Goal: Task Accomplishment & Management: Complete application form

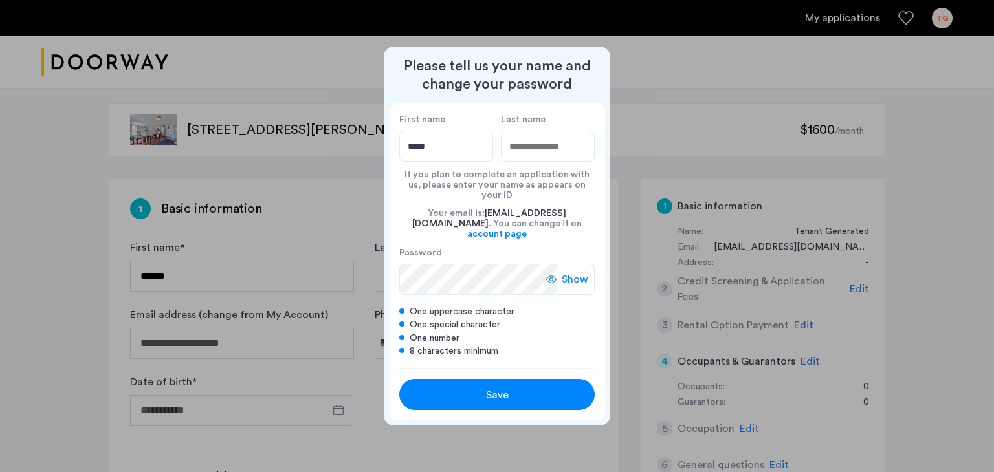
type input "*****"
click at [555, 152] on input "Last name" at bounding box center [548, 146] width 94 height 31
type input "****"
click at [500, 388] on span "Save" at bounding box center [497, 396] width 23 height 16
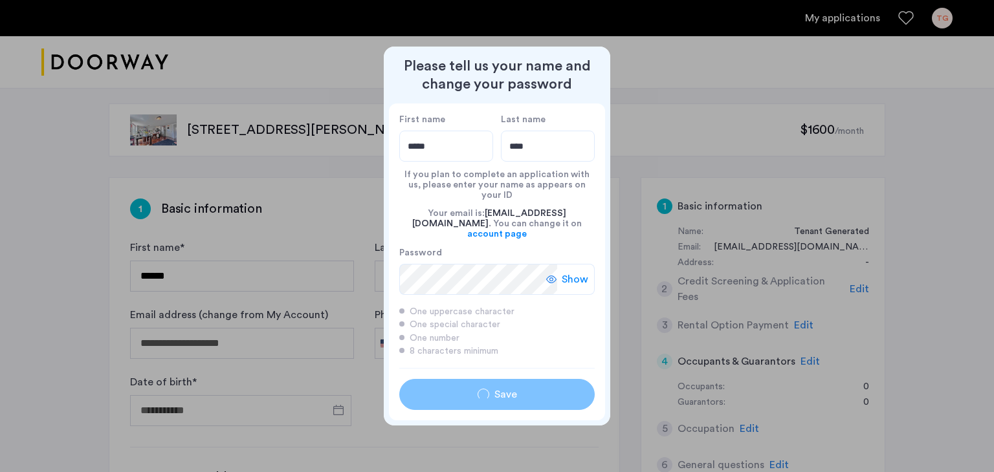
type input "*****"
type input "****"
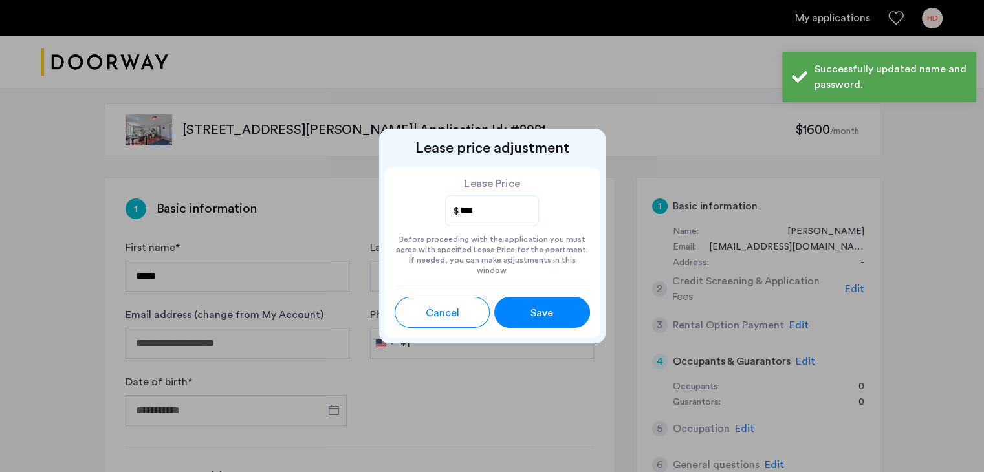
click at [489, 218] on input "****" at bounding box center [493, 211] width 68 height 17
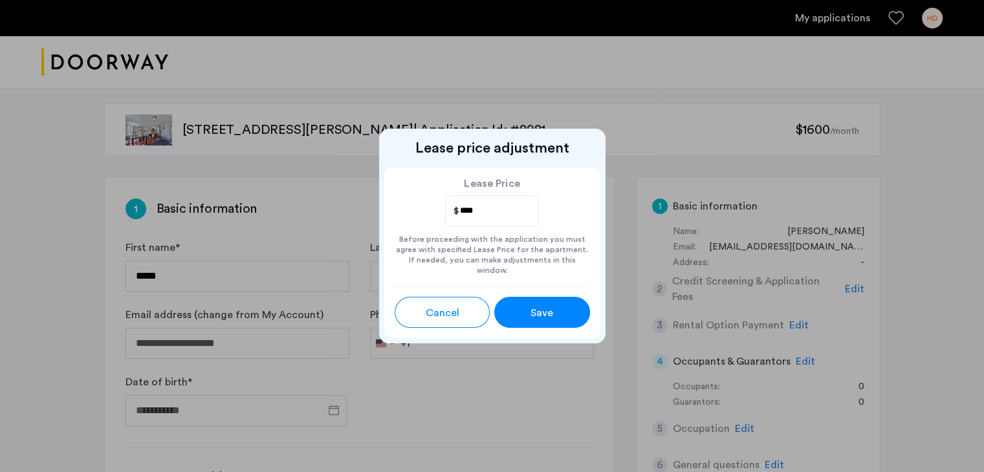
click at [489, 218] on input "****" at bounding box center [493, 211] width 68 height 17
click at [500, 219] on input "****" at bounding box center [493, 211] width 68 height 17
type input "****"
click at [549, 306] on span "Save" at bounding box center [542, 313] width 23 height 16
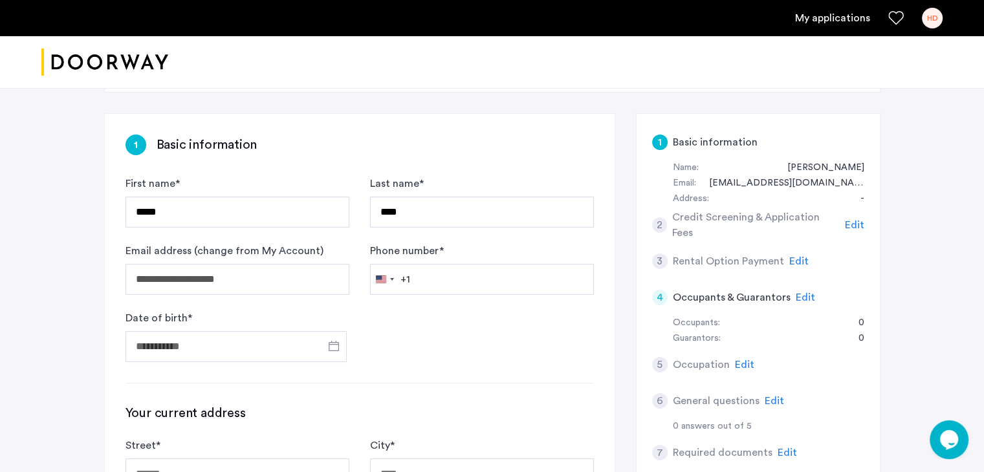
scroll to position [65, 0]
click at [435, 270] on input "Phone number *" at bounding box center [482, 278] width 224 height 31
type input "**********"
click at [282, 338] on input "Date of birth *" at bounding box center [236, 346] width 221 height 31
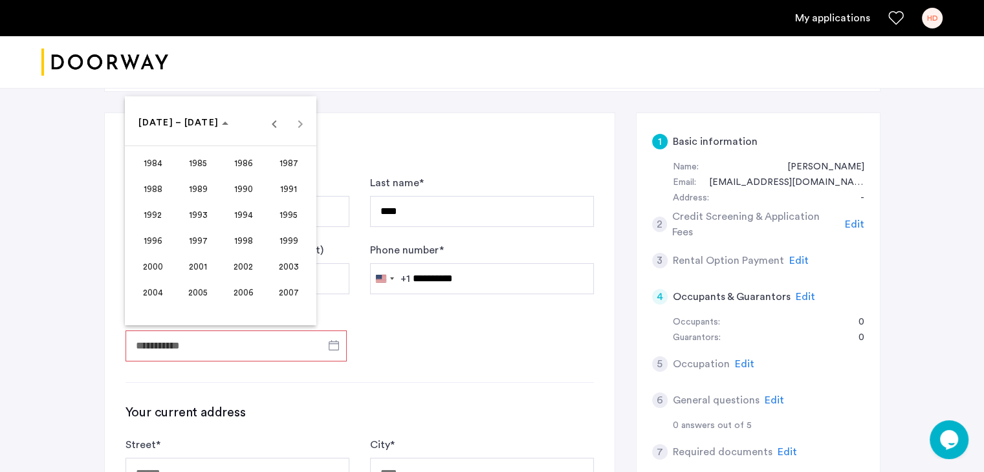
click at [228, 261] on span "2002" at bounding box center [243, 267] width 41 height 23
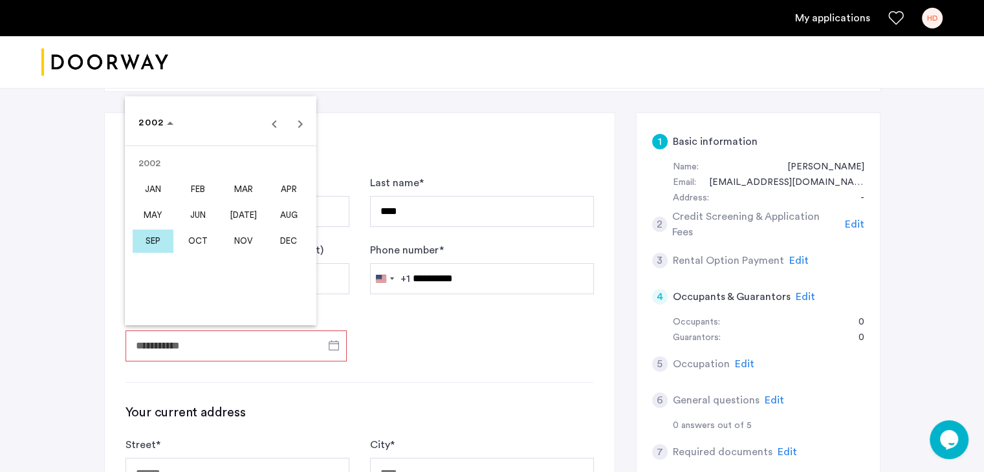
click at [241, 235] on span "NOV" at bounding box center [243, 241] width 41 height 23
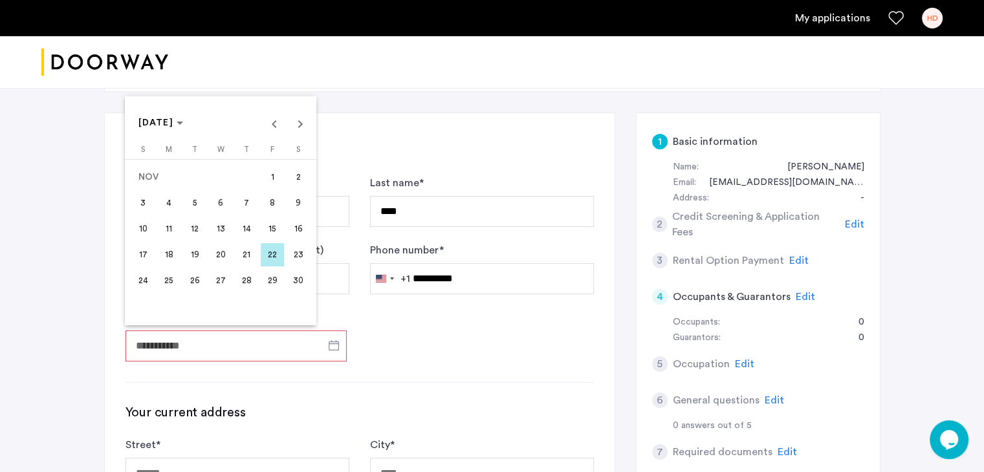
click at [303, 287] on span "30" at bounding box center [298, 280] width 23 height 23
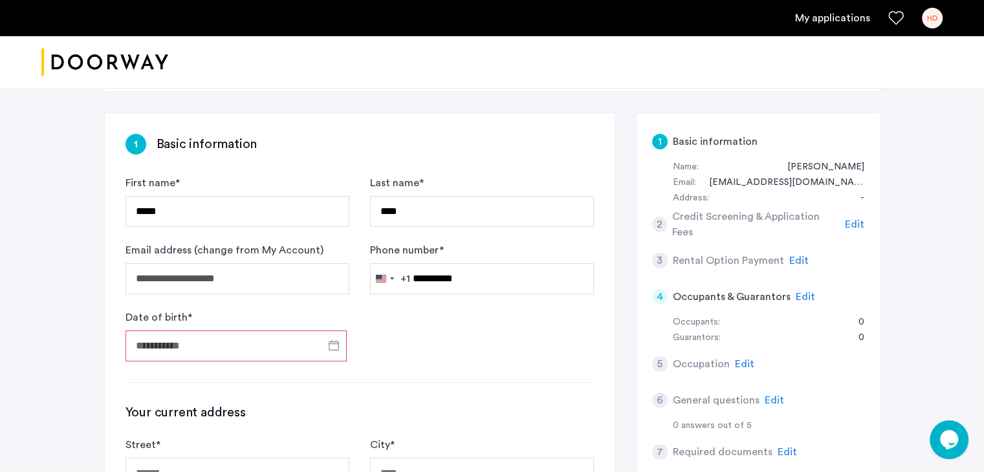
type input "**********"
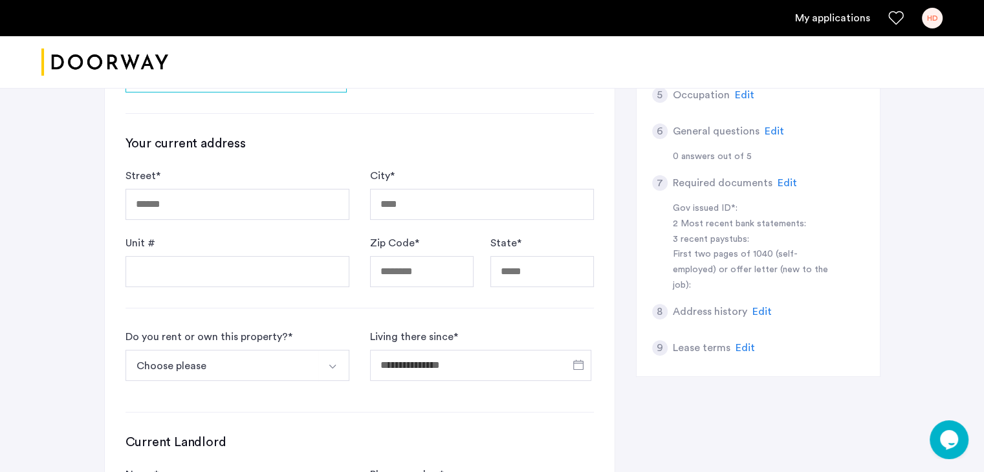
scroll to position [335, 0]
click at [251, 195] on input "Street *" at bounding box center [238, 203] width 224 height 31
type input "**********"
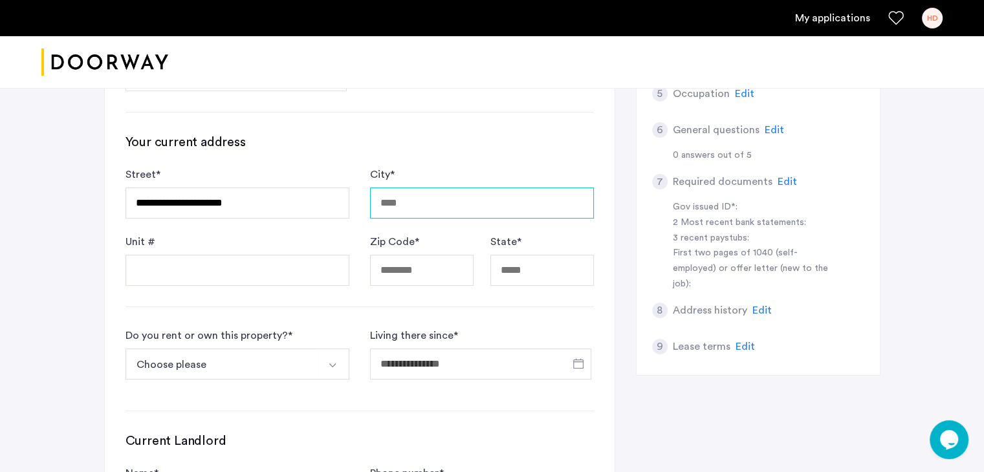
type input "******"
type input "*****"
type input "*******"
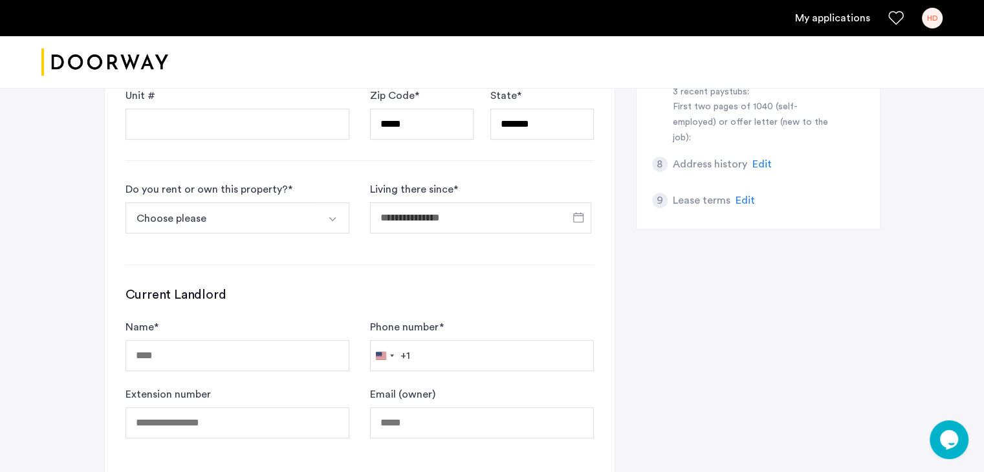
scroll to position [491, 0]
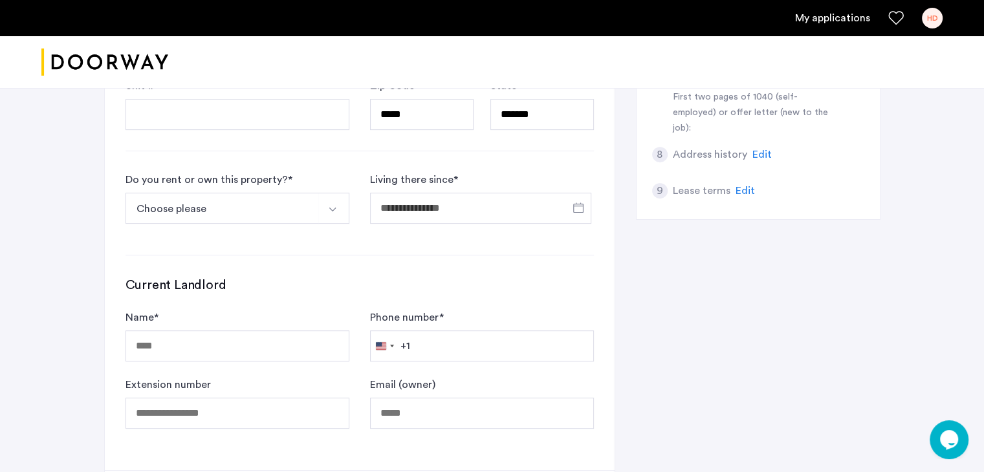
click at [250, 208] on button "Choose please" at bounding box center [222, 208] width 193 height 31
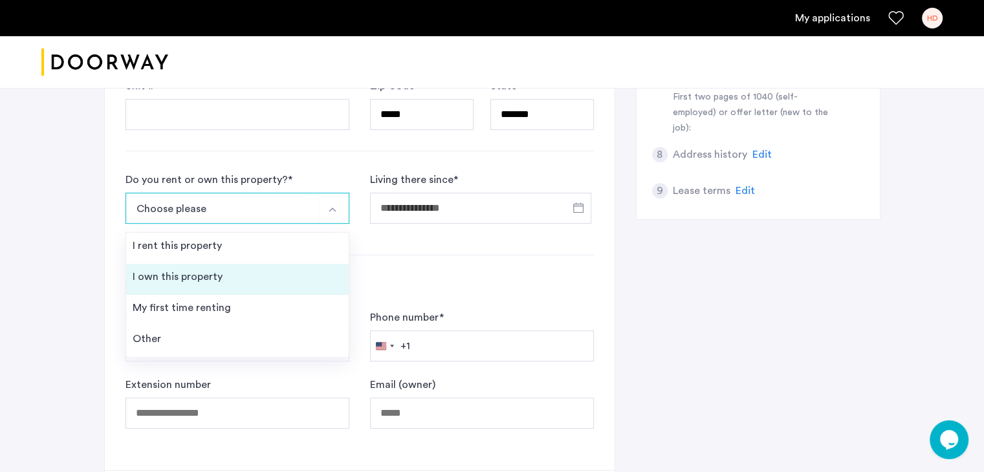
click at [233, 270] on li "I own this property" at bounding box center [237, 279] width 223 height 31
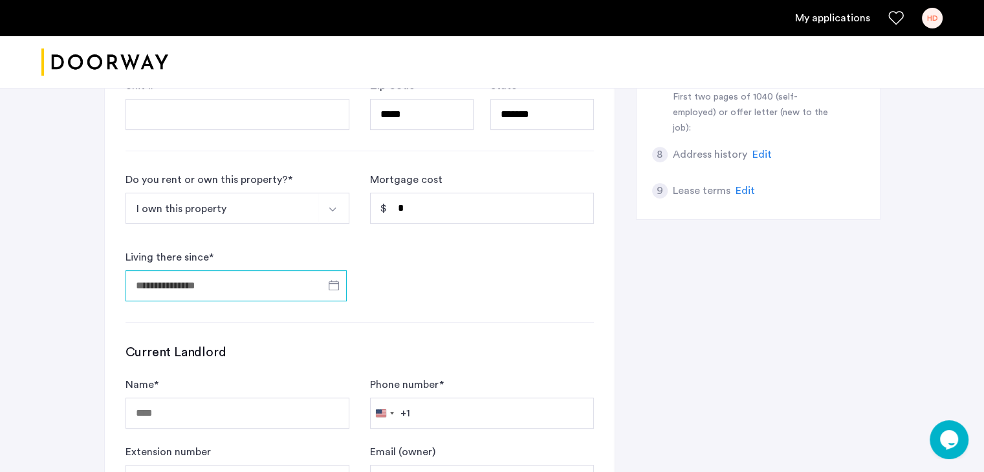
click at [225, 283] on input "Living there since *" at bounding box center [236, 286] width 221 height 31
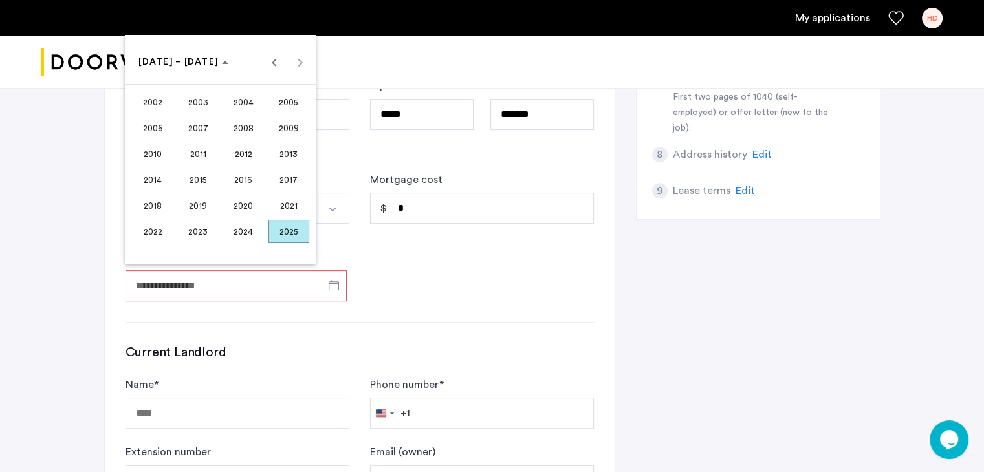
click at [423, 272] on div at bounding box center [492, 236] width 984 height 472
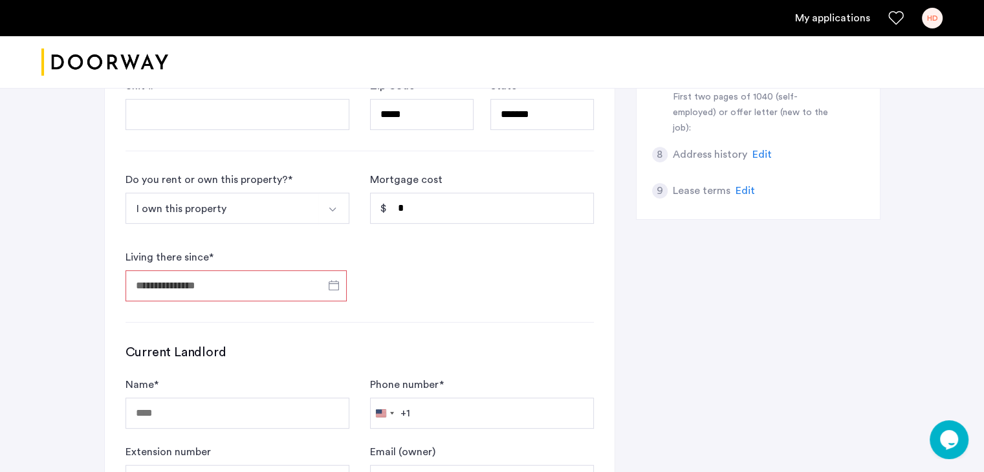
click at [286, 208] on button "I own this property" at bounding box center [222, 208] width 193 height 31
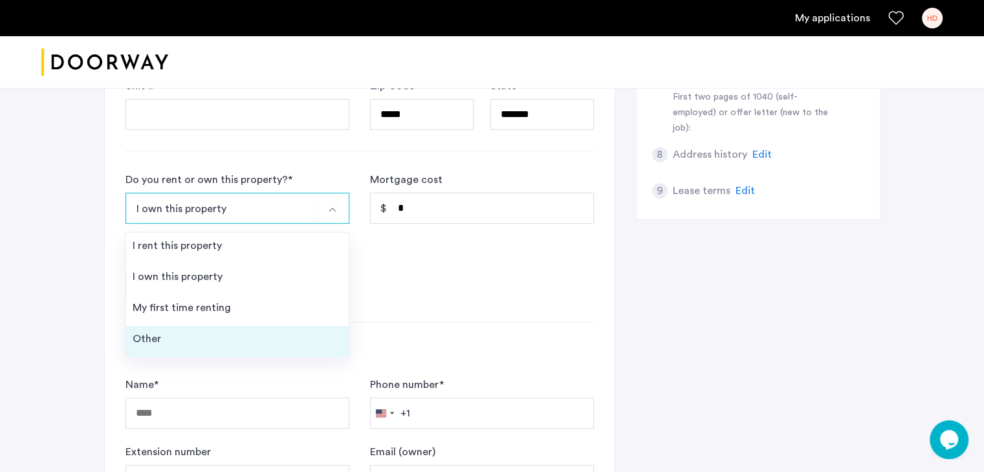
click at [210, 327] on li "Other" at bounding box center [237, 341] width 223 height 31
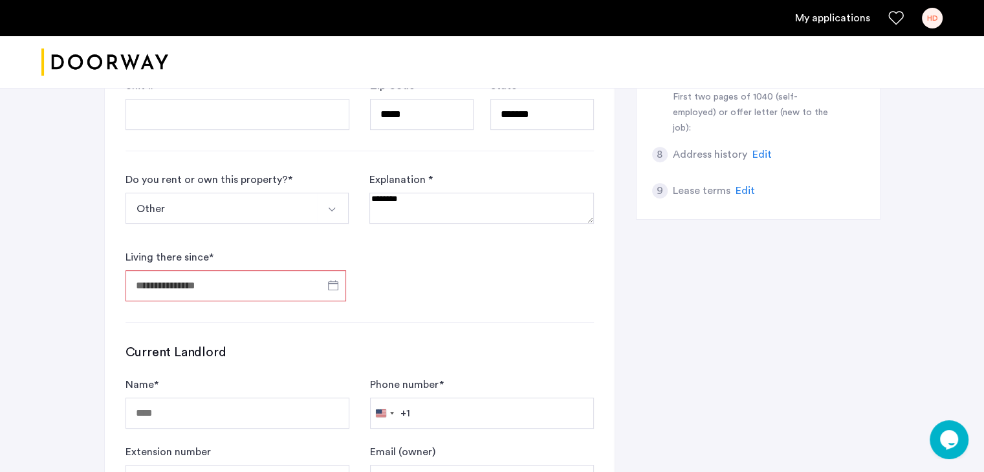
click at [385, 212] on textarea at bounding box center [482, 208] width 224 height 31
click at [417, 199] on textarea at bounding box center [482, 208] width 224 height 31
click at [514, 207] on textarea at bounding box center [482, 208] width 224 height 31
click at [408, 195] on textarea at bounding box center [482, 208] width 224 height 31
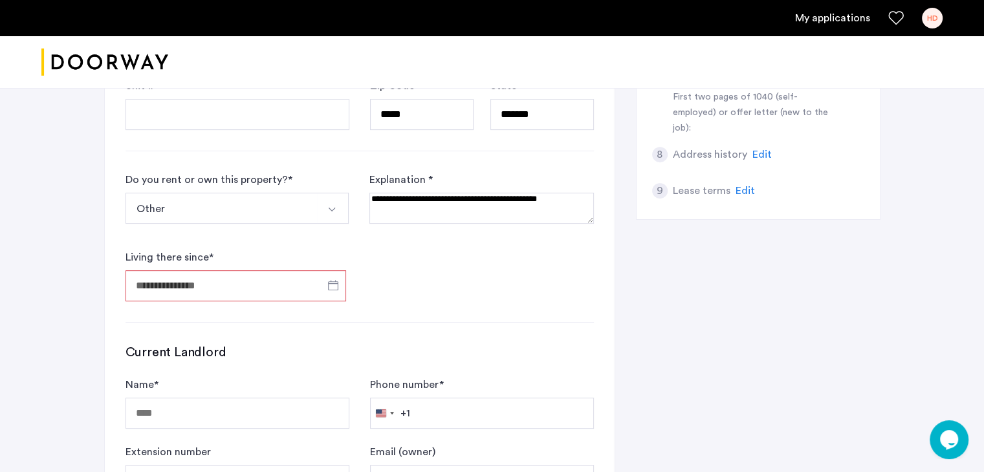
type textarea "**********"
click at [263, 296] on input "Living there since *" at bounding box center [236, 286] width 221 height 31
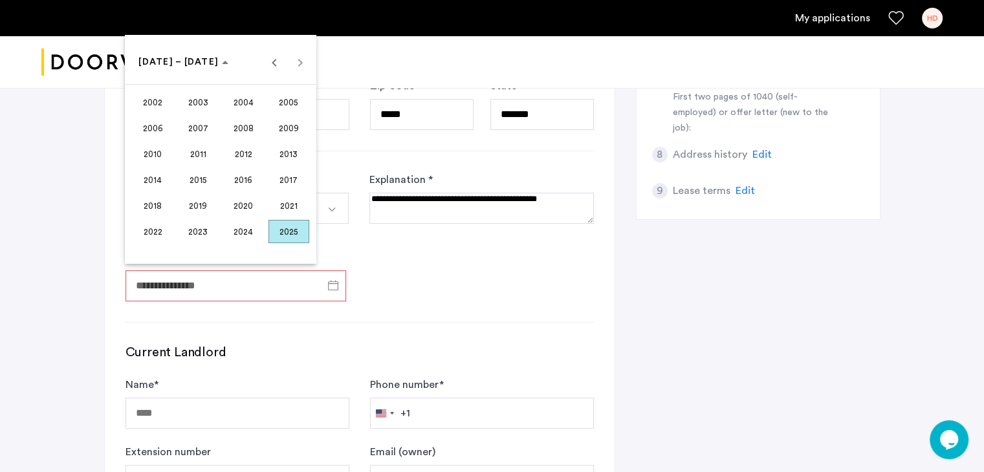
click at [282, 132] on span "2009" at bounding box center [289, 127] width 41 height 23
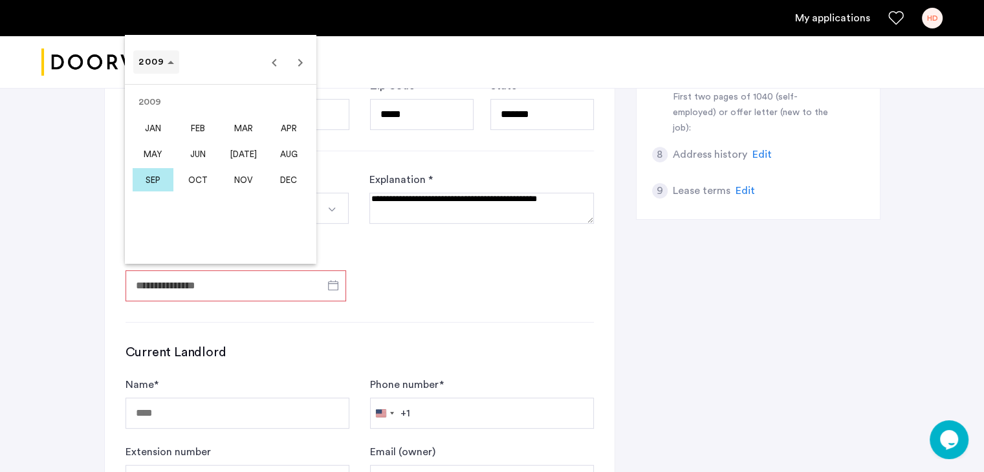
click at [161, 58] on span "2009" at bounding box center [151, 62] width 26 height 9
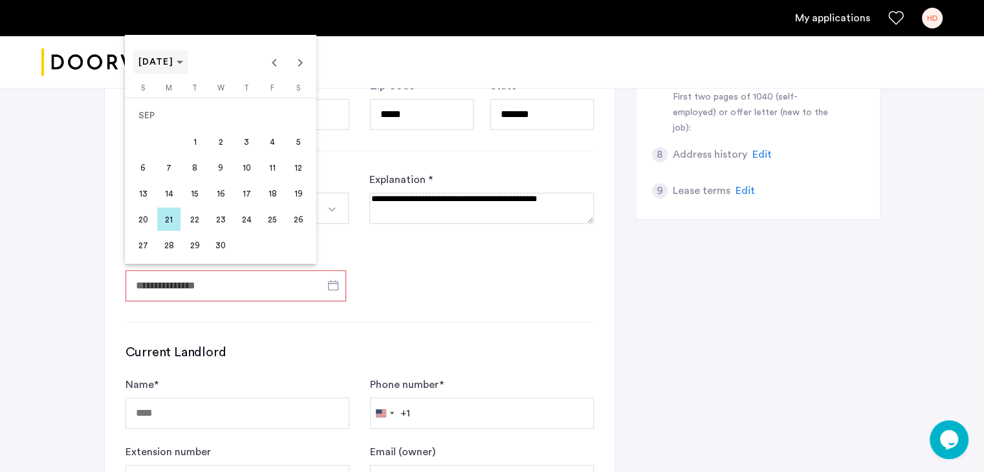
click at [173, 65] on span "[DATE]" at bounding box center [155, 62] width 35 height 9
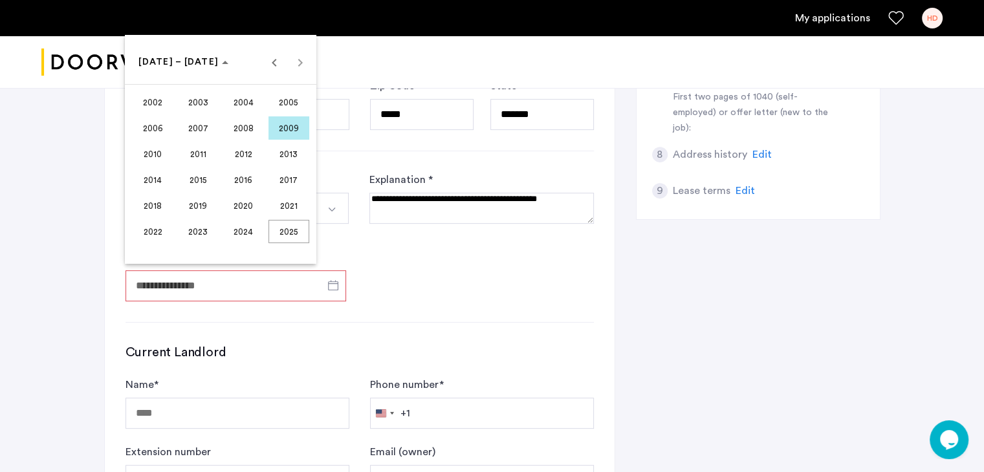
click at [163, 154] on span "2010" at bounding box center [153, 153] width 41 height 23
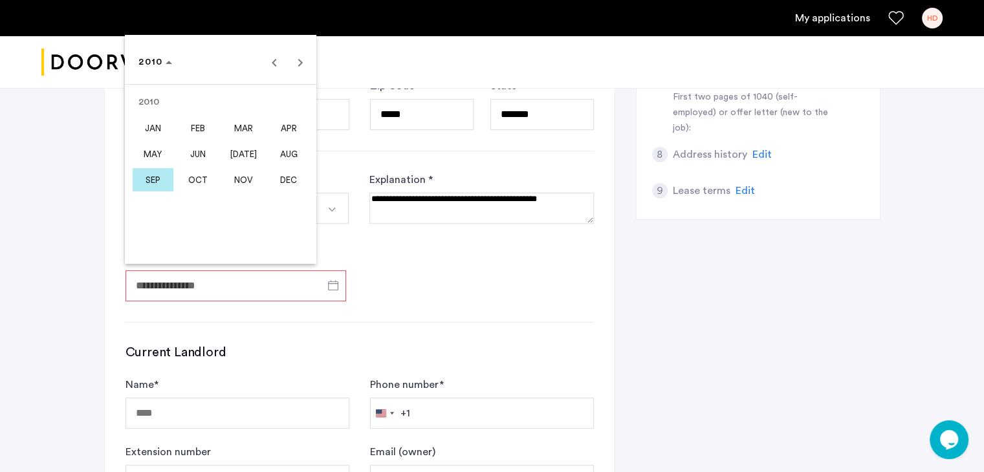
click at [203, 127] on span "FEB" at bounding box center [198, 127] width 41 height 23
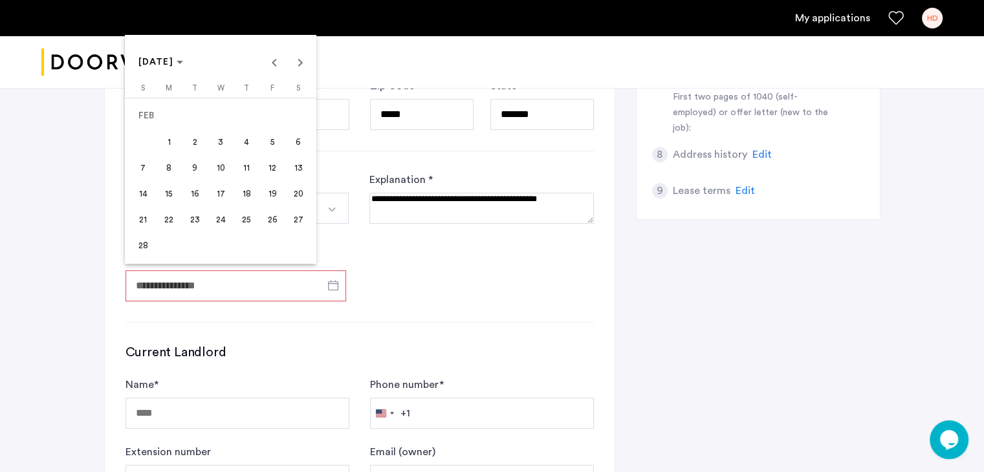
click at [148, 190] on span "14" at bounding box center [142, 193] width 23 height 23
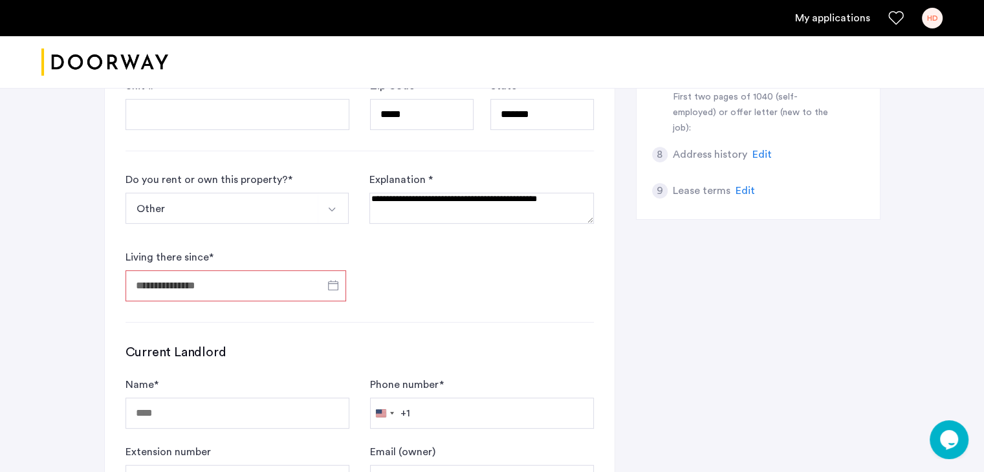
type input "**********"
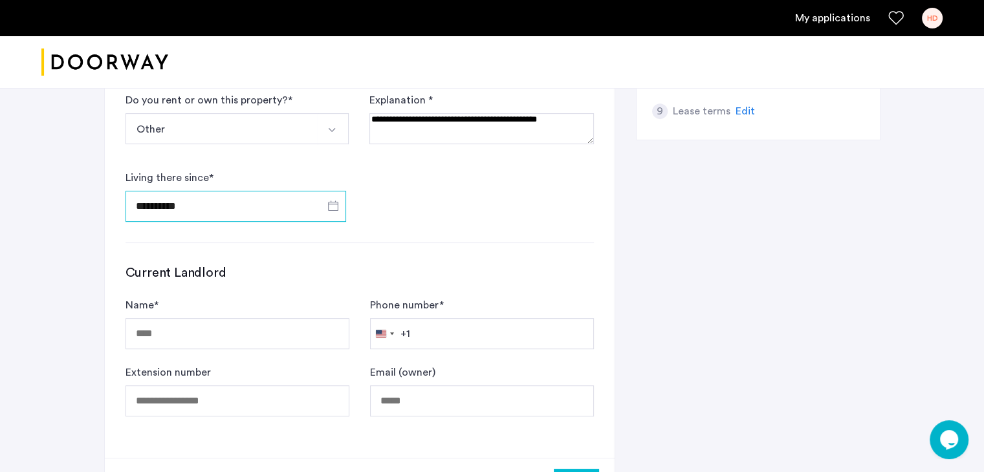
scroll to position [579, 0]
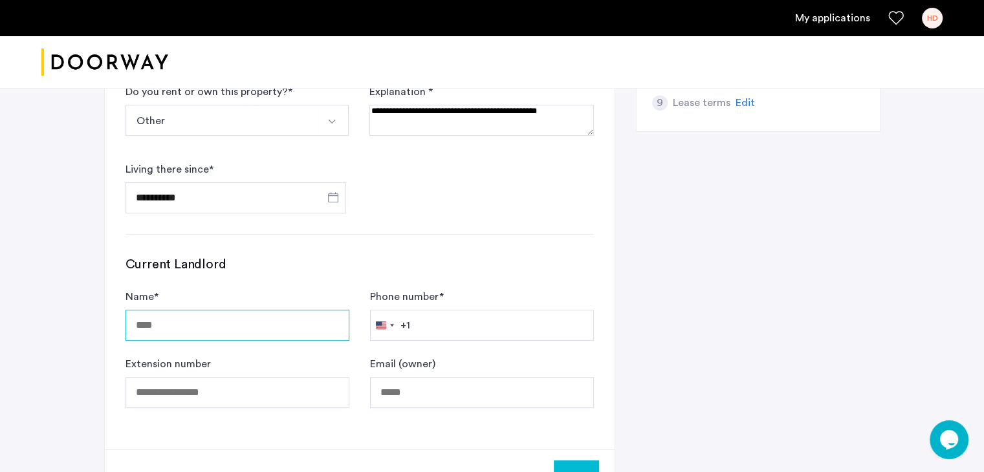
click at [291, 317] on input "Name *" at bounding box center [238, 325] width 224 height 31
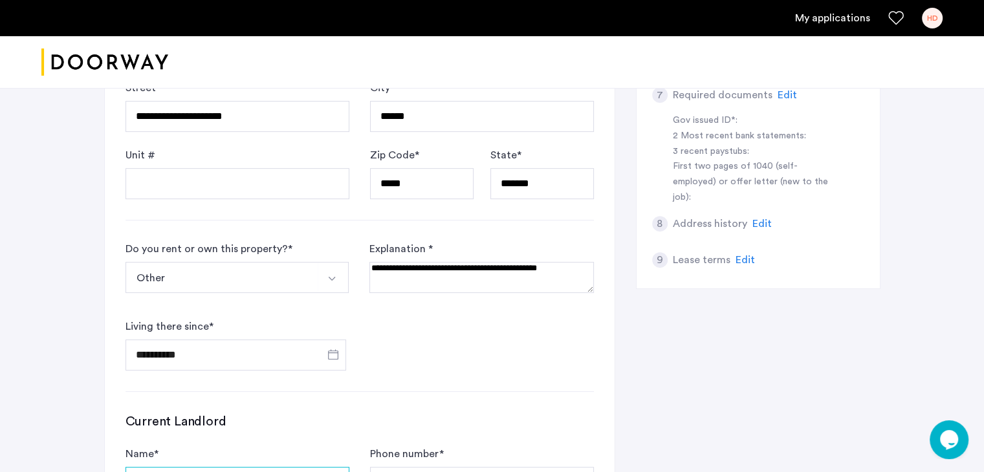
scroll to position [422, 0]
click at [285, 278] on button "Other" at bounding box center [222, 277] width 193 height 31
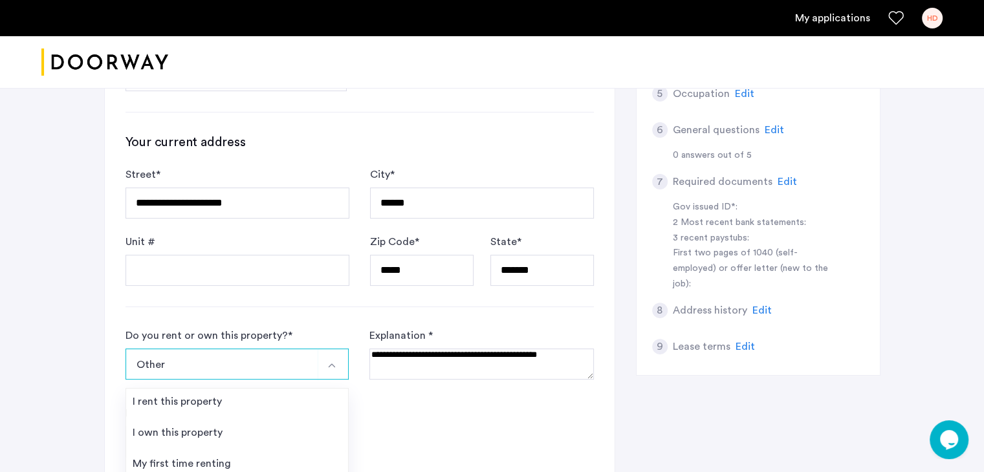
scroll to position [334, 0]
click at [33, 247] on div "**********" at bounding box center [492, 259] width 984 height 1020
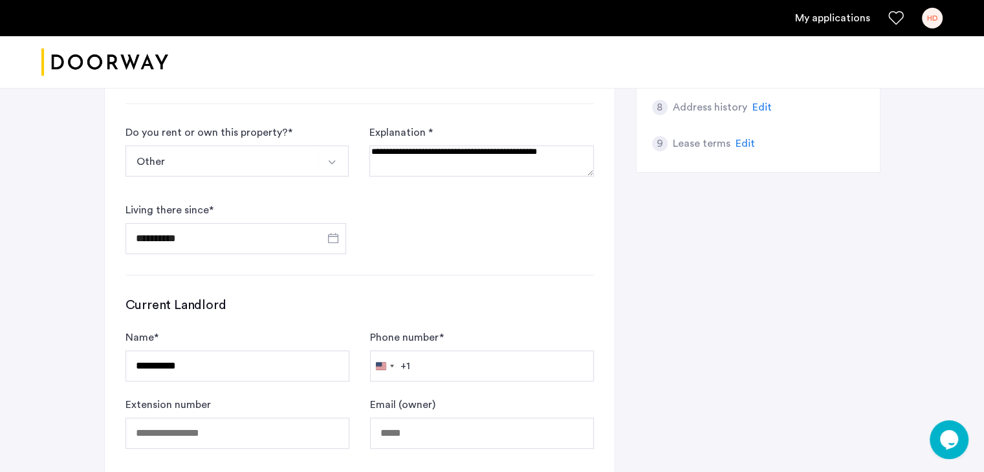
scroll to position [575, 0]
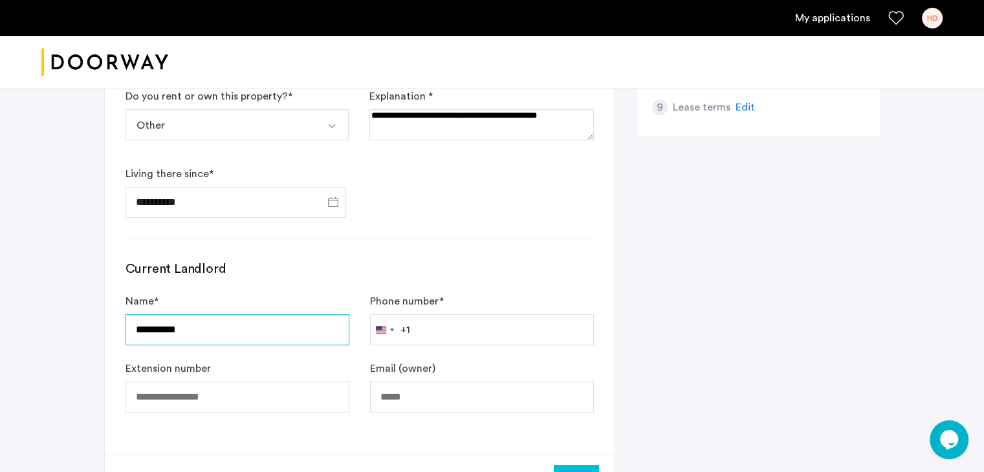
click at [245, 331] on input "**********" at bounding box center [238, 330] width 224 height 31
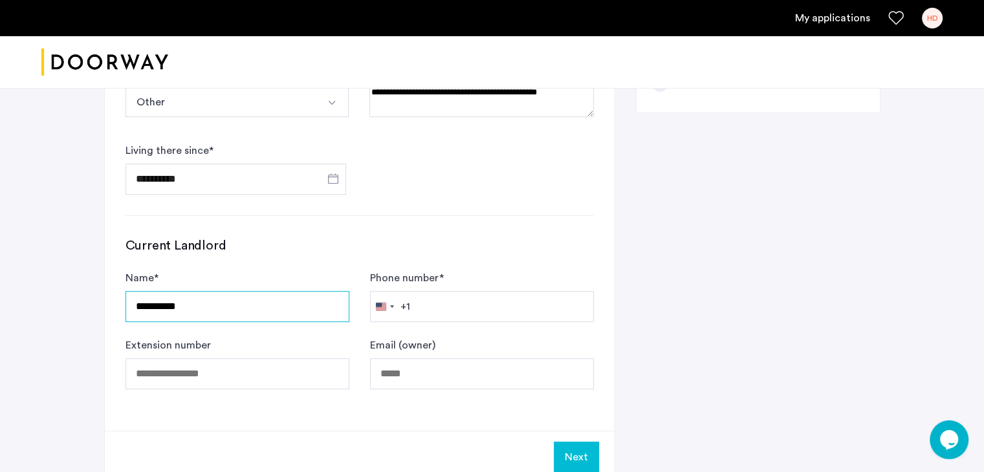
scroll to position [603, 0]
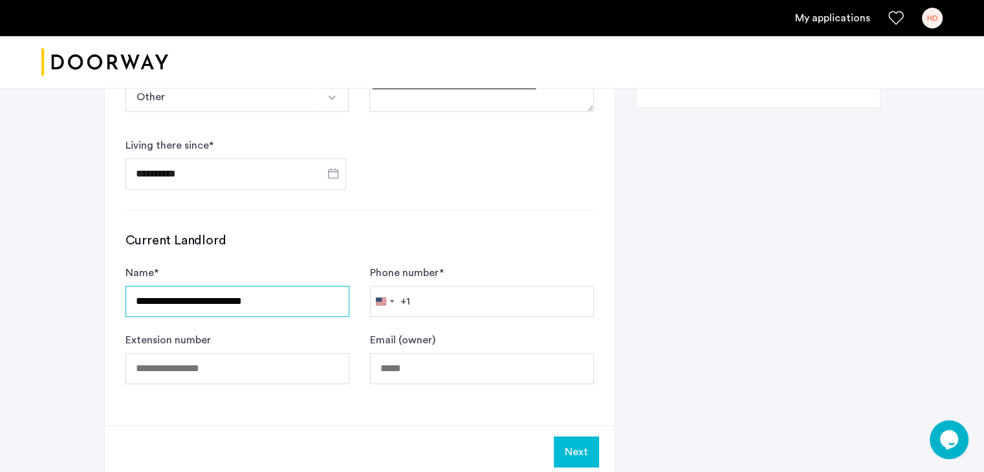
type input "**********"
click at [430, 305] on input "Phone number *" at bounding box center [482, 301] width 224 height 31
type input "**********"
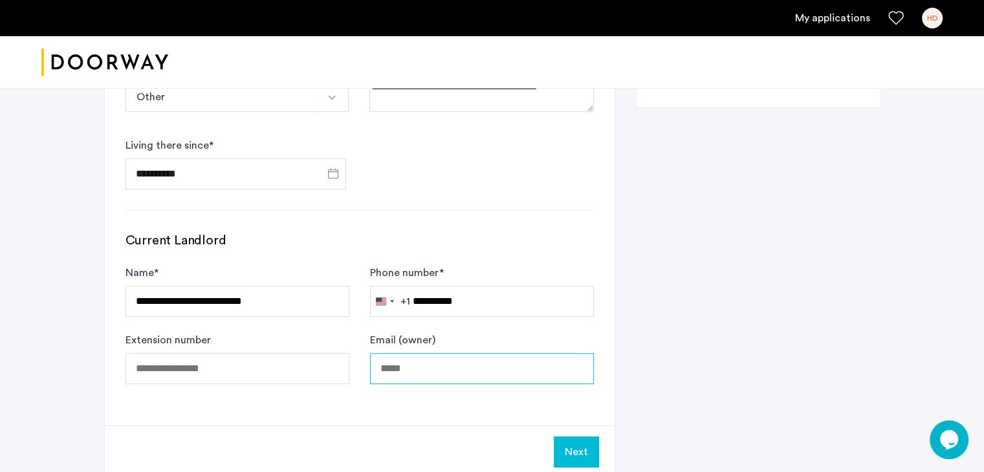
click at [443, 367] on input "Email (owner)" at bounding box center [482, 368] width 224 height 31
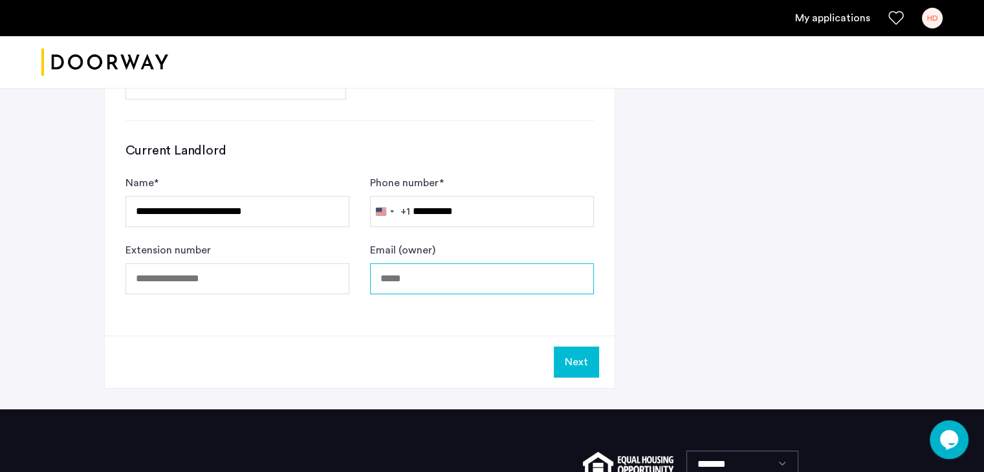
scroll to position [815, 0]
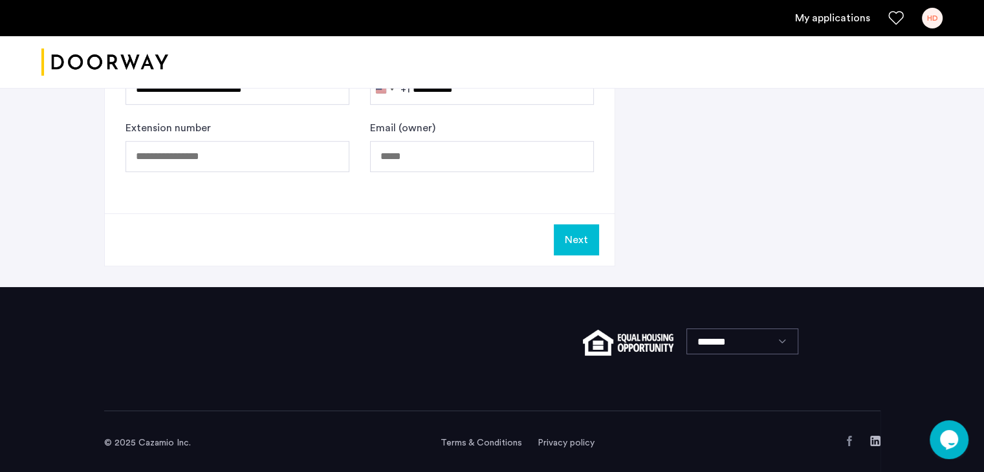
click at [580, 231] on button "Next" at bounding box center [576, 240] width 45 height 31
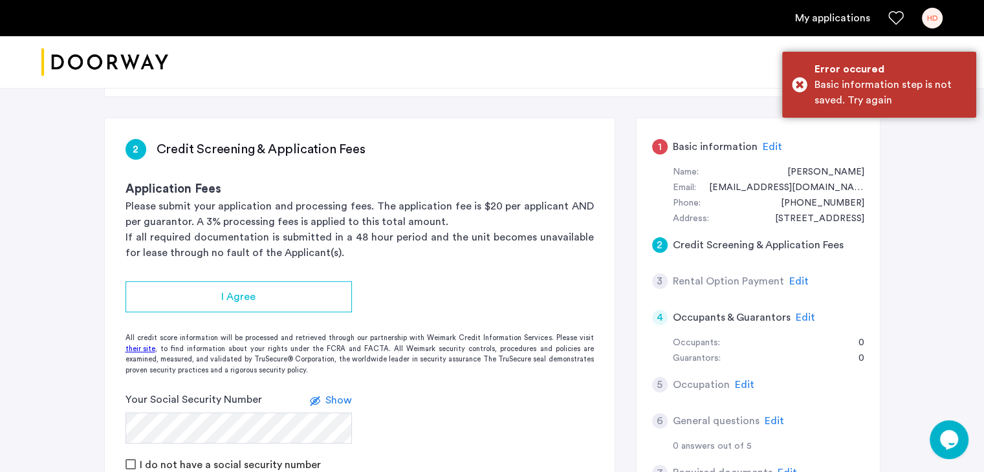
scroll to position [28, 0]
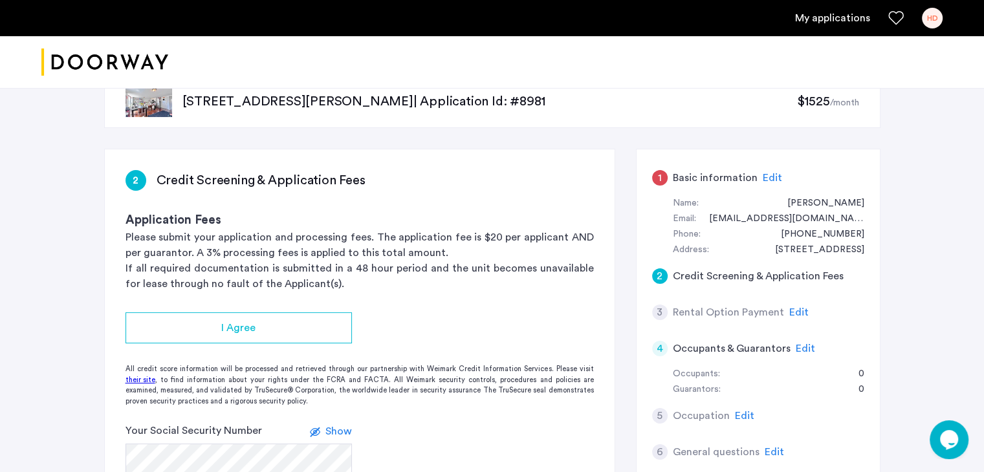
click at [766, 174] on span "Edit" at bounding box center [772, 178] width 19 height 10
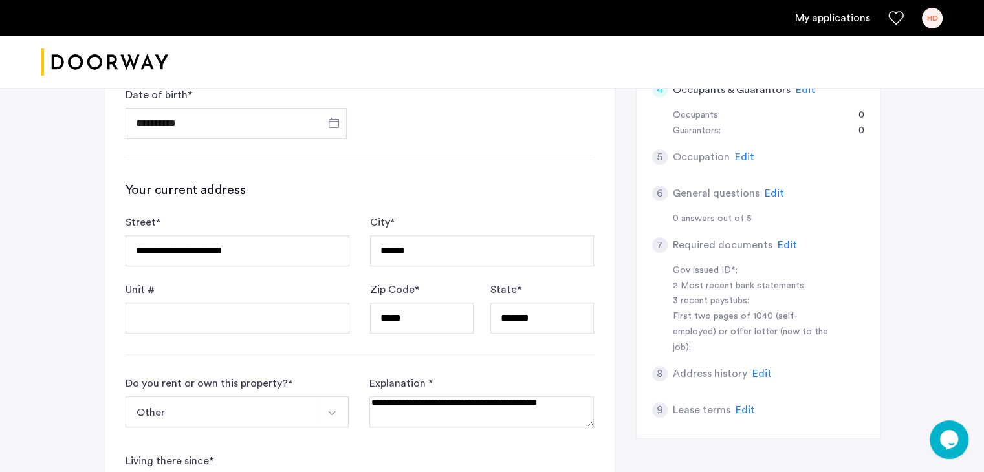
scroll to position [287, 0]
click at [439, 399] on textarea at bounding box center [482, 412] width 224 height 31
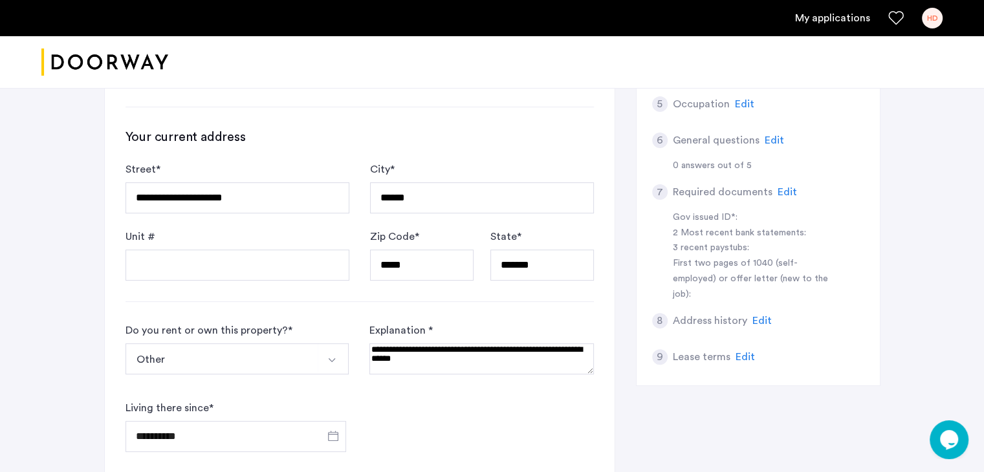
scroll to position [341, 0]
type textarea "**********"
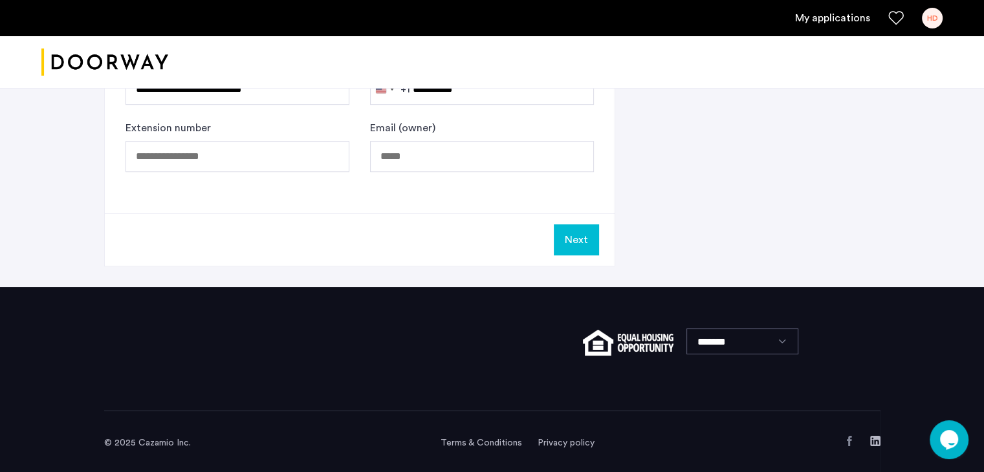
scroll to position [745, 0]
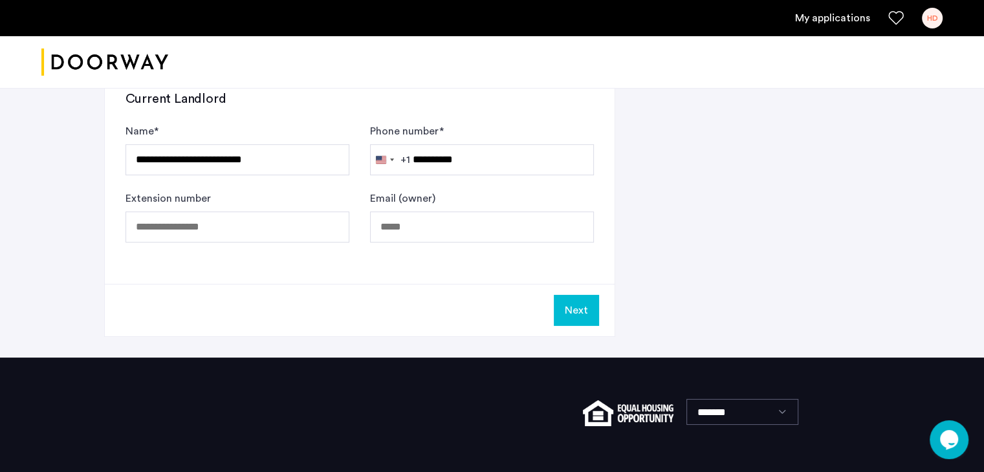
click at [579, 304] on button "Next" at bounding box center [576, 310] width 45 height 31
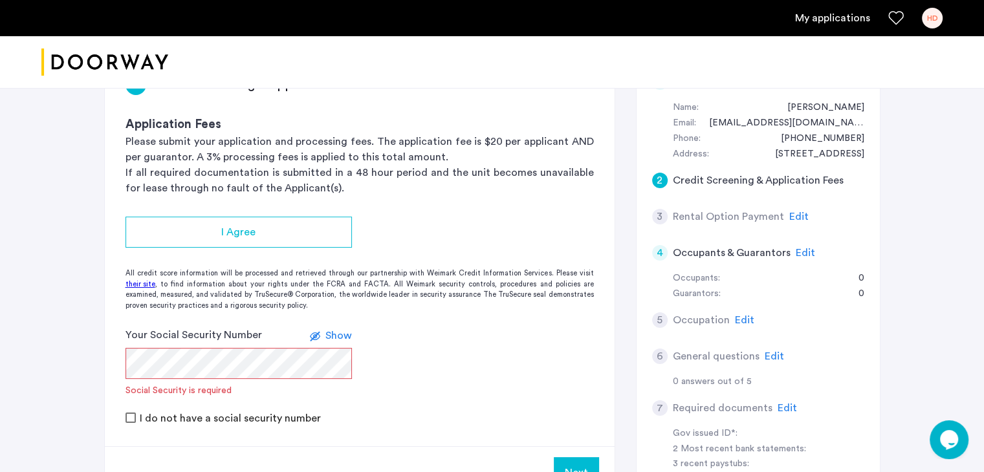
scroll to position [40, 0]
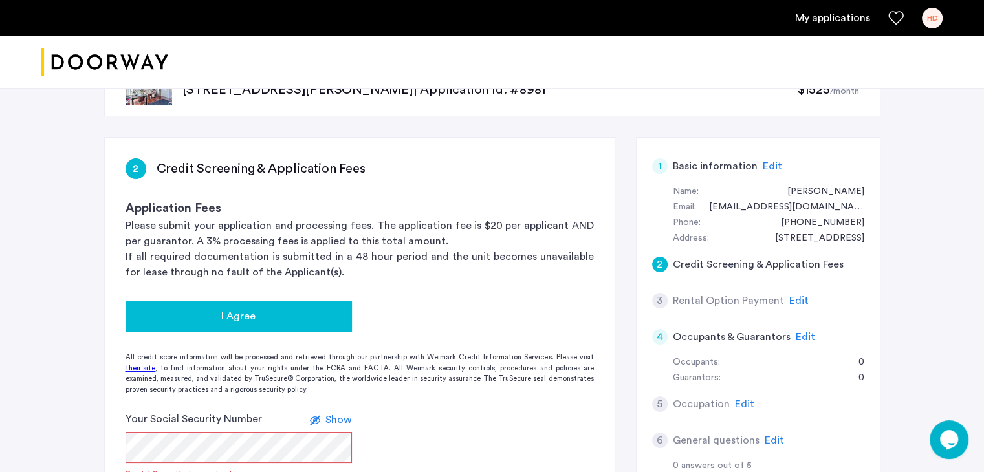
click at [268, 315] on div "I Agree" at bounding box center [239, 317] width 206 height 16
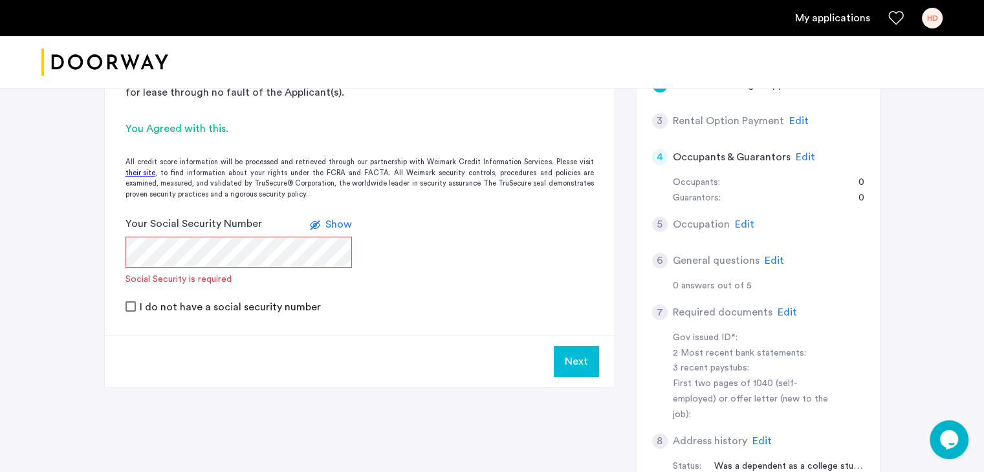
scroll to position [237, 0]
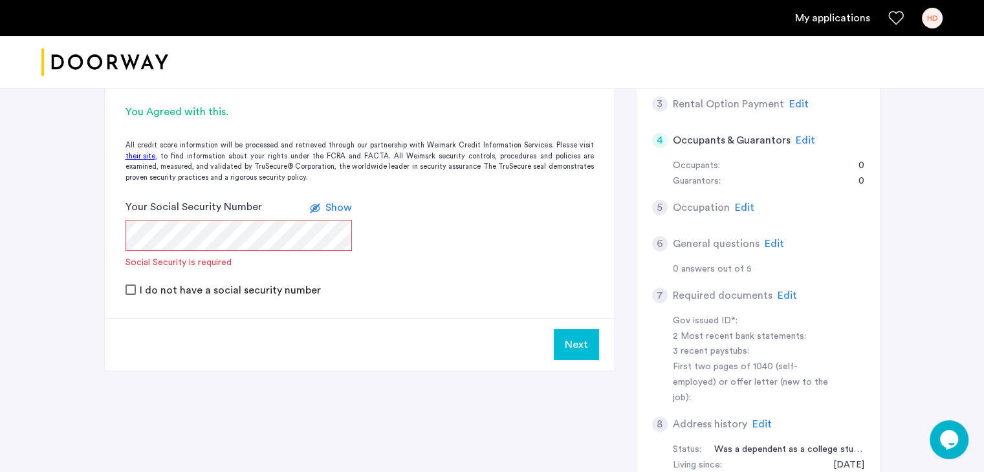
click at [330, 205] on span "Show" at bounding box center [339, 208] width 27 height 10
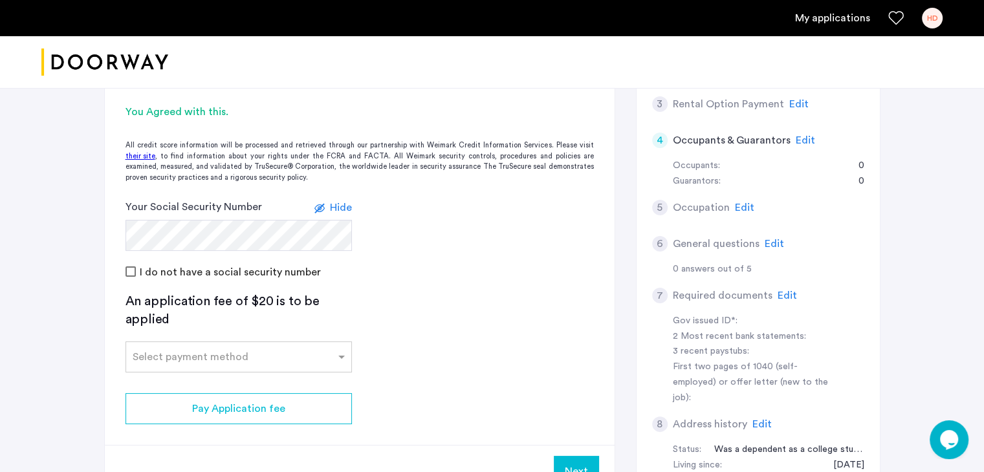
click at [221, 297] on div "An application fee of $20 is to be applied" at bounding box center [239, 311] width 227 height 36
drag, startPoint x: 221, startPoint y: 297, endPoint x: 220, endPoint y: 379, distance: 81.6
click at [220, 379] on app-credit-screening "2 Credit Screening & Application Fees Application Fees Please submit your appli…" at bounding box center [360, 219] width 510 height 557
click at [259, 359] on div at bounding box center [238, 354] width 225 height 16
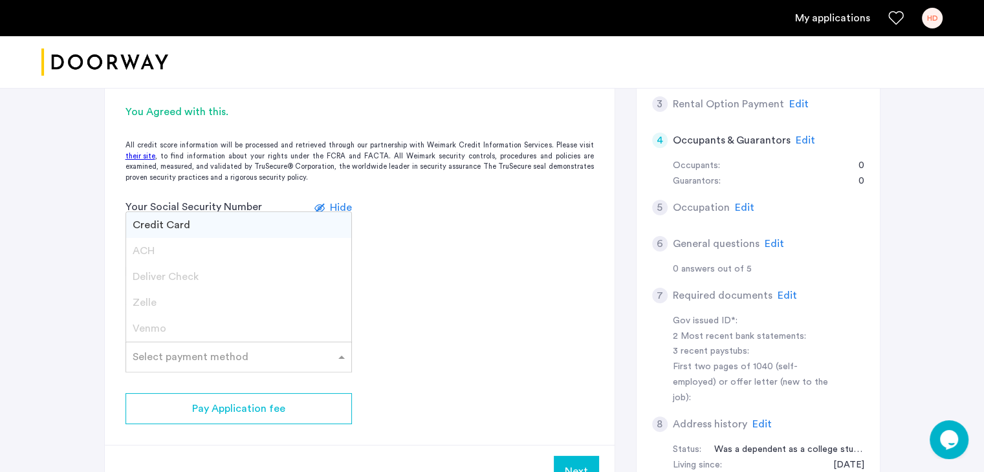
click at [182, 221] on div "Credit Card" at bounding box center [238, 225] width 225 height 26
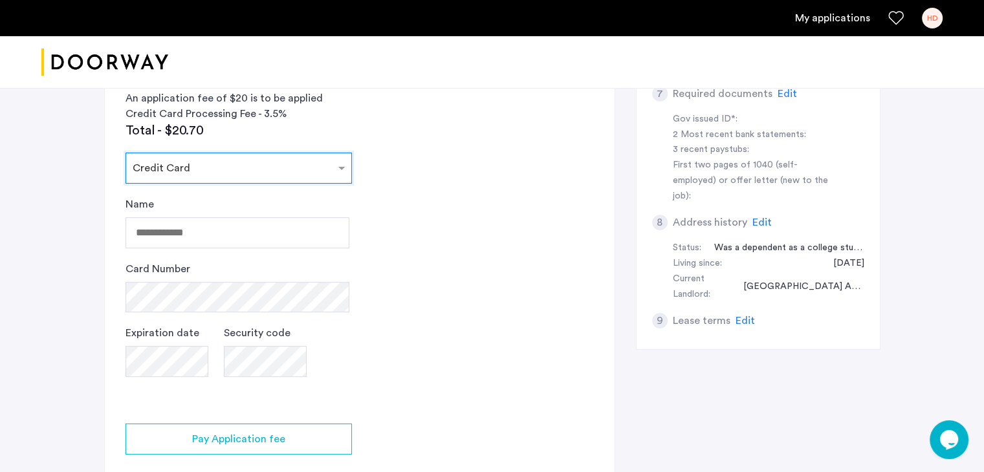
scroll to position [443, 0]
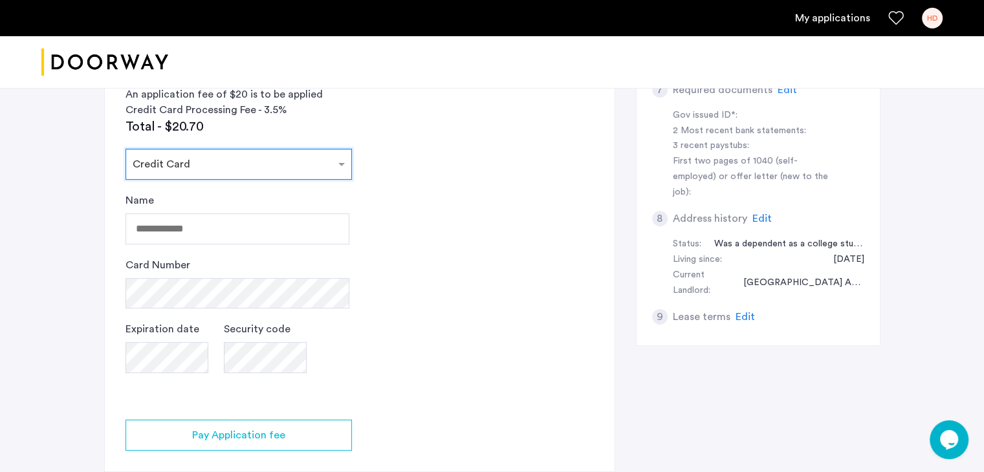
click at [246, 173] on div "Select payment method × Credit Card" at bounding box center [239, 164] width 227 height 31
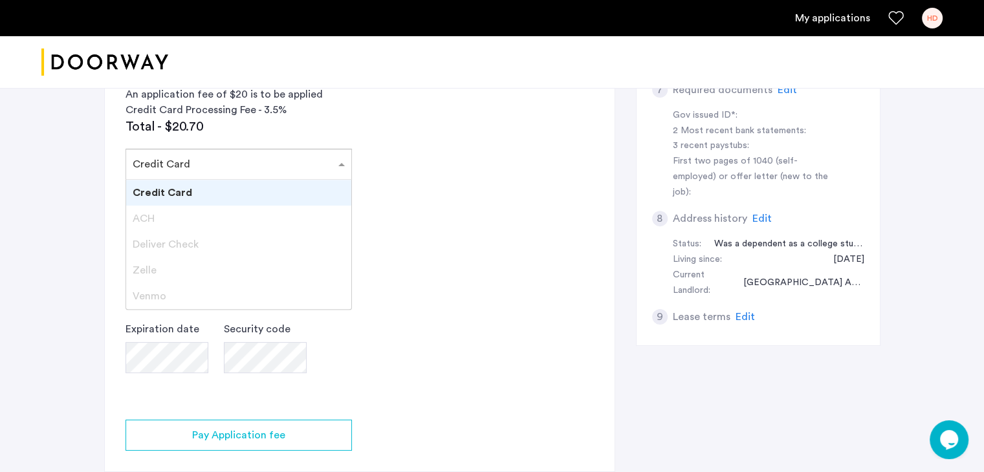
click at [216, 256] on div "Deliver Check" at bounding box center [238, 245] width 225 height 26
click at [221, 267] on div "Zelle" at bounding box center [238, 271] width 225 height 26
click at [142, 270] on span "Zelle" at bounding box center [145, 270] width 24 height 10
click at [163, 228] on div "ACH" at bounding box center [238, 219] width 225 height 26
click at [157, 219] on div "ACH" at bounding box center [238, 219] width 225 height 26
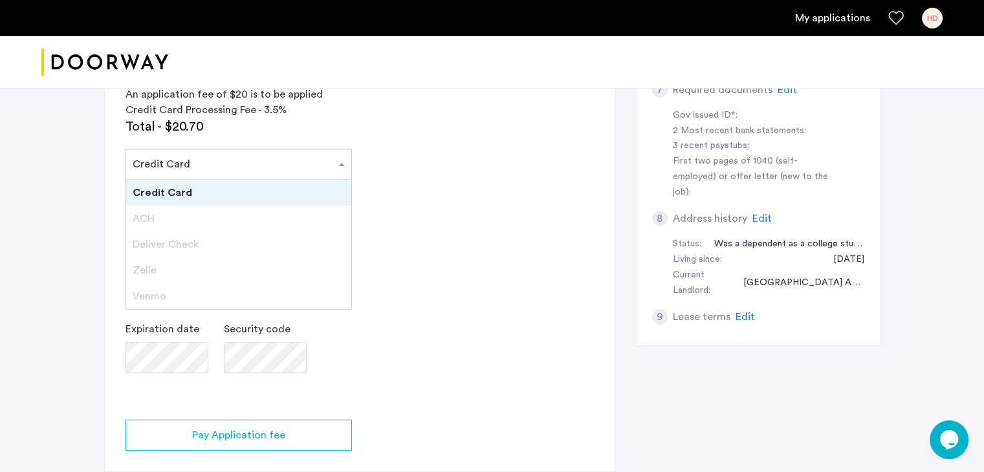
click at [156, 206] on div "ACH" at bounding box center [238, 219] width 225 height 26
click at [175, 197] on span "Credit Card" at bounding box center [163, 193] width 60 height 10
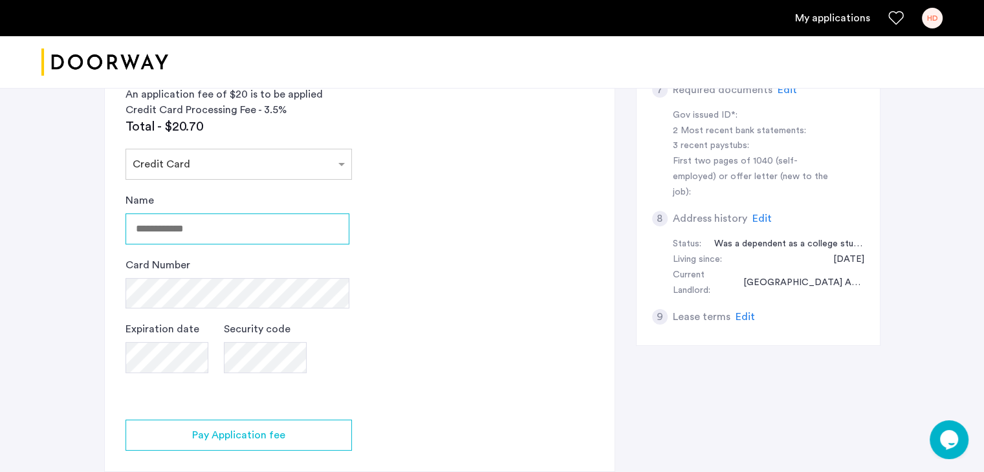
click at [157, 226] on input "Name" at bounding box center [238, 229] width 224 height 31
type input "**********"
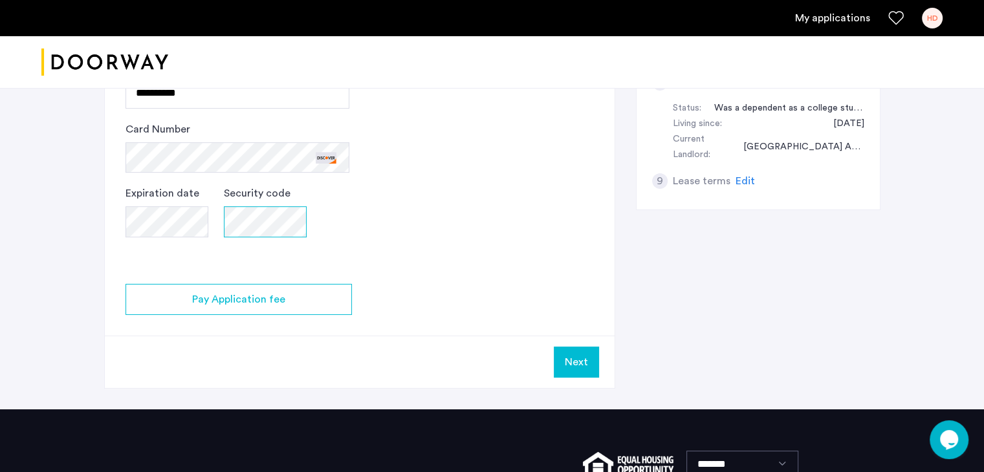
scroll to position [620, 0]
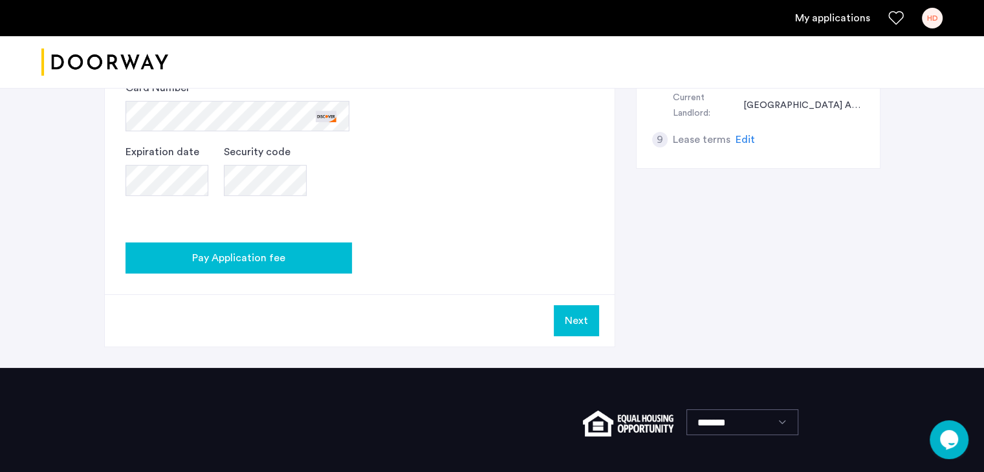
click at [297, 253] on div "Pay Application fee" at bounding box center [239, 258] width 206 height 16
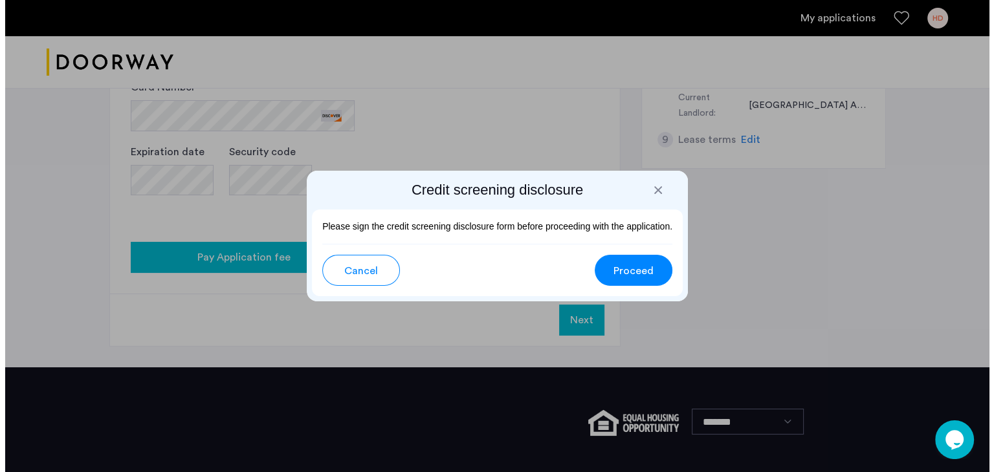
scroll to position [0, 0]
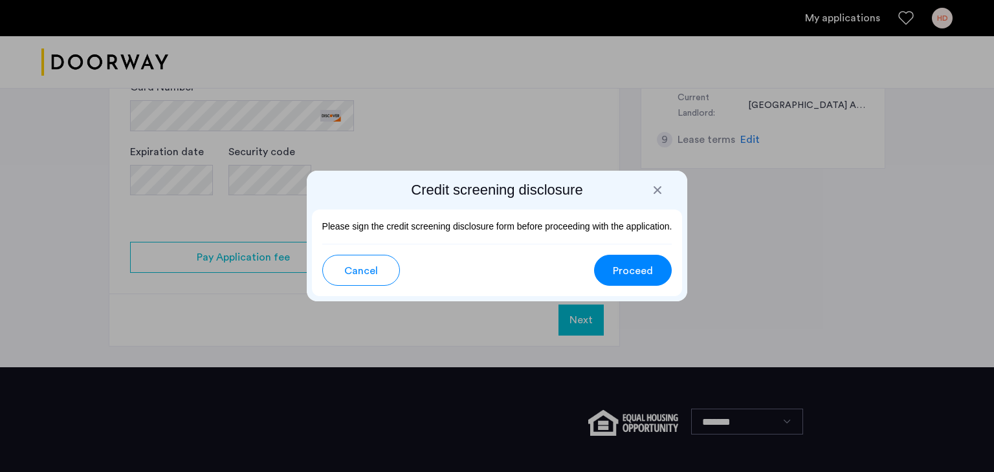
click at [621, 265] on span "Proceed" at bounding box center [633, 271] width 40 height 16
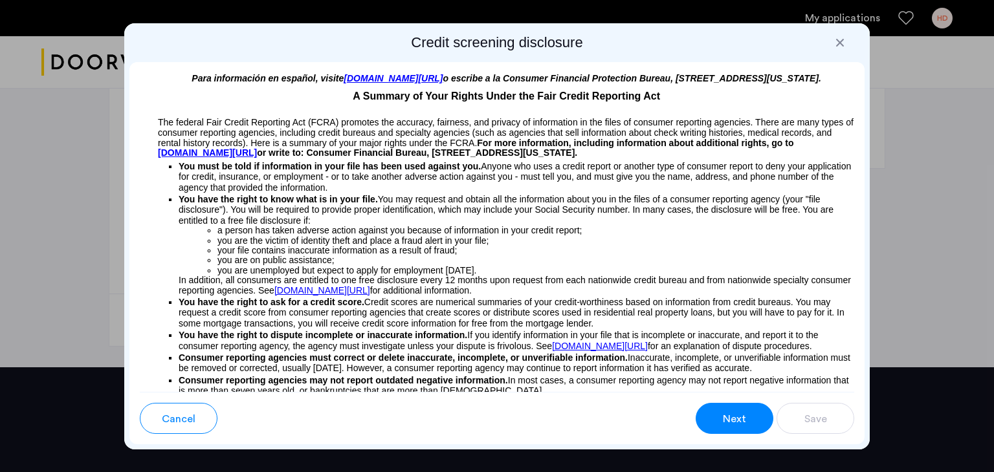
click at [714, 407] on button "Next" at bounding box center [735, 418] width 78 height 31
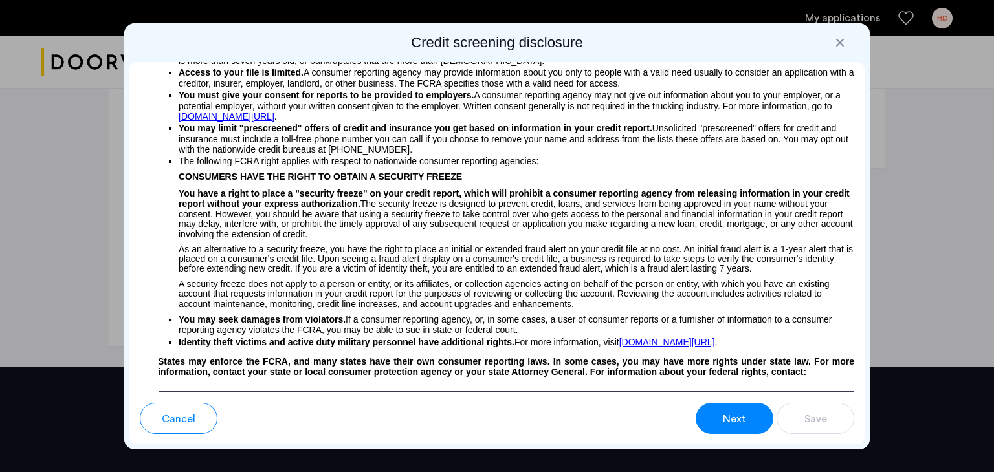
click at [714, 407] on button "Next" at bounding box center [735, 418] width 78 height 31
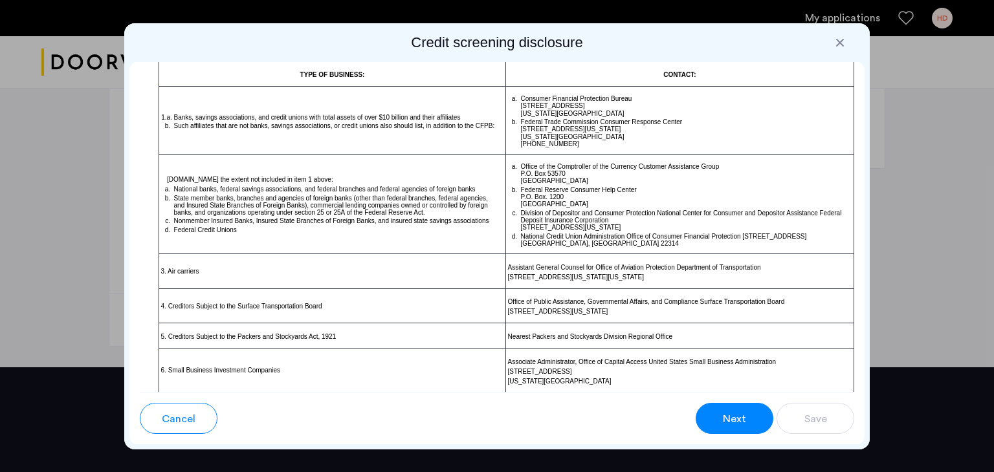
click at [714, 407] on button "Next" at bounding box center [735, 418] width 78 height 31
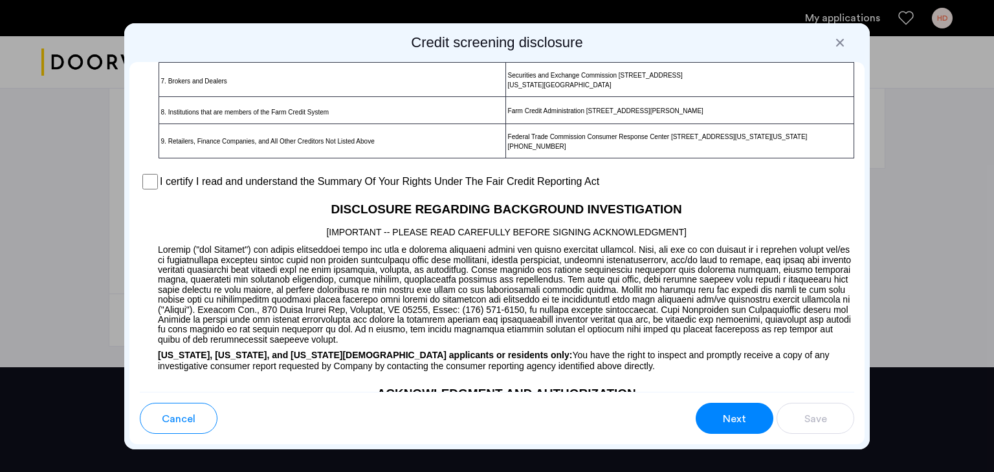
click at [192, 190] on label "I certify I read and understand the Summary Of Your Rights Under The Fair Credi…" at bounding box center [379, 182] width 439 height 16
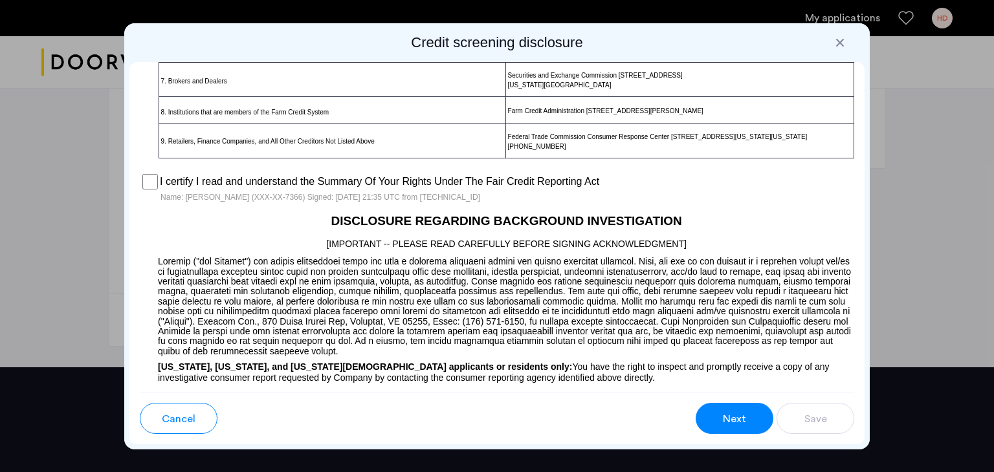
click at [711, 421] on button "Next" at bounding box center [735, 418] width 78 height 31
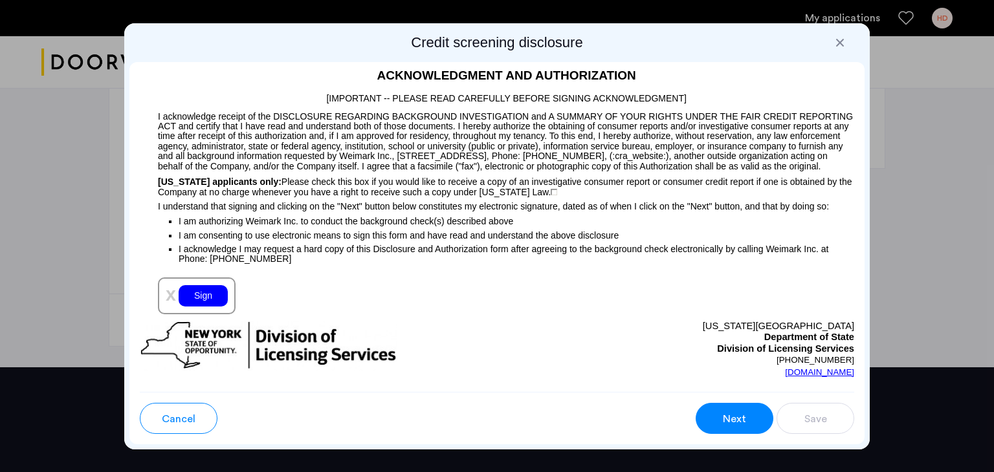
click at [205, 307] on div "Sign" at bounding box center [203, 295] width 49 height 21
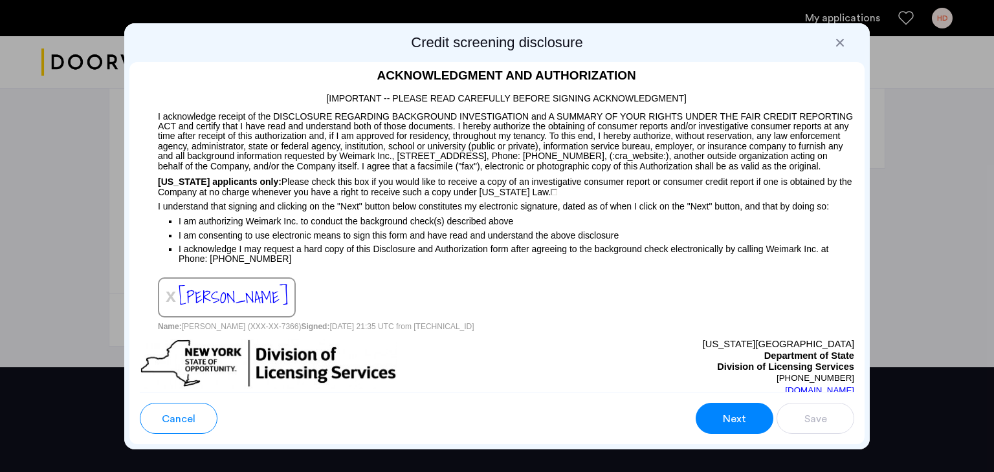
click at [725, 417] on span "Next" at bounding box center [734, 420] width 23 height 16
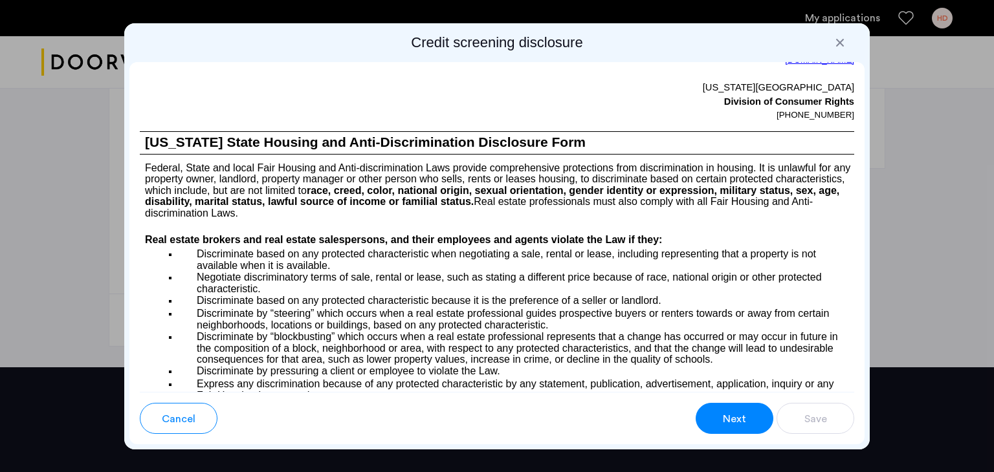
click at [725, 417] on span "Next" at bounding box center [734, 420] width 23 height 16
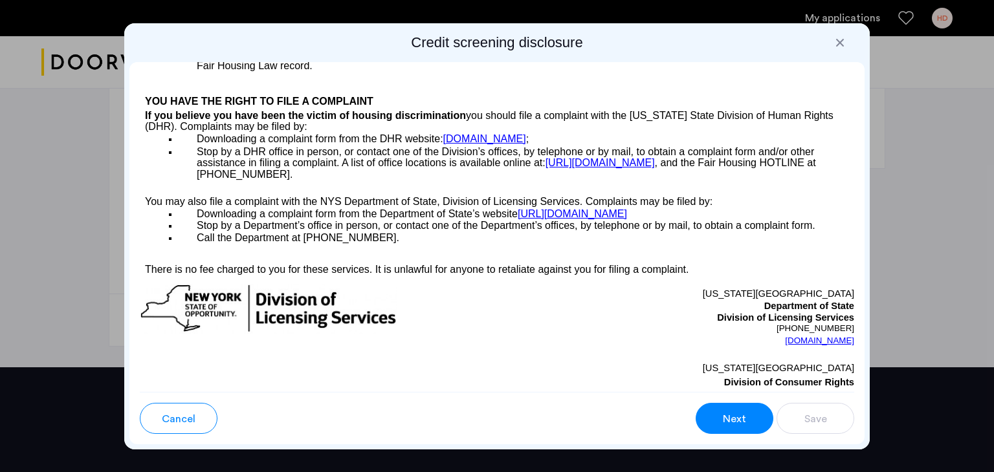
click at [725, 417] on span "Next" at bounding box center [734, 420] width 23 height 16
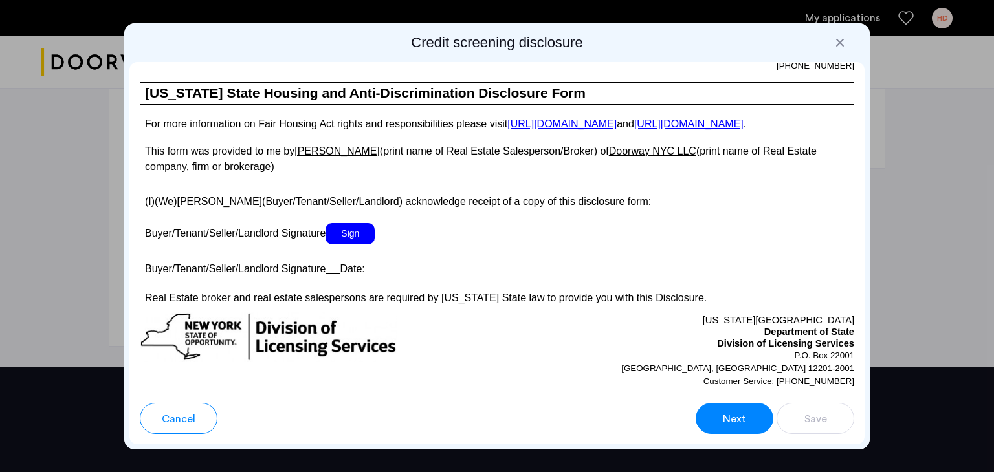
click at [725, 417] on span "Next" at bounding box center [734, 420] width 23 height 16
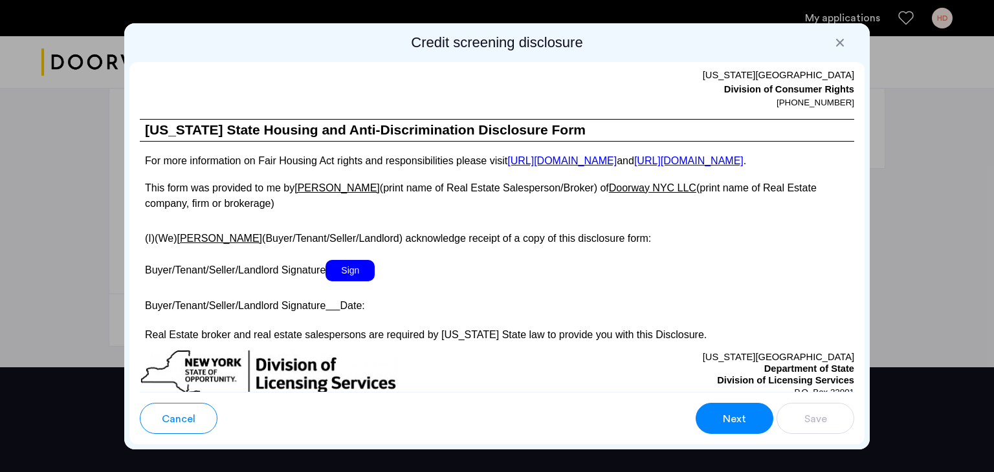
scroll to position [2265, 0]
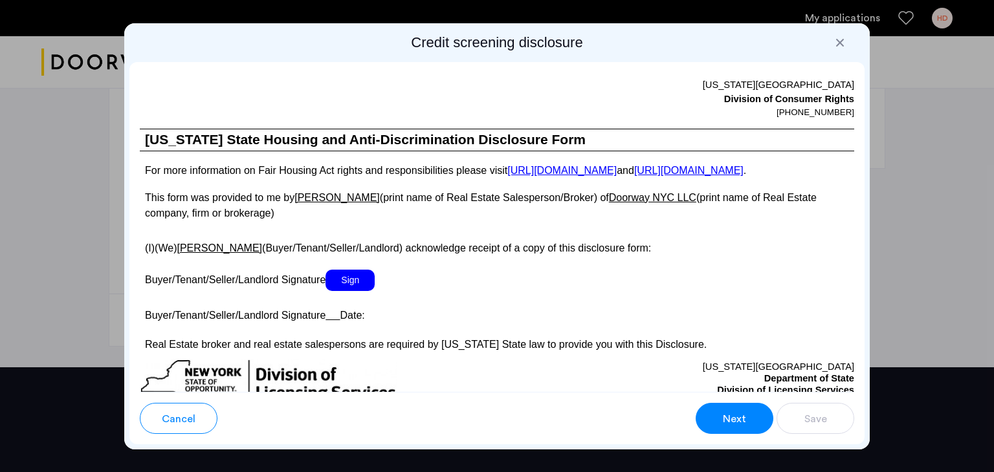
click at [351, 291] on span "Sign" at bounding box center [350, 280] width 49 height 21
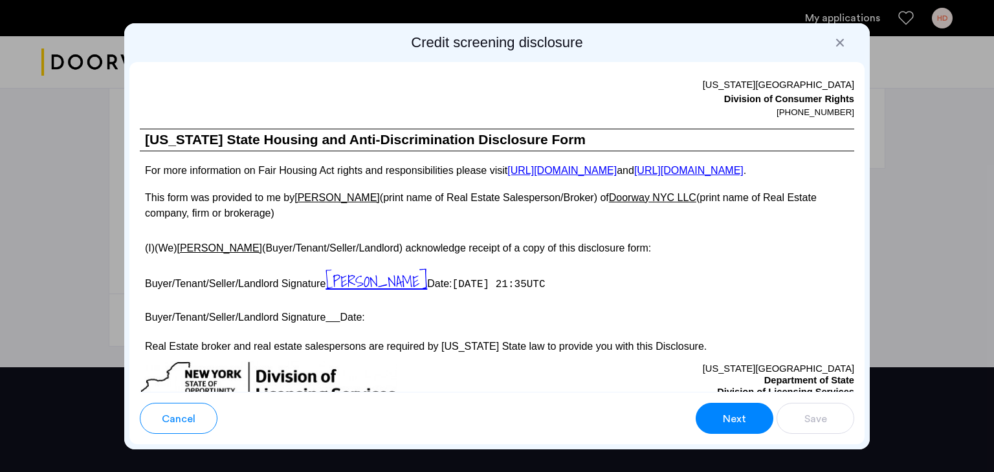
click at [725, 415] on span "Next" at bounding box center [734, 420] width 23 height 16
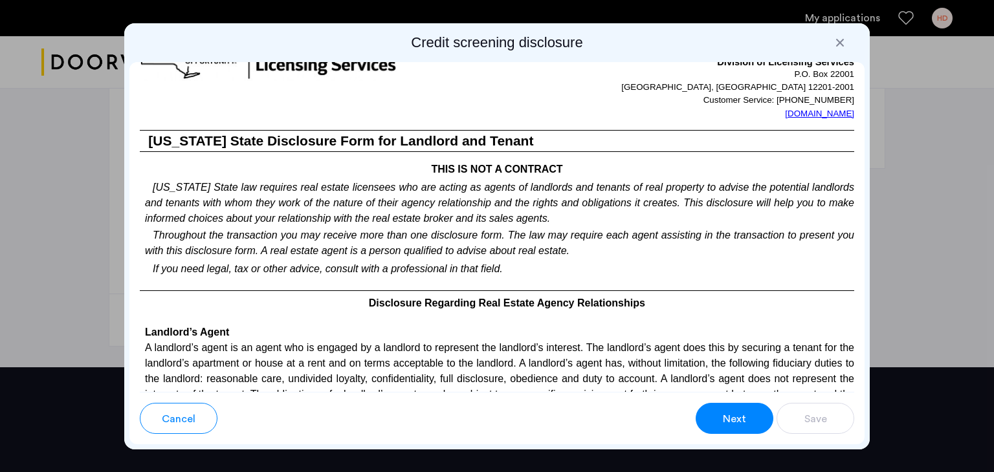
click at [725, 415] on span "Next" at bounding box center [734, 420] width 23 height 16
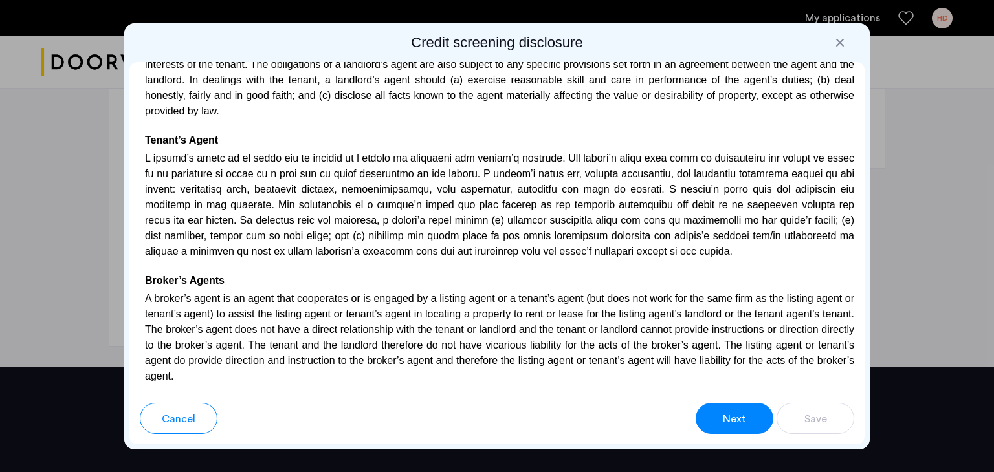
click at [725, 415] on span "Next" at bounding box center [734, 420] width 23 height 16
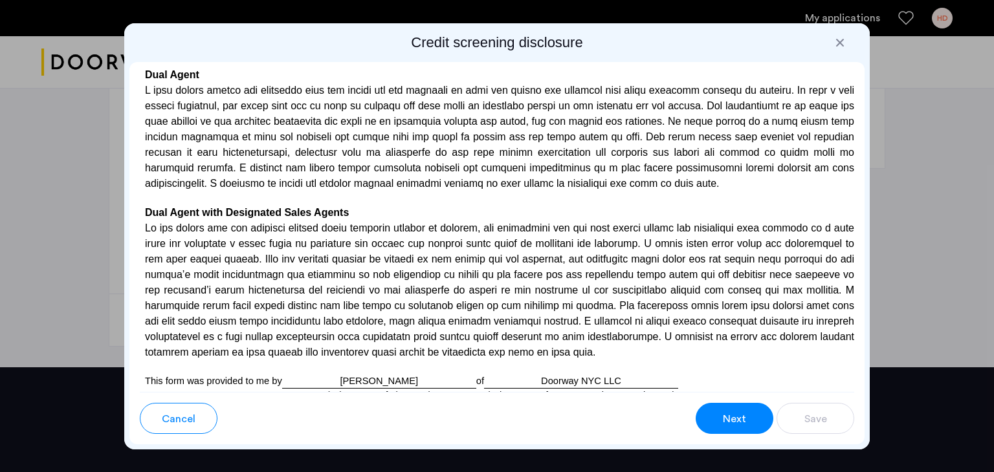
click at [725, 415] on span "Next" at bounding box center [734, 420] width 23 height 16
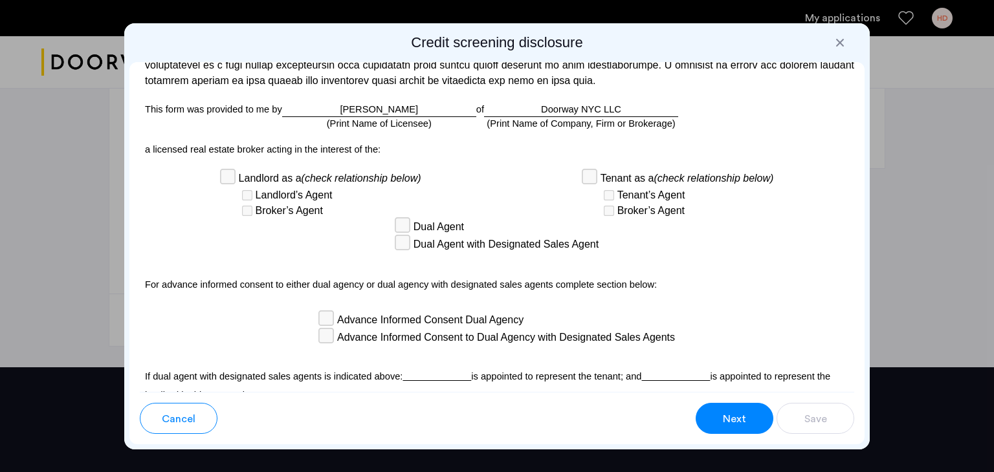
scroll to position [3526, 0]
click at [386, 118] on div "[PERSON_NAME] (Print Name of Licensee)" at bounding box center [379, 111] width 194 height 15
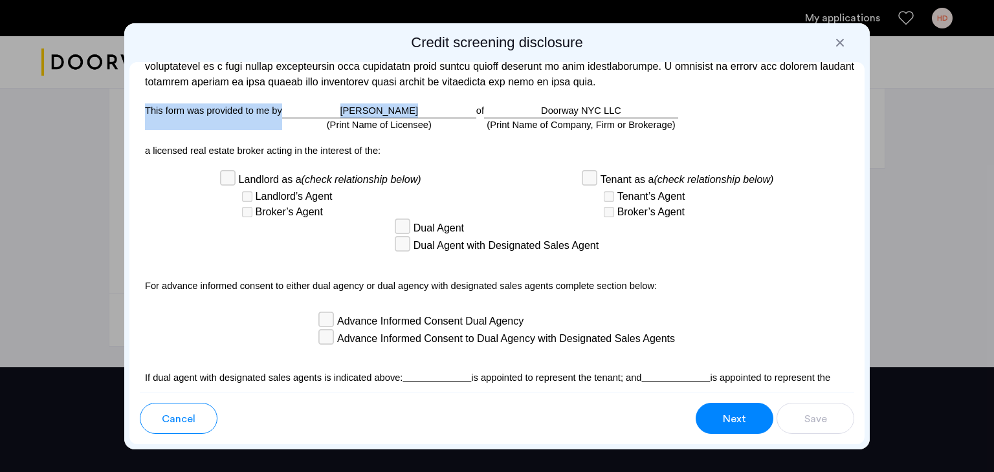
click at [386, 118] on div "[PERSON_NAME] (Print Name of Licensee)" at bounding box center [379, 111] width 194 height 15
click at [359, 118] on div "[PERSON_NAME] (Print Name of Licensee)" at bounding box center [379, 111] width 194 height 15
drag, startPoint x: 359, startPoint y: 148, endPoint x: 389, endPoint y: 156, distance: 31.4
click at [389, 118] on div "[PERSON_NAME] (Print Name of Licensee)" at bounding box center [379, 111] width 194 height 15
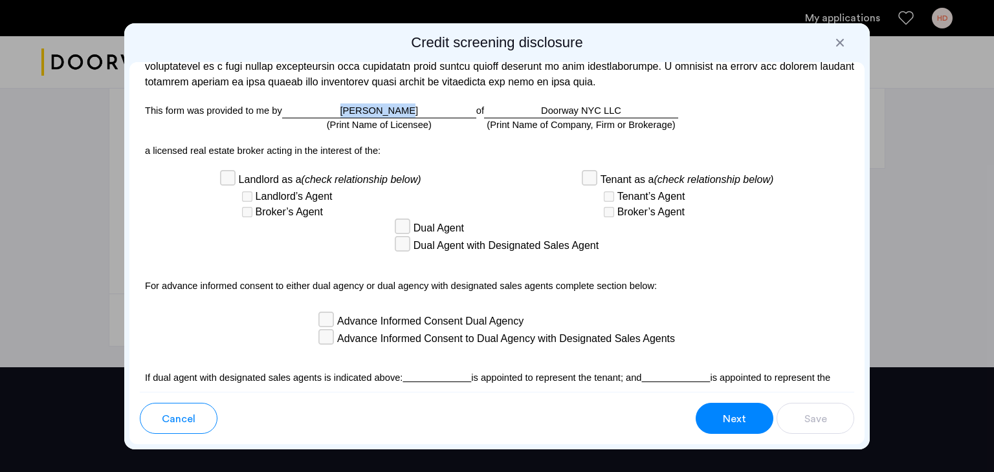
copy div "[PERSON_NAME]"
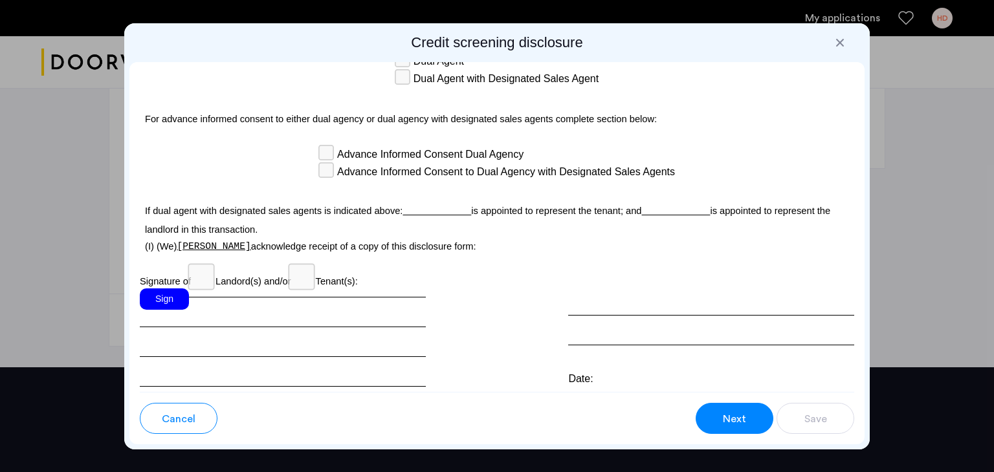
scroll to position [3722, 0]
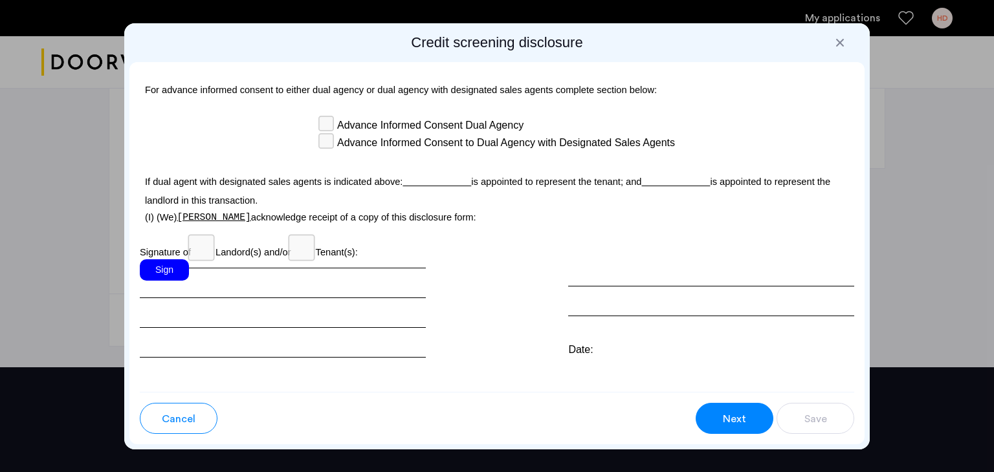
click at [148, 281] on div "Sign" at bounding box center [164, 270] width 49 height 21
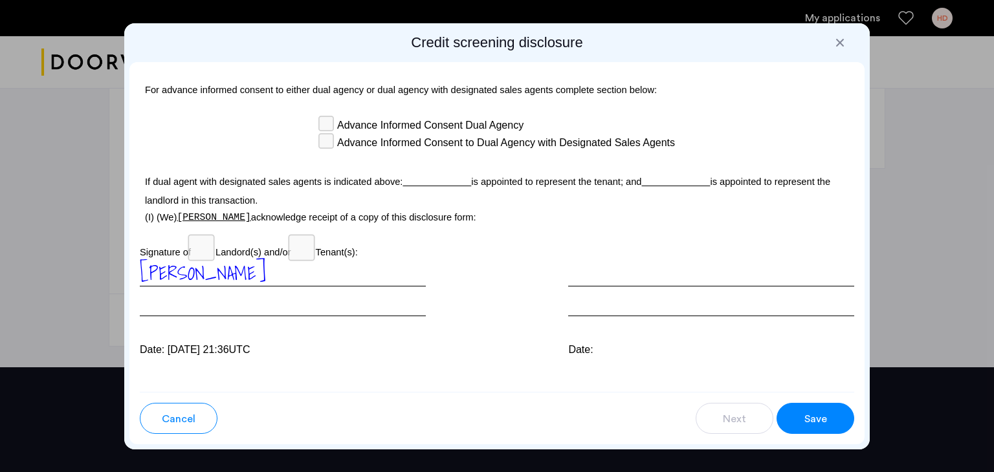
scroll to position [3781, 0]
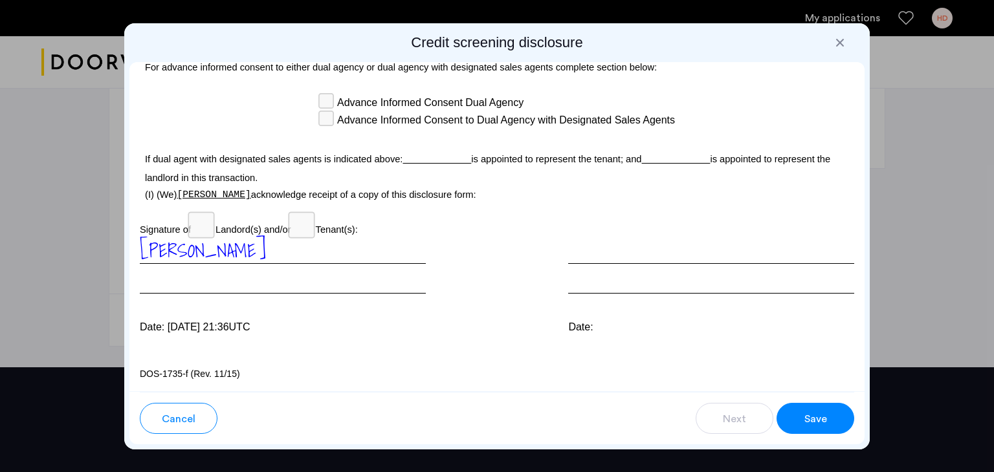
click at [808, 424] on span "Save" at bounding box center [815, 420] width 23 height 16
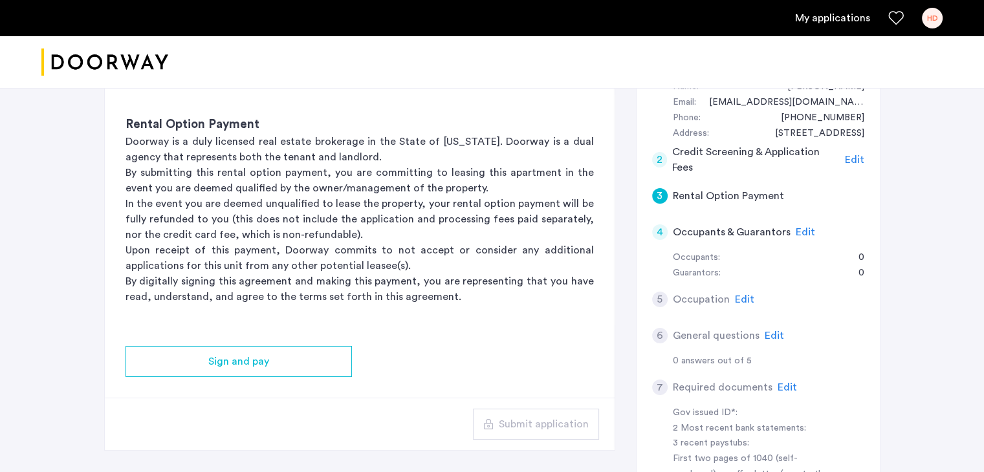
scroll to position [146, 0]
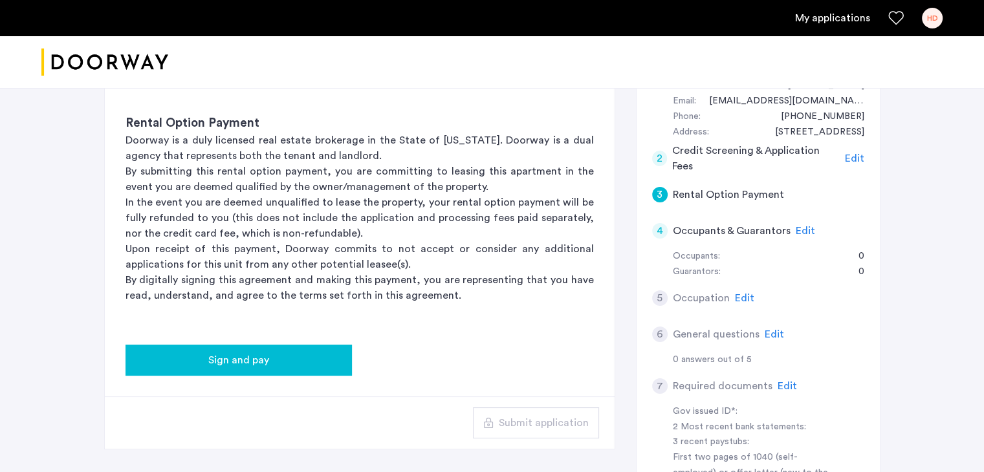
click at [317, 357] on div "Sign and pay" at bounding box center [239, 361] width 206 height 16
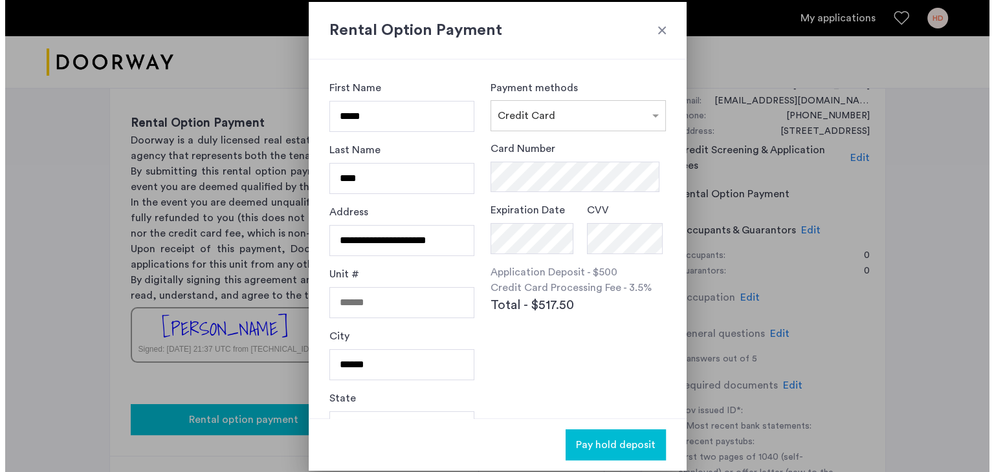
scroll to position [0, 0]
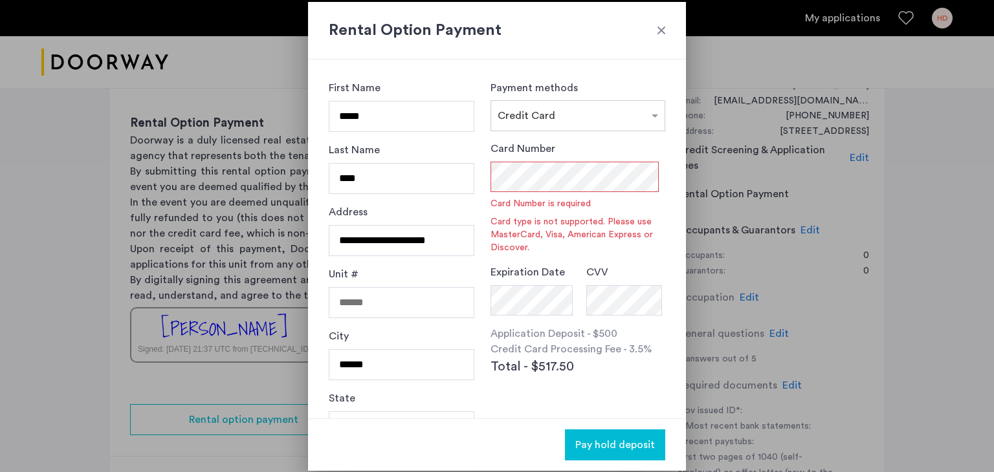
click at [665, 32] on div at bounding box center [661, 30] width 13 height 13
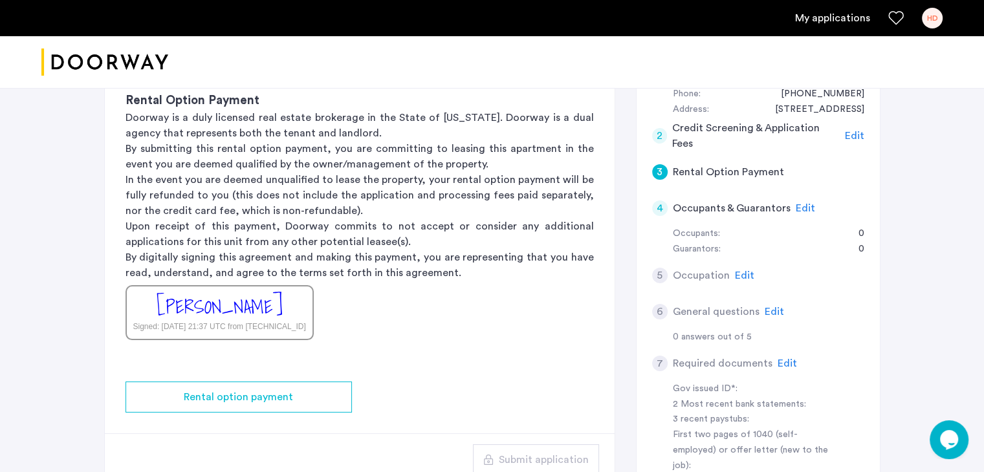
scroll to position [55, 0]
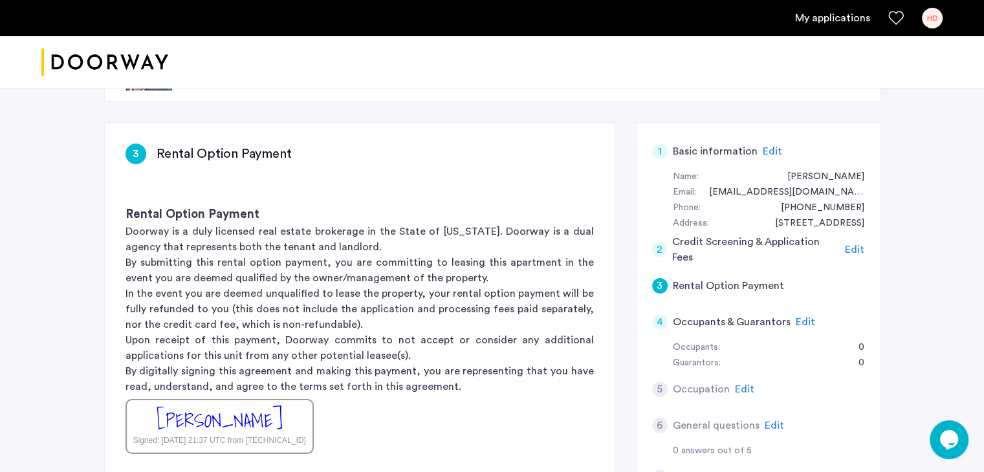
click at [186, 216] on h3 "Rental Option Payment" at bounding box center [360, 215] width 469 height 18
copy h3 "Rental Option Payment"
click at [412, 227] on p "Doorway is a duly licensed real estate brokerage in the State of [US_STATE]. Do…" at bounding box center [360, 239] width 469 height 31
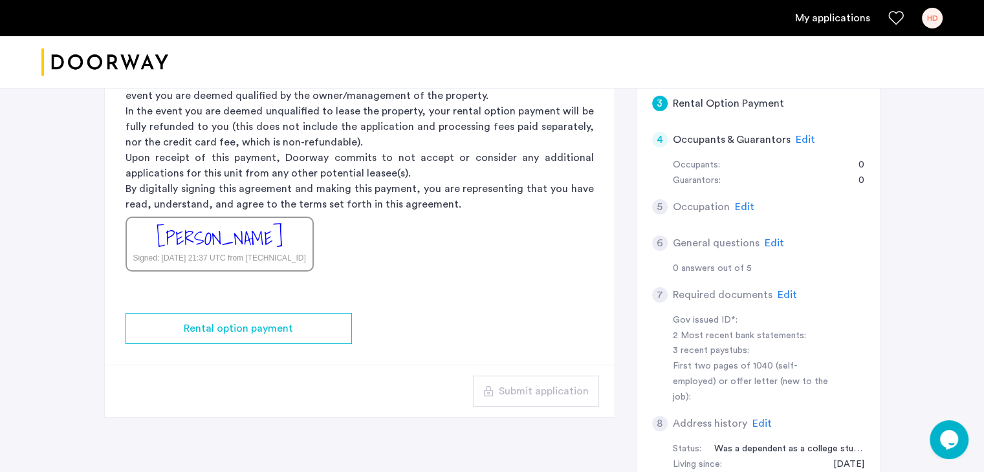
scroll to position [241, 0]
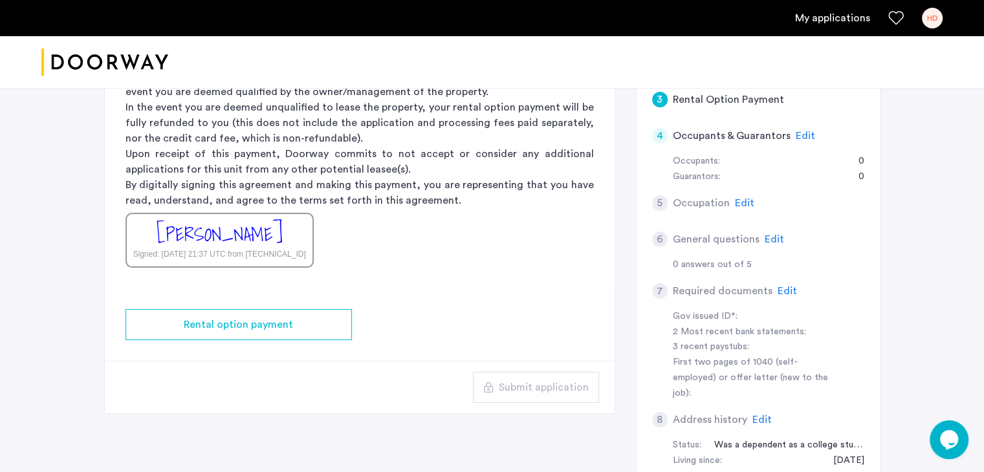
click at [738, 201] on span "Edit" at bounding box center [744, 203] width 19 height 10
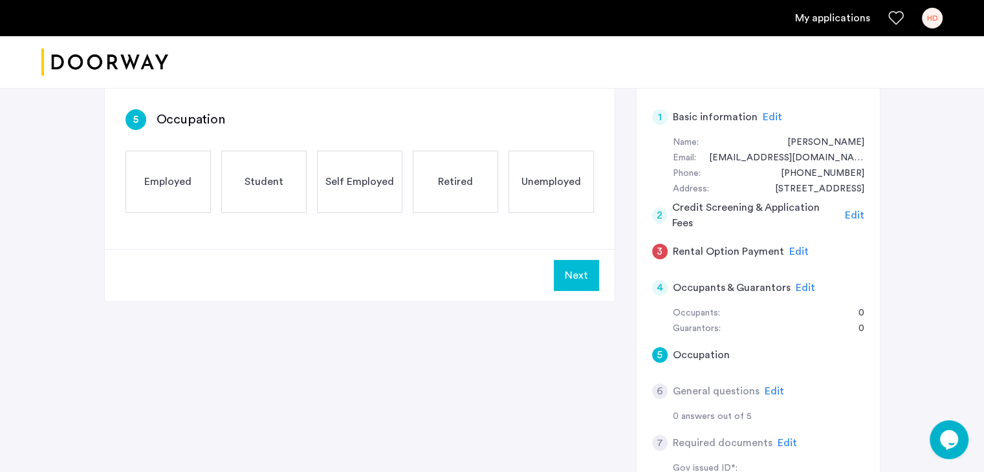
scroll to position [85, 0]
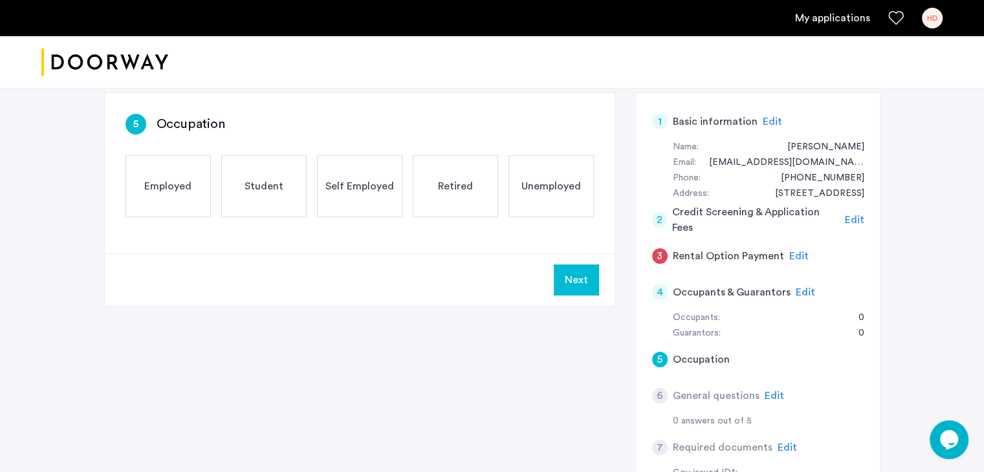
click at [202, 189] on div "Employed" at bounding box center [168, 186] width 85 height 62
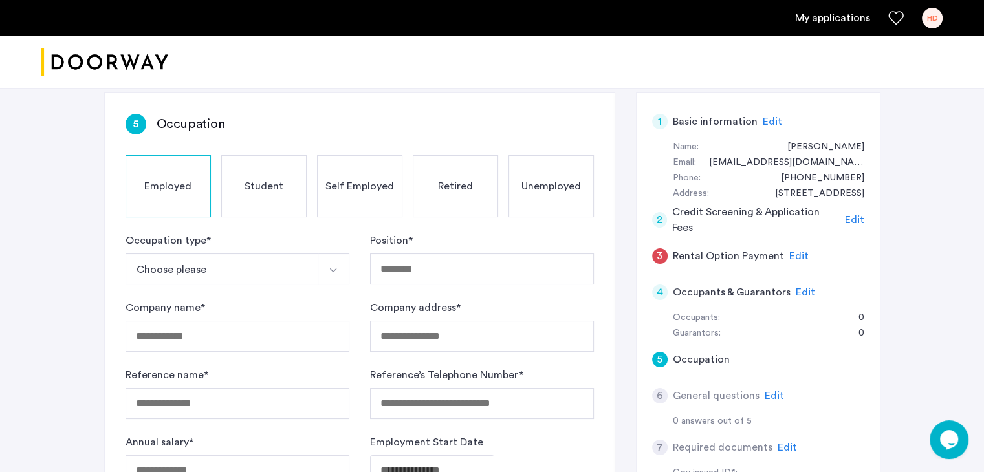
scroll to position [158, 0]
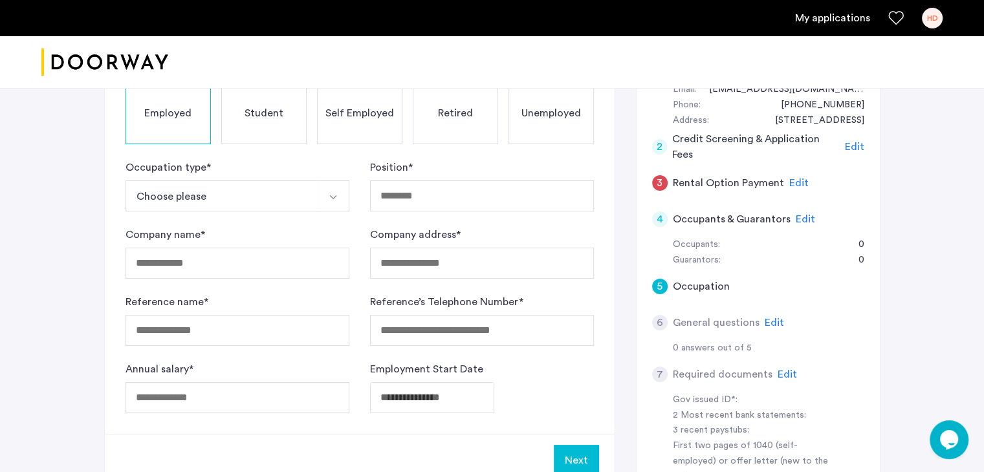
click at [796, 216] on span "Edit" at bounding box center [805, 219] width 19 height 10
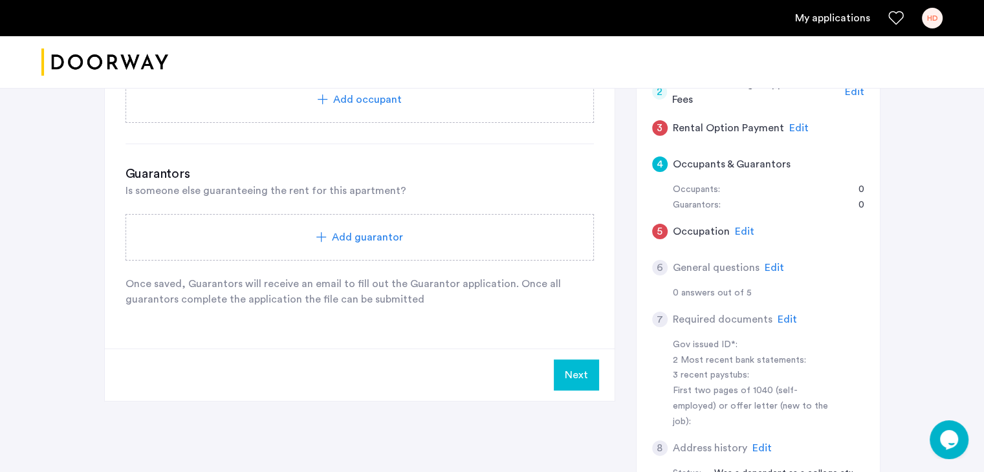
scroll to position [219, 0]
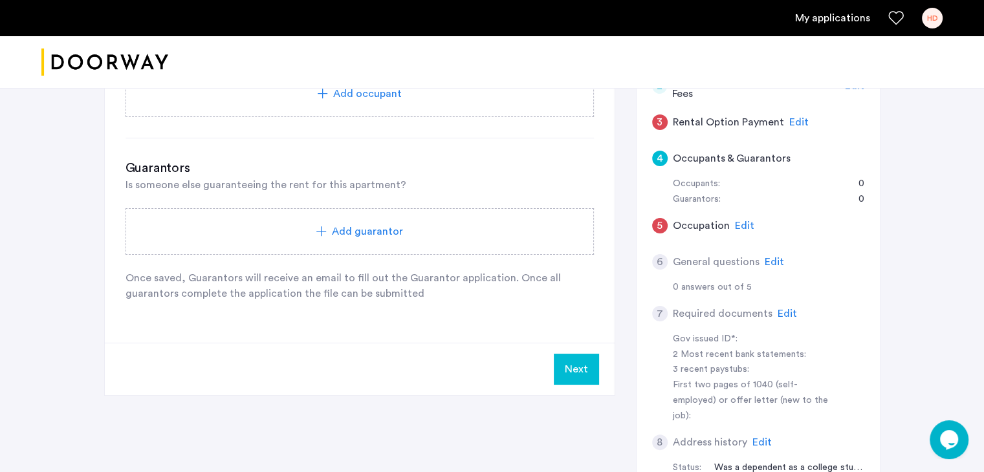
click at [741, 222] on span "Edit" at bounding box center [744, 226] width 19 height 10
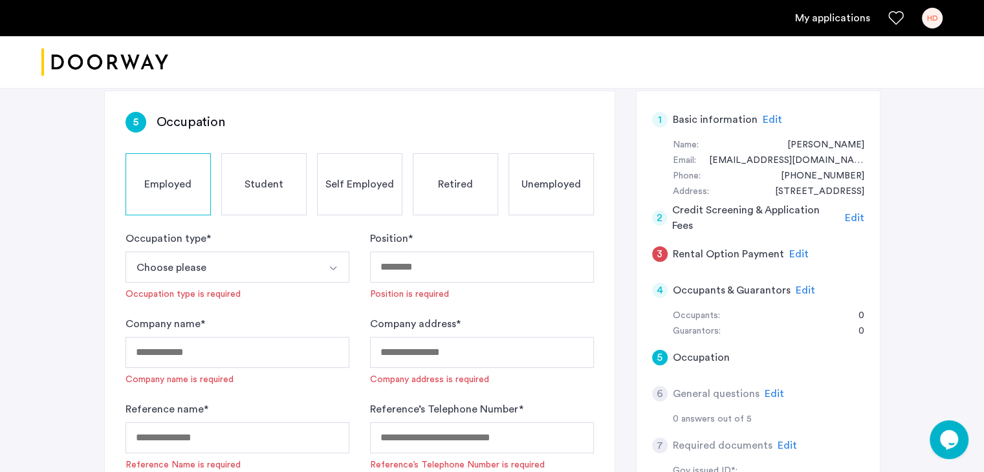
scroll to position [85, 0]
click at [238, 274] on button "Choose please" at bounding box center [222, 268] width 193 height 31
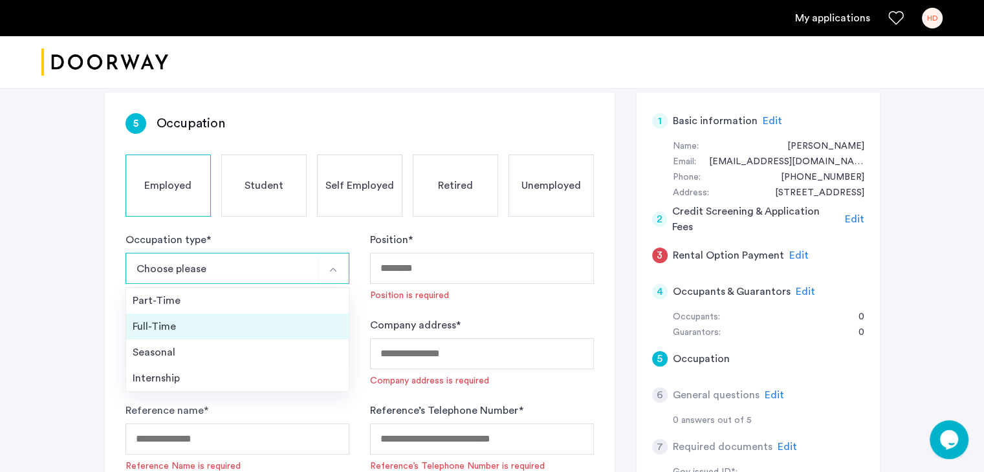
click at [209, 321] on div "Full-Time" at bounding box center [238, 327] width 210 height 16
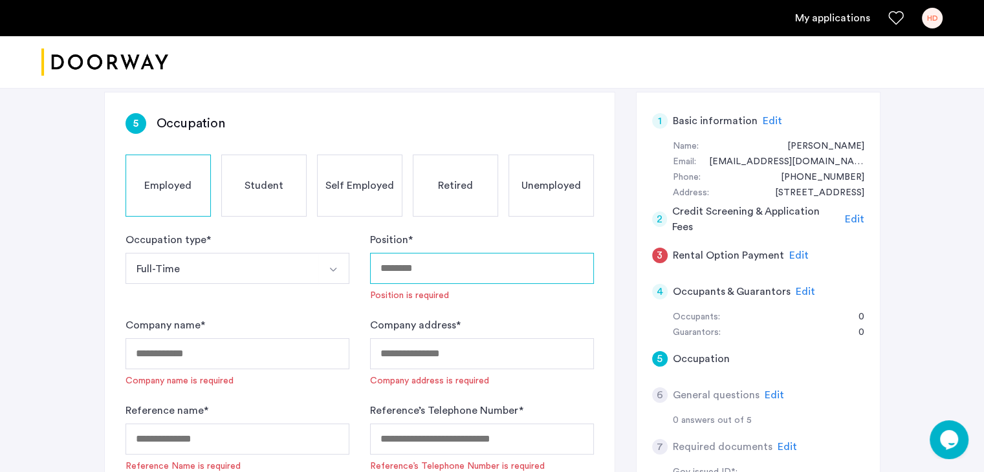
click at [393, 280] on input "Position *" at bounding box center [482, 268] width 224 height 31
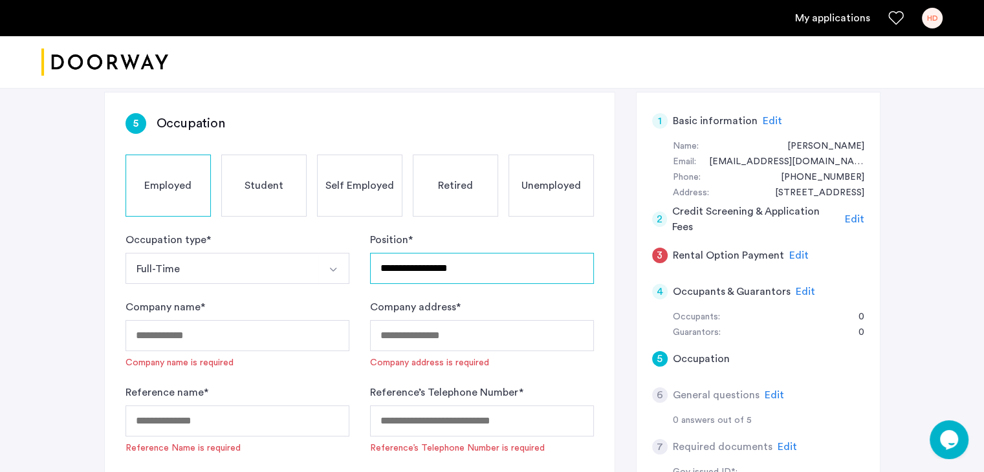
type input "**********"
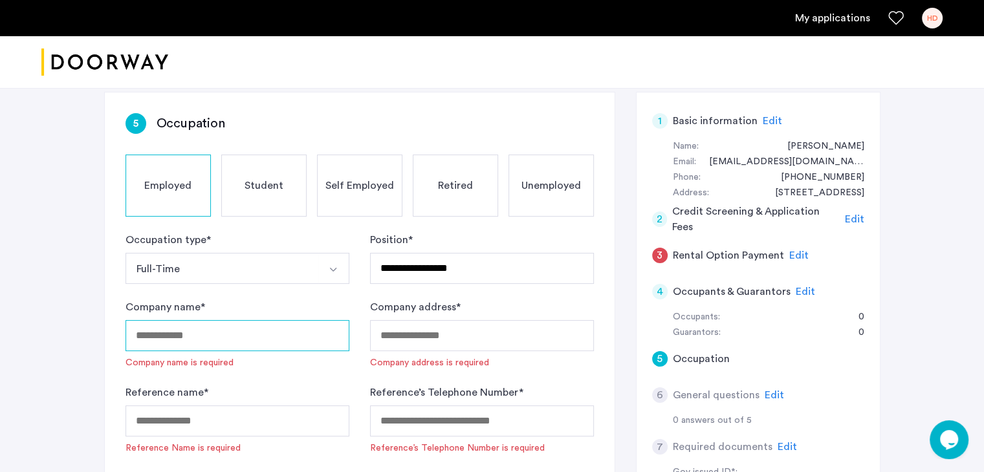
click at [321, 320] on input "Company name *" at bounding box center [238, 335] width 224 height 31
type input "****"
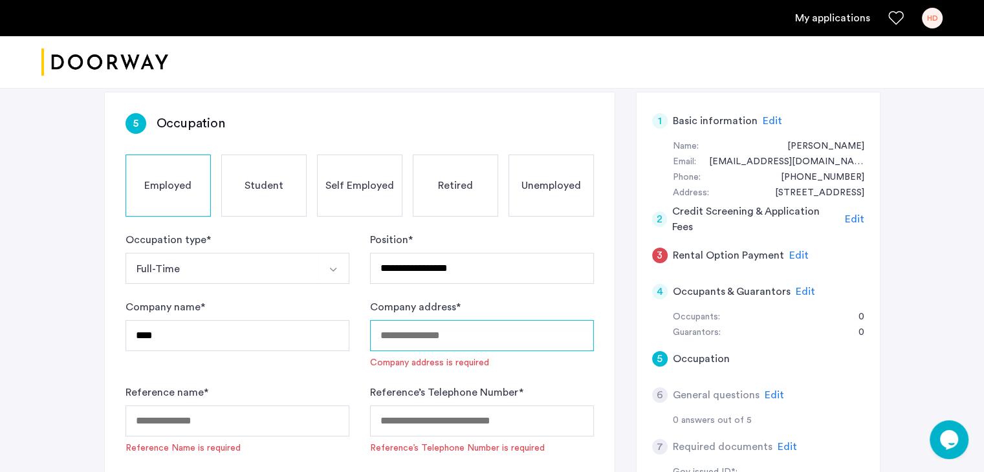
click at [393, 324] on input "Company address *" at bounding box center [482, 335] width 224 height 31
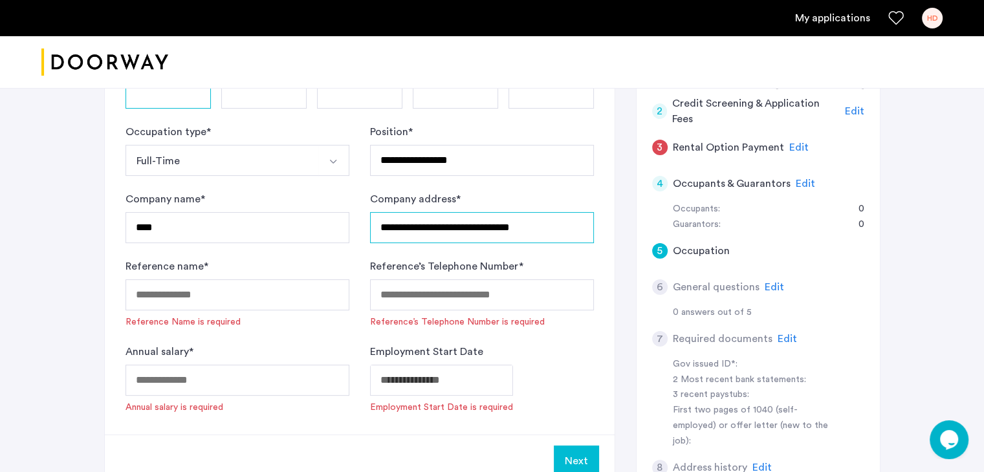
scroll to position [194, 0]
type input "**********"
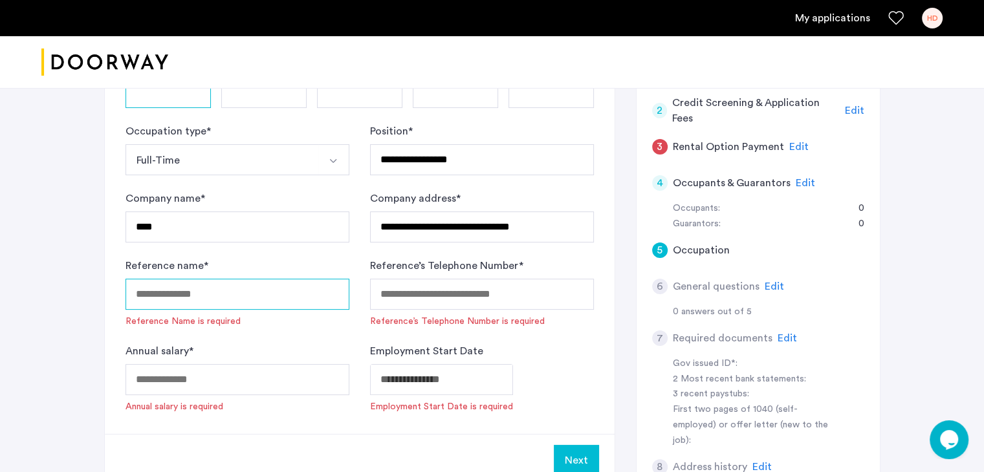
click at [248, 298] on input "Reference name *" at bounding box center [238, 294] width 224 height 31
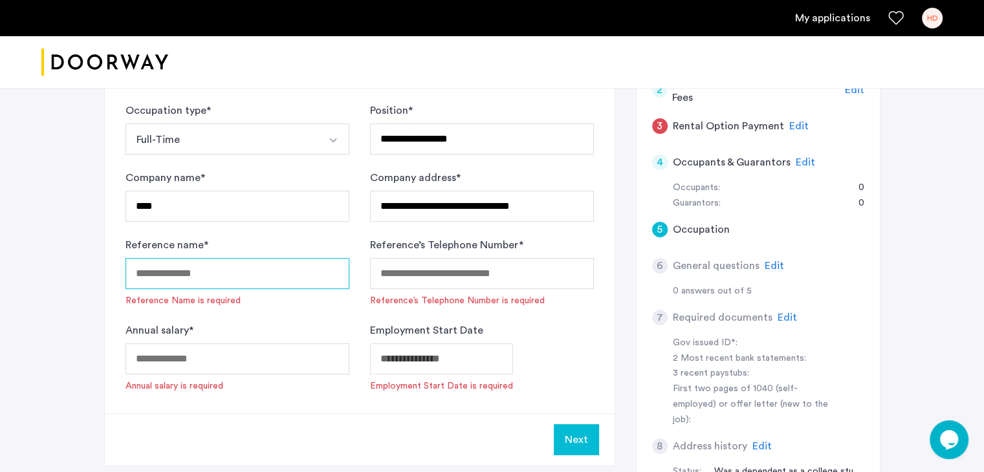
scroll to position [217, 0]
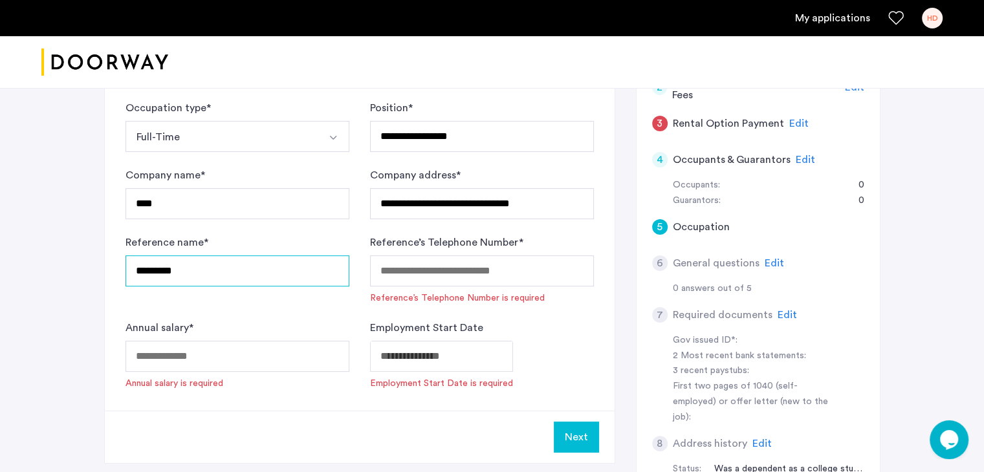
type input "*********"
click at [419, 263] on input "Reference’s Telephone Number *" at bounding box center [482, 271] width 224 height 31
type input "*"
click at [401, 372] on div "Employment Start Date is required" at bounding box center [441, 365] width 143 height 49
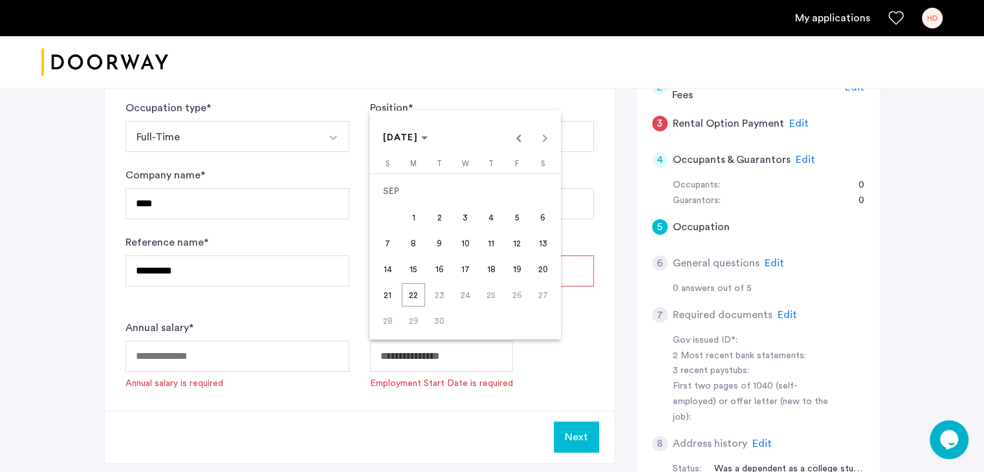
click at [437, 255] on body "**********" at bounding box center [492, 19] width 984 height 472
click at [412, 271] on span "15" at bounding box center [413, 269] width 23 height 23
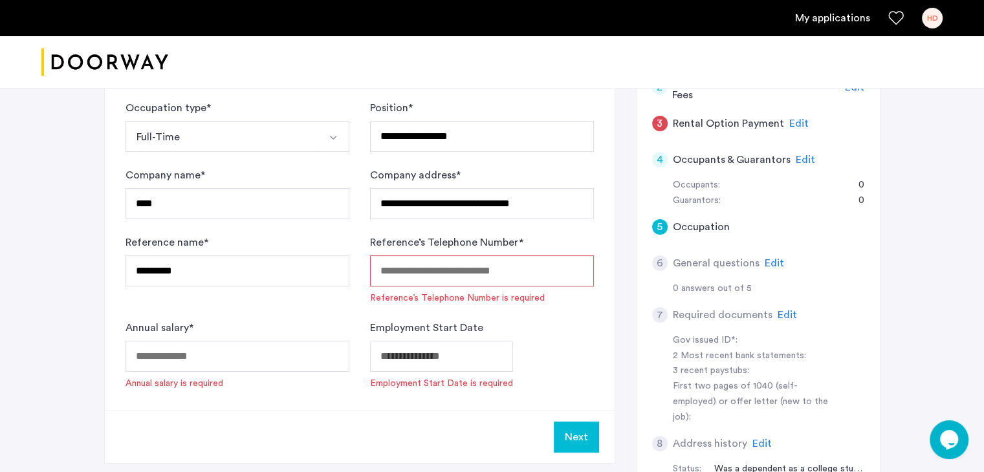
type input "**********"
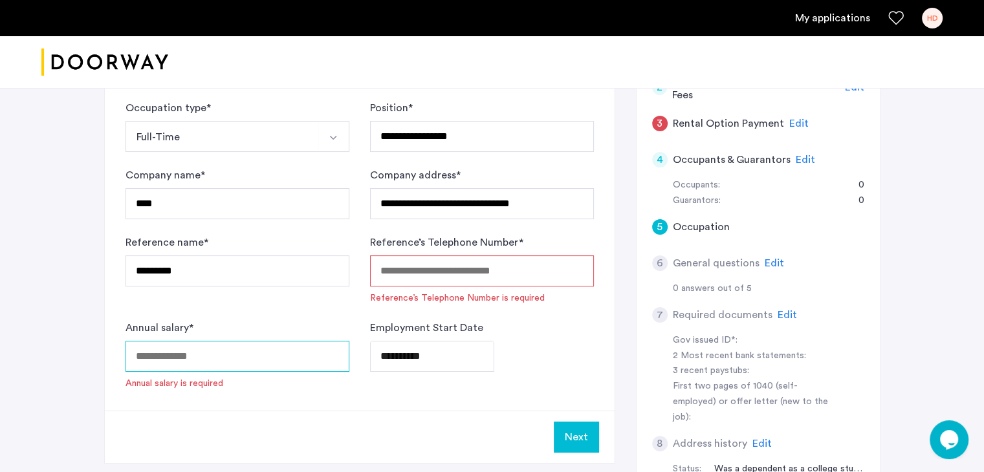
click at [251, 348] on input "Annual salary *" at bounding box center [238, 356] width 224 height 31
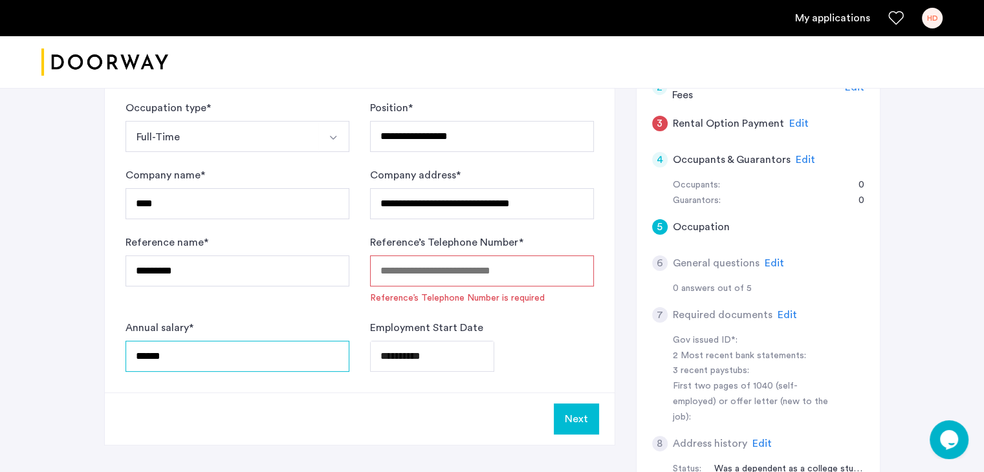
type input "******"
click at [295, 320] on div "Annual salary * ******" at bounding box center [238, 346] width 224 height 52
click at [476, 268] on input "Reference’s Telephone Number *" at bounding box center [482, 271] width 224 height 31
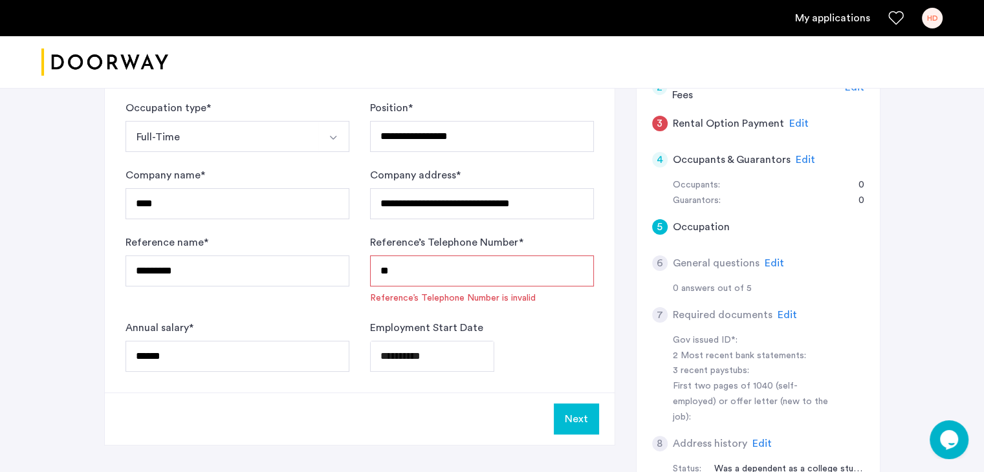
type input "*"
click at [580, 423] on button "Next" at bounding box center [576, 419] width 45 height 31
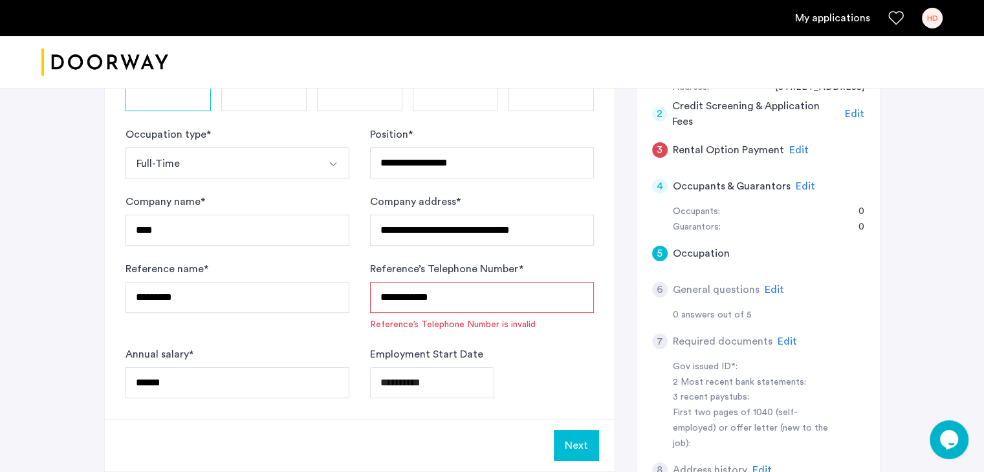
scroll to position [192, 0]
click at [437, 304] on input "**********" at bounding box center [482, 297] width 224 height 31
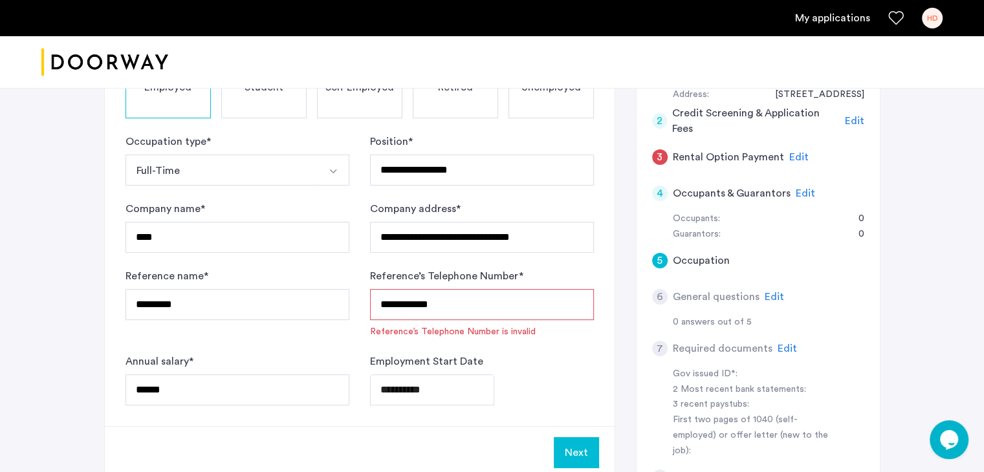
scroll to position [308, 0]
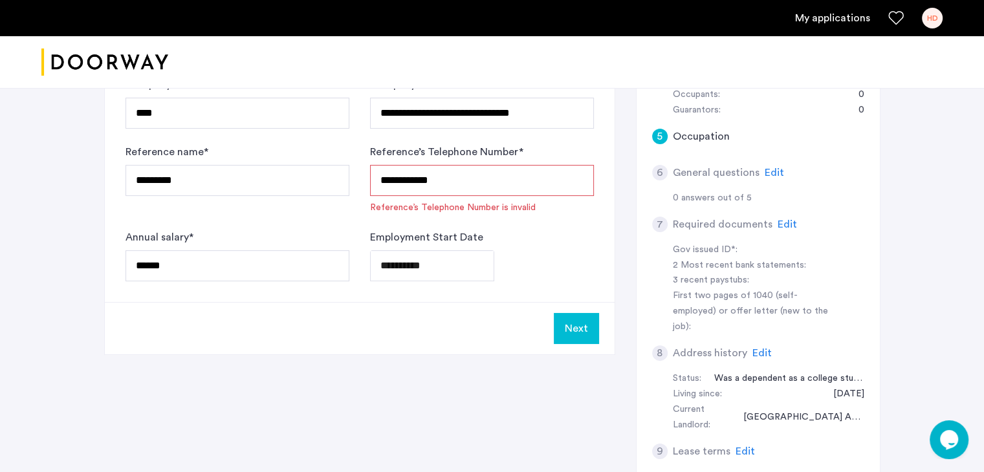
click at [441, 171] on input "**********" at bounding box center [482, 180] width 224 height 31
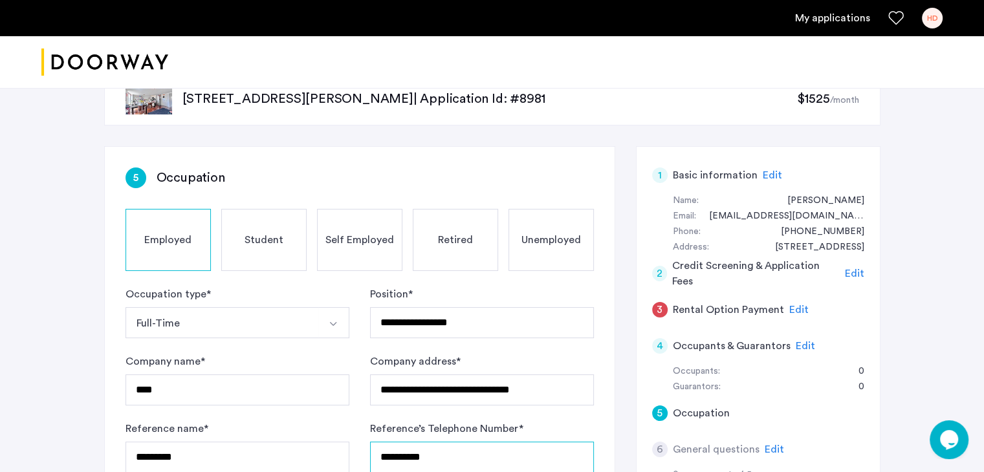
scroll to position [243, 0]
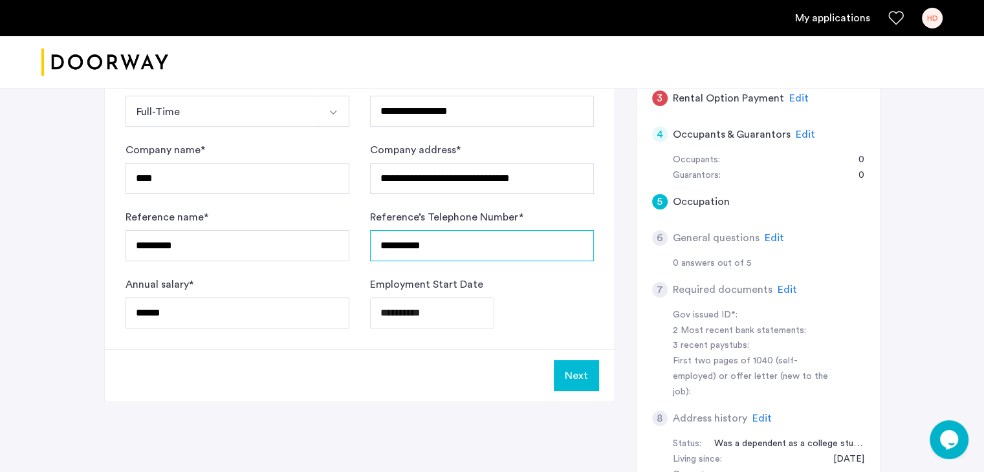
type input "**********"
click at [580, 371] on button "Next" at bounding box center [576, 375] width 45 height 31
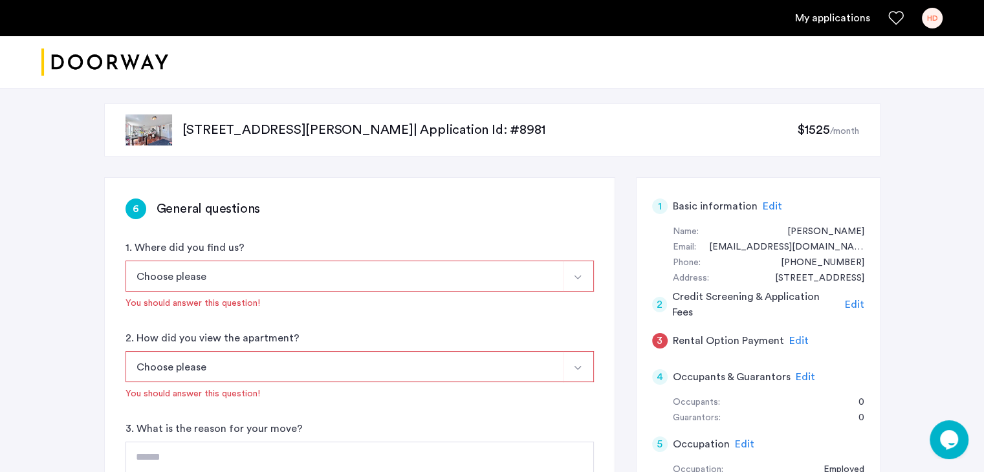
click at [364, 292] on div "Choose please [DOMAIN_NAME][URL][DOMAIN_NAME] [DOMAIN_NAME][URL][DOMAIN_NAME] […" at bounding box center [360, 285] width 469 height 49
click at [383, 283] on button "Choose please" at bounding box center [345, 276] width 438 height 31
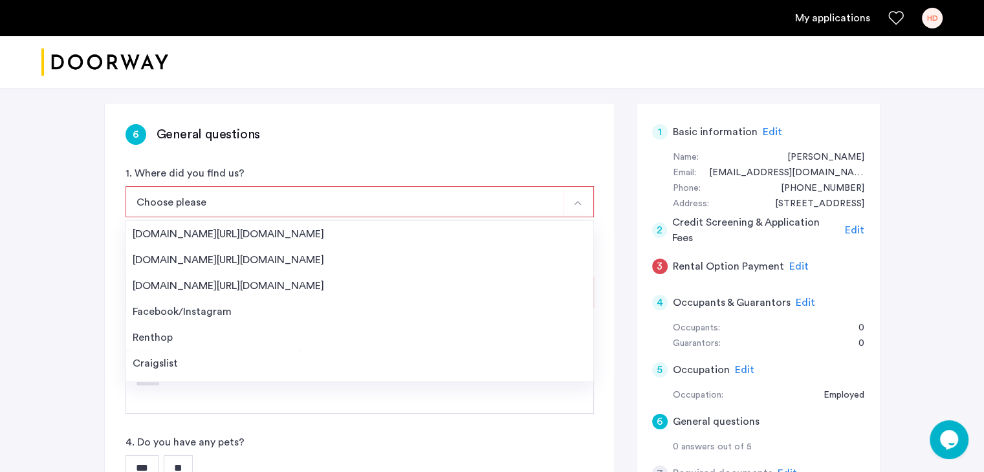
scroll to position [80, 0]
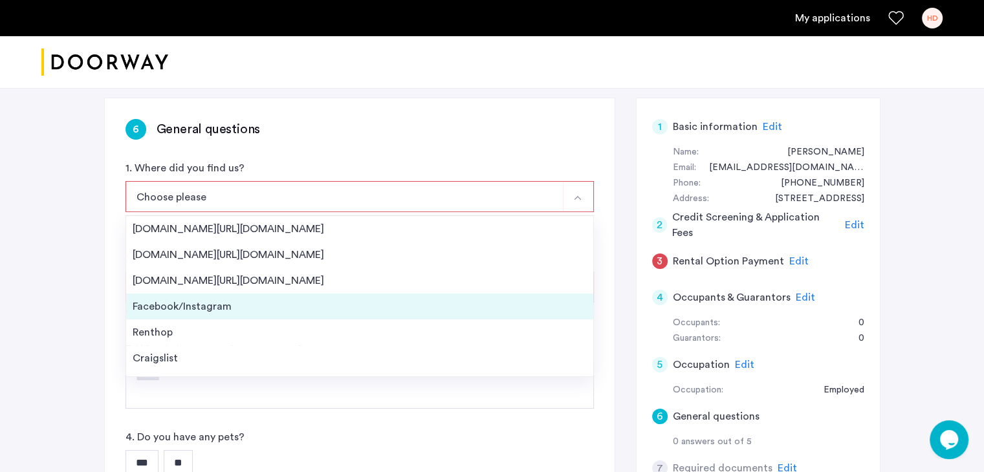
click at [216, 302] on div "Facebook/Instagram" at bounding box center [360, 307] width 454 height 16
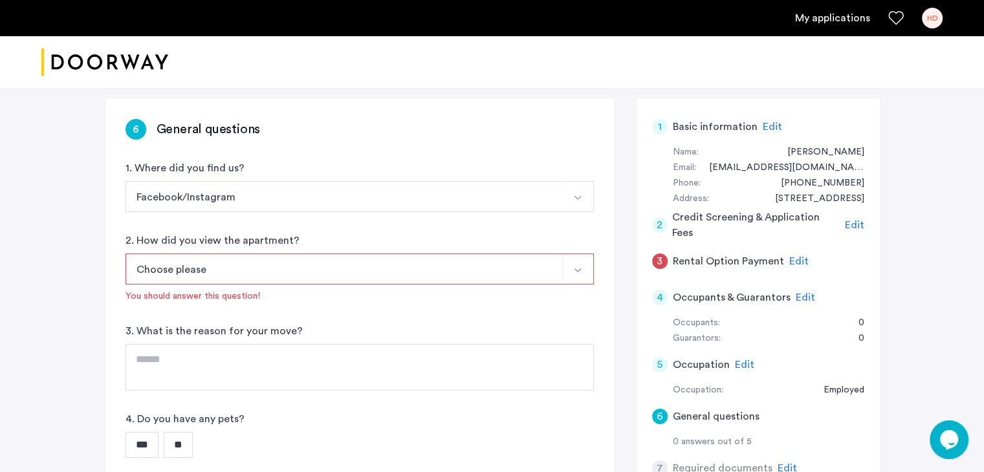
click at [243, 263] on button "Choose please" at bounding box center [345, 269] width 438 height 31
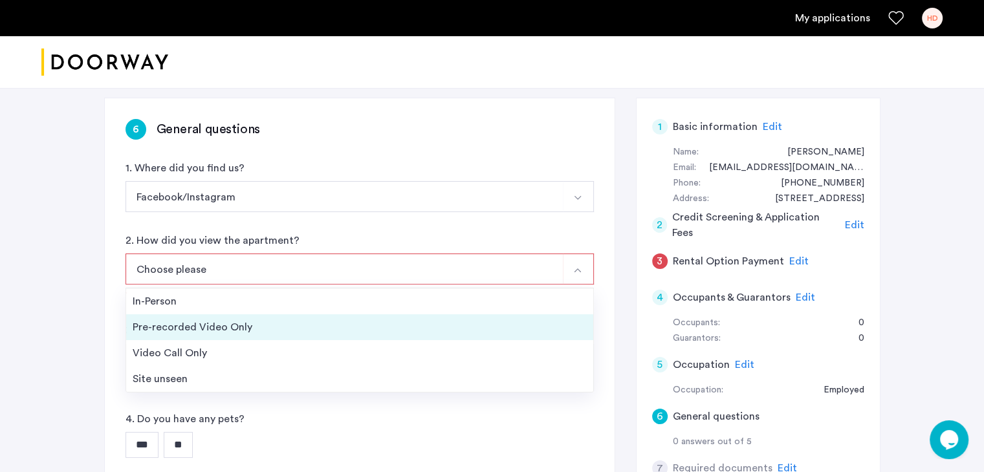
click at [280, 328] on div "Pre-recorded Video Only" at bounding box center [360, 328] width 454 height 16
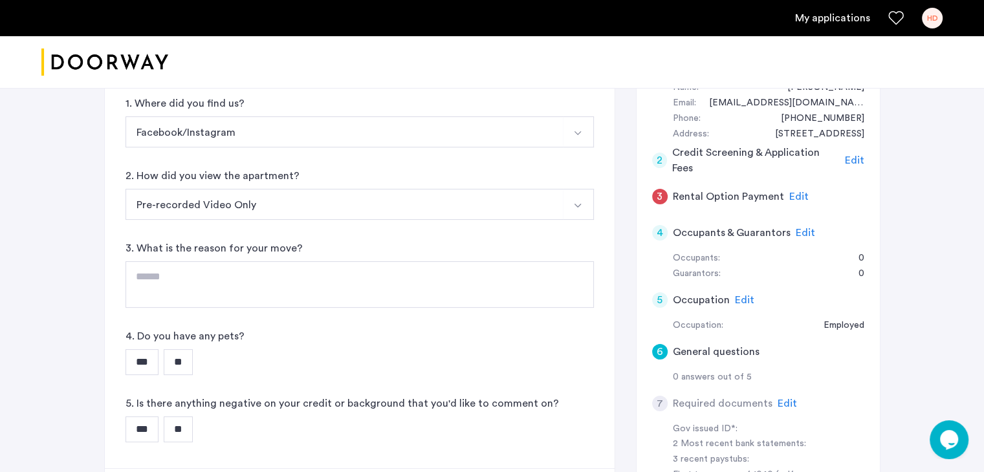
scroll to position [150, 0]
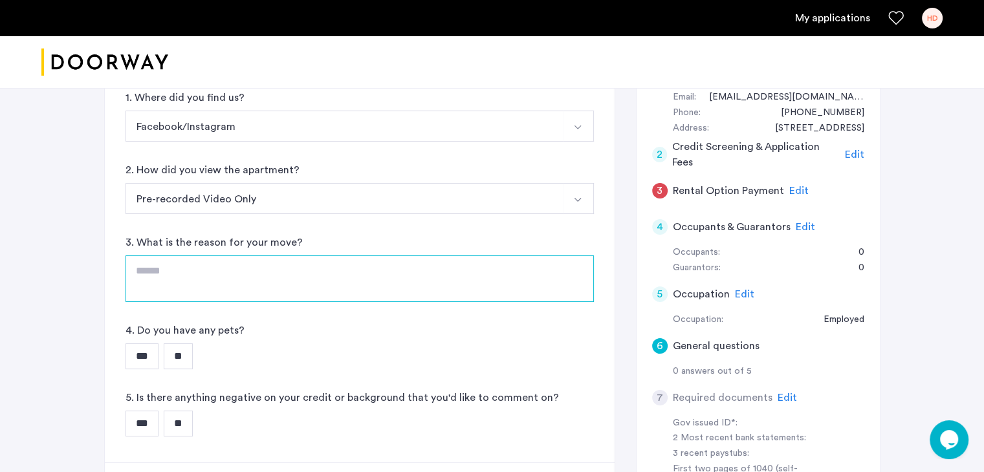
click at [175, 281] on textarea at bounding box center [360, 279] width 469 height 47
type textarea "****"
click at [188, 358] on input "**" at bounding box center [178, 357] width 29 height 26
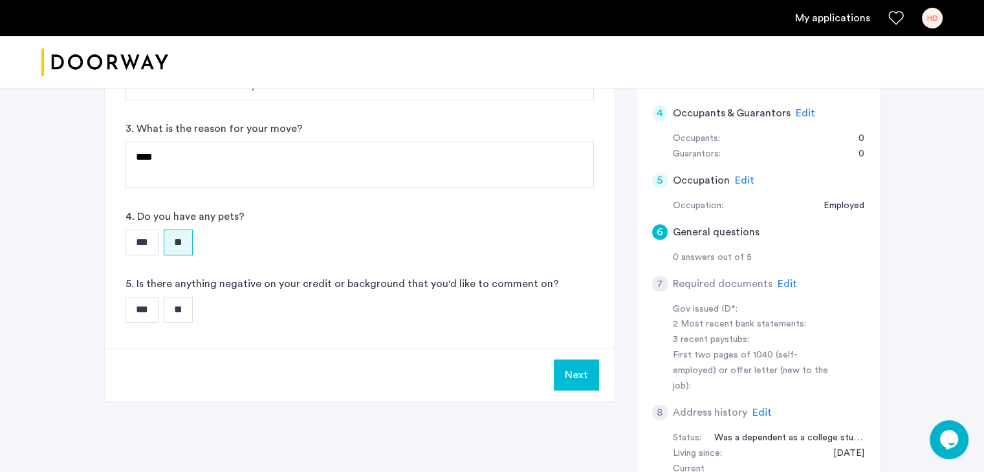
scroll to position [267, 0]
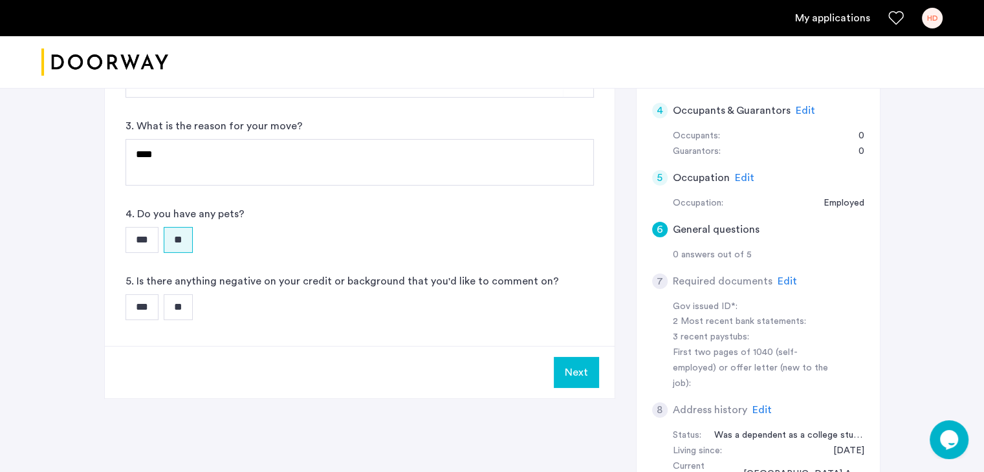
click at [181, 305] on input "**" at bounding box center [178, 307] width 29 height 26
click at [577, 361] on button "Next" at bounding box center [576, 372] width 45 height 31
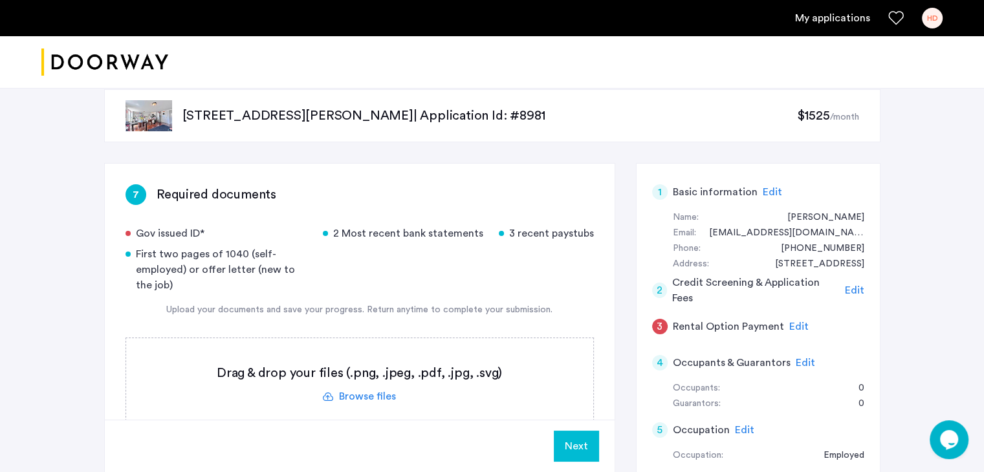
scroll to position [0, 0]
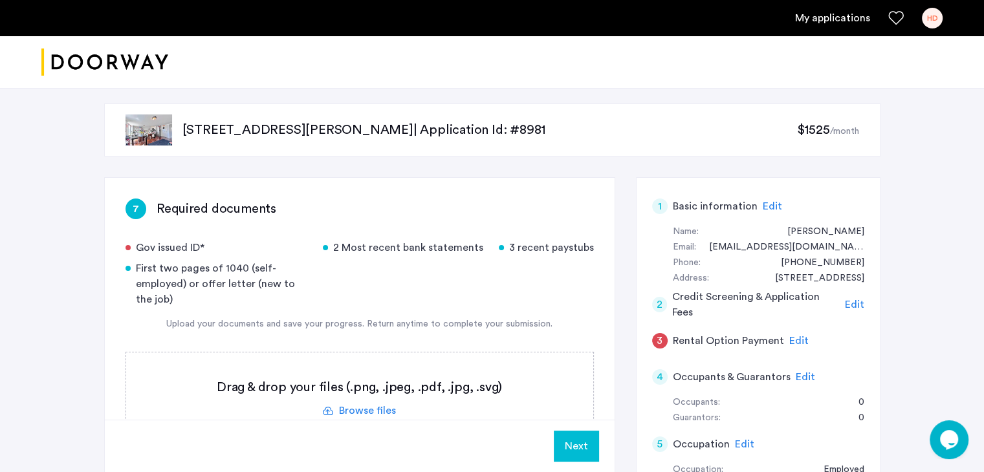
click at [368, 402] on label at bounding box center [359, 399] width 467 height 92
click at [0, 0] on input "file" at bounding box center [0, 0] width 0 height 0
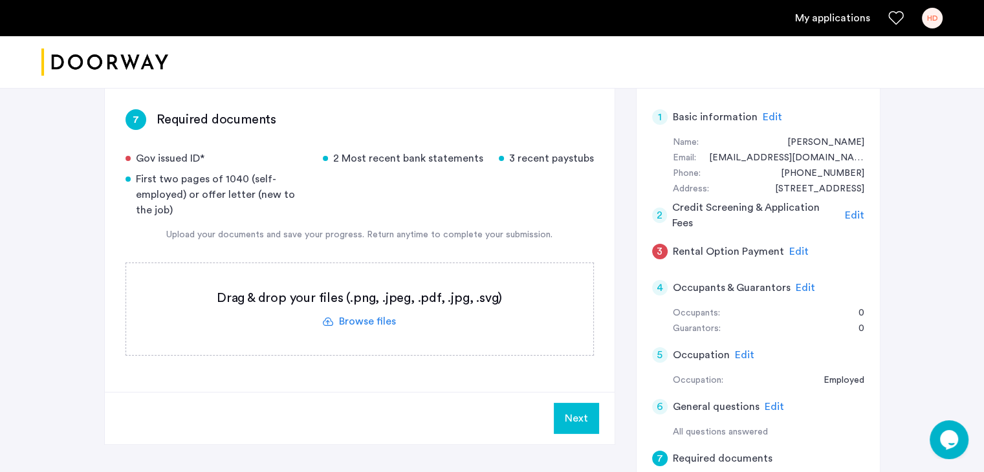
click at [382, 326] on label at bounding box center [359, 309] width 467 height 92
click at [0, 0] on input "file" at bounding box center [0, 0] width 0 height 0
click at [414, 316] on label at bounding box center [359, 309] width 467 height 92
click at [0, 0] on input "file" at bounding box center [0, 0] width 0 height 0
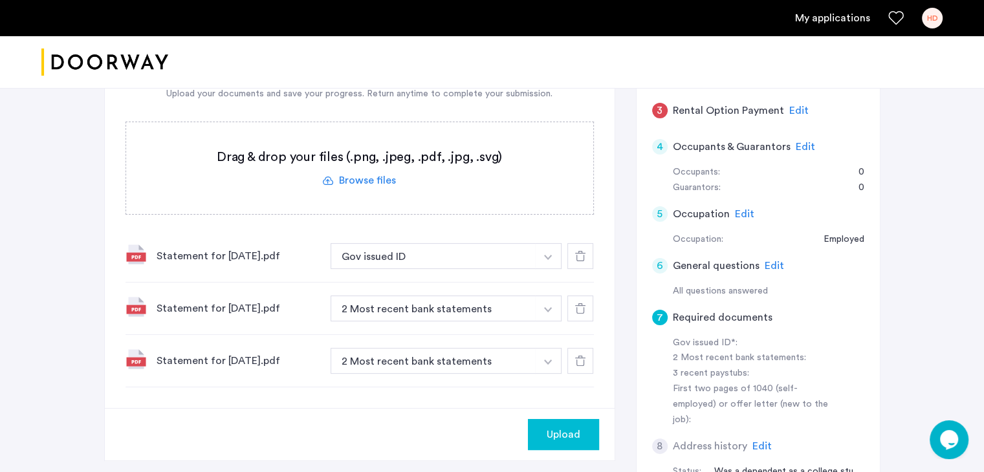
scroll to position [230, 0]
click at [569, 250] on div at bounding box center [581, 257] width 26 height 26
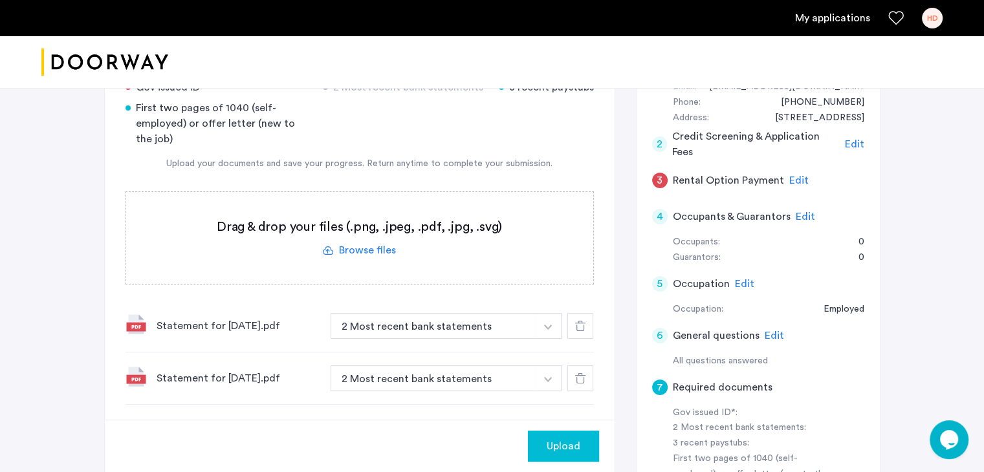
scroll to position [232, 0]
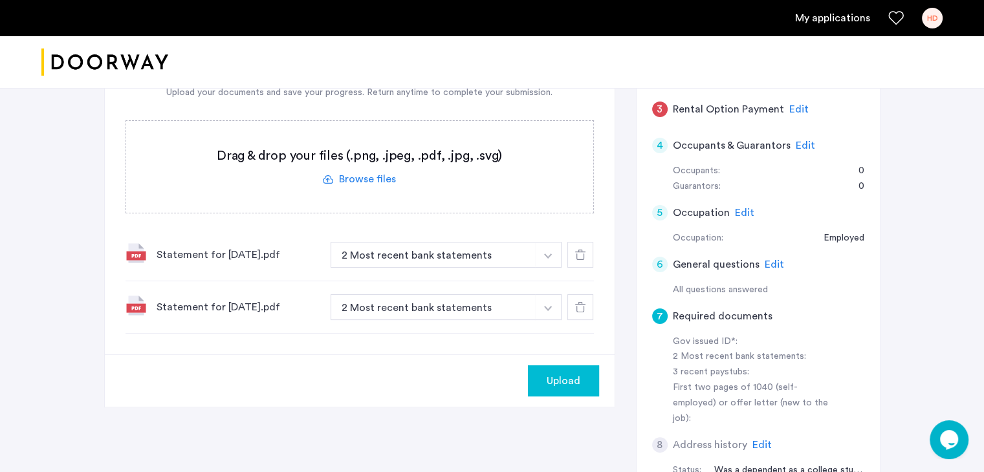
click at [381, 169] on label at bounding box center [359, 167] width 467 height 92
click at [0, 0] on input "file" at bounding box center [0, 0] width 0 height 0
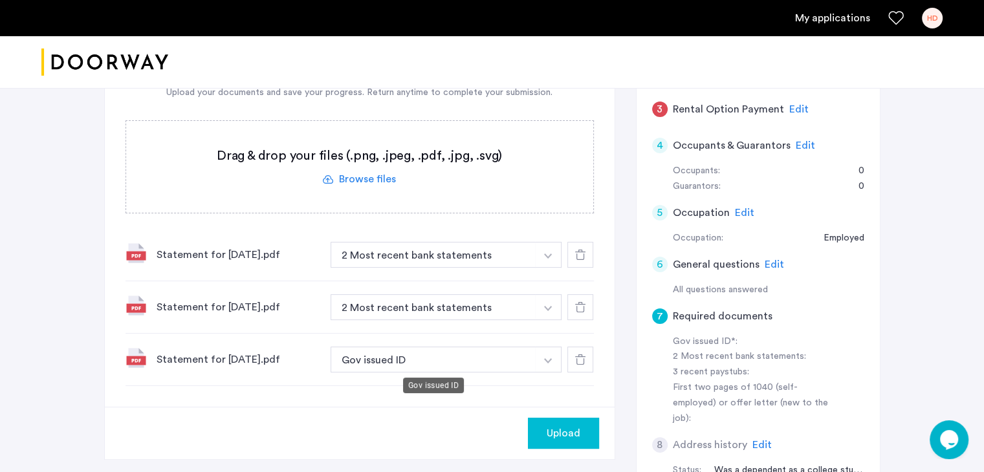
click at [453, 362] on button "Gov issued ID" at bounding box center [434, 360] width 206 height 26
click at [512, 360] on button "Gov issued ID" at bounding box center [434, 360] width 206 height 26
click at [532, 254] on button "2 Most recent bank statements" at bounding box center [434, 255] width 206 height 26
click at [553, 249] on button "button" at bounding box center [548, 255] width 27 height 26
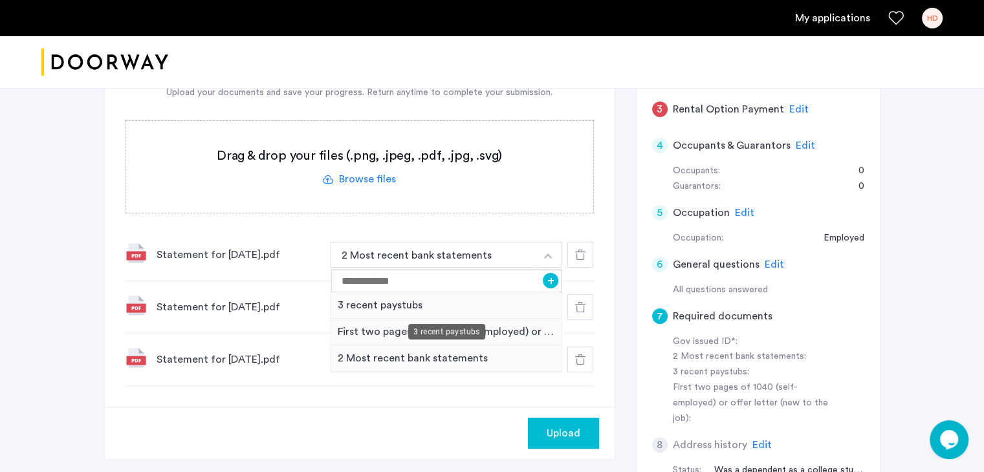
click at [461, 311] on div "3 recent paystubs" at bounding box center [446, 306] width 231 height 27
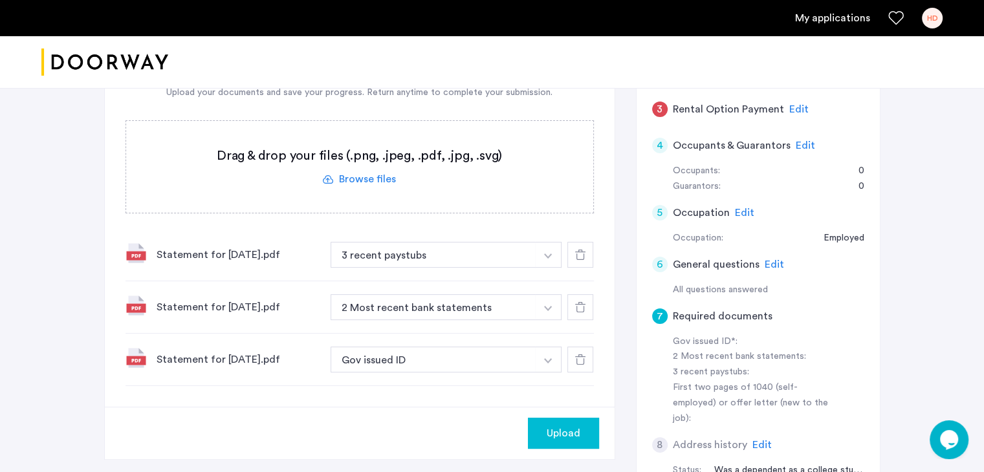
click at [550, 304] on button "button" at bounding box center [548, 307] width 27 height 26
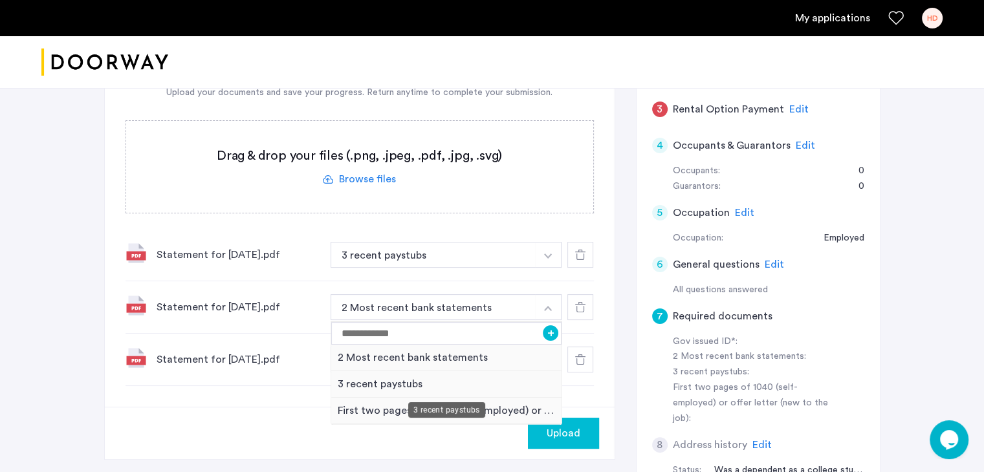
click at [490, 387] on div "3 recent paystubs" at bounding box center [446, 384] width 231 height 27
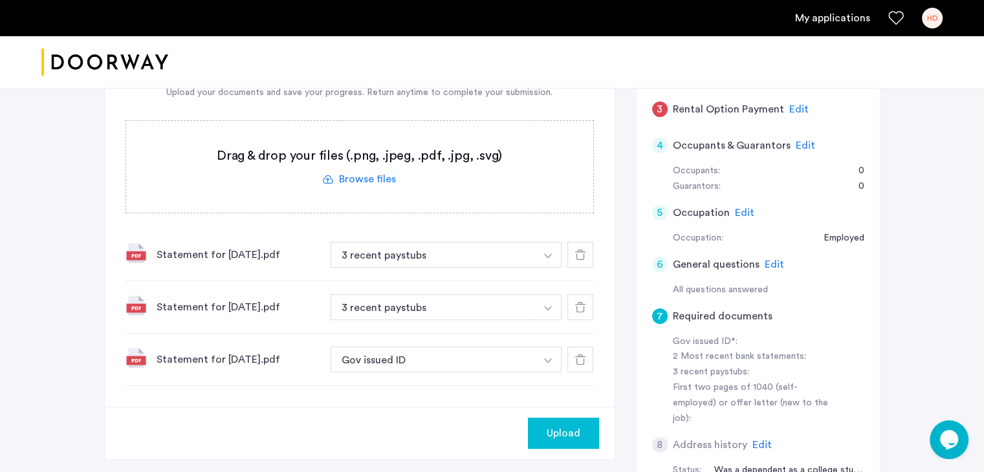
click at [557, 360] on button "button" at bounding box center [548, 360] width 27 height 26
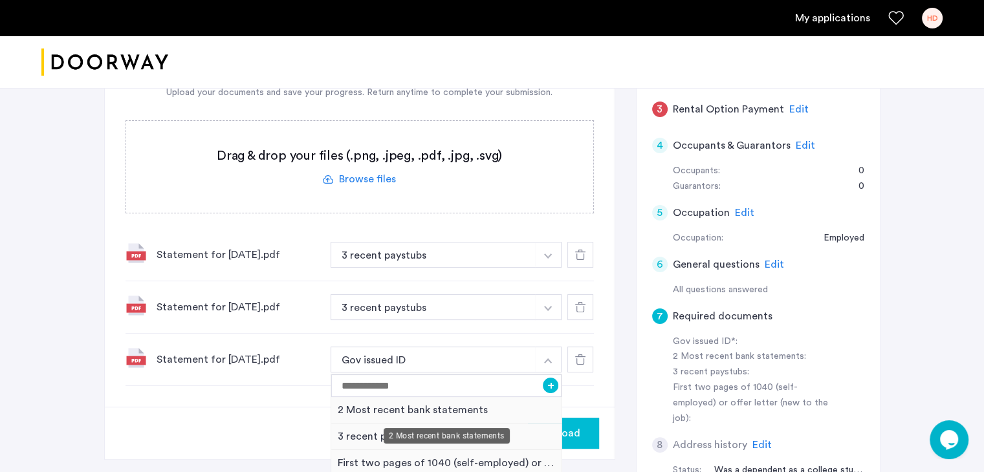
click at [434, 440] on div "2 Most recent bank statements" at bounding box center [447, 436] width 126 height 16
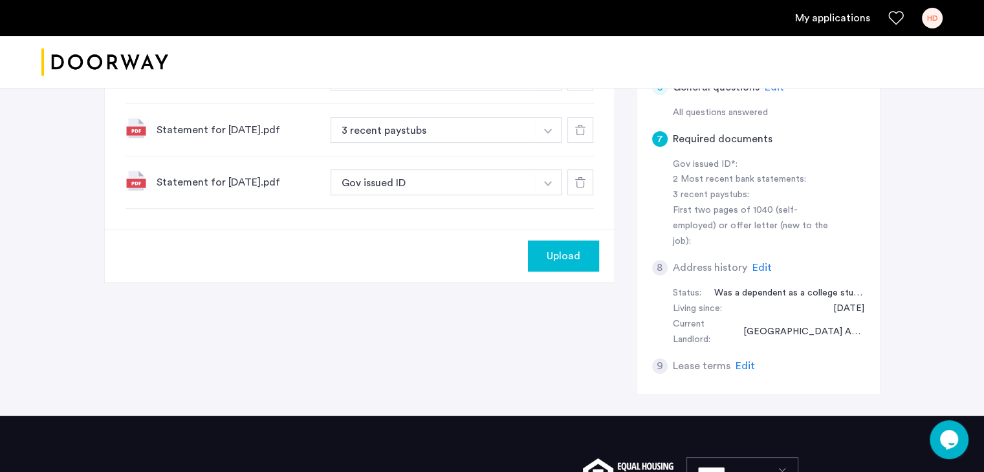
scroll to position [411, 0]
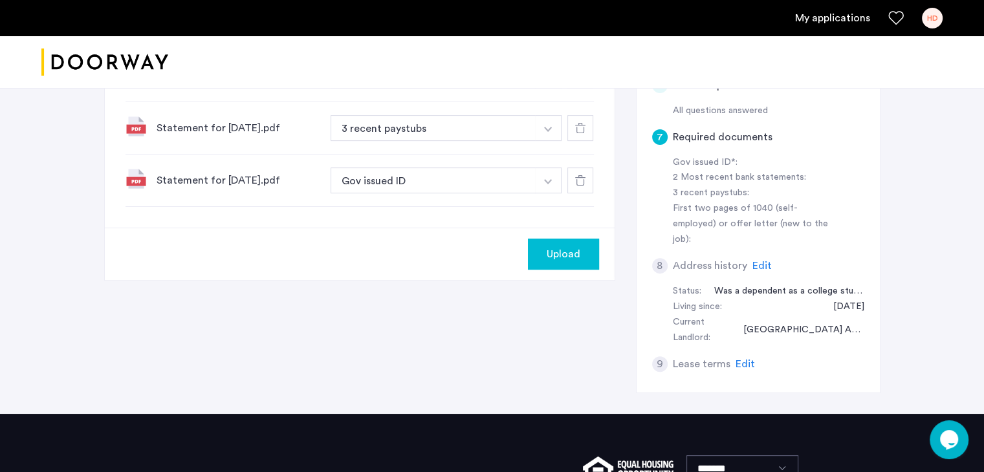
click at [542, 190] on button "button" at bounding box center [548, 181] width 27 height 26
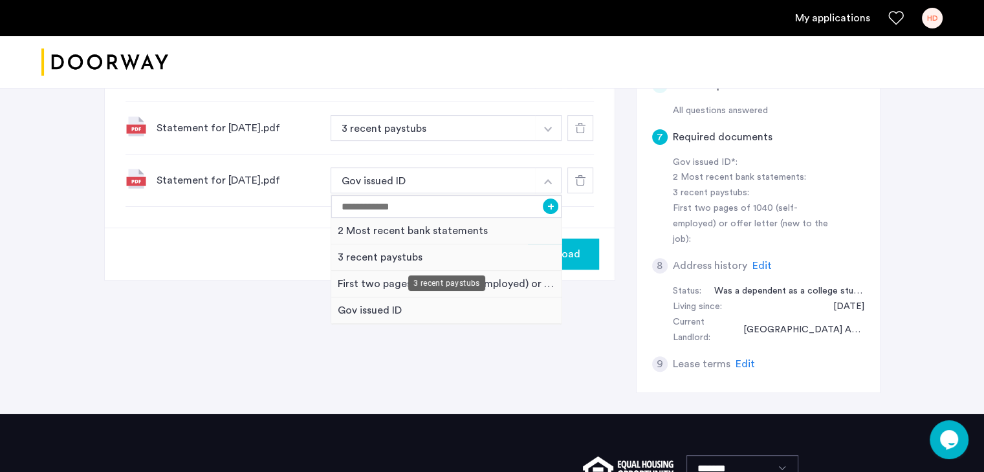
click at [379, 259] on div "3 recent paystubs" at bounding box center [446, 258] width 231 height 27
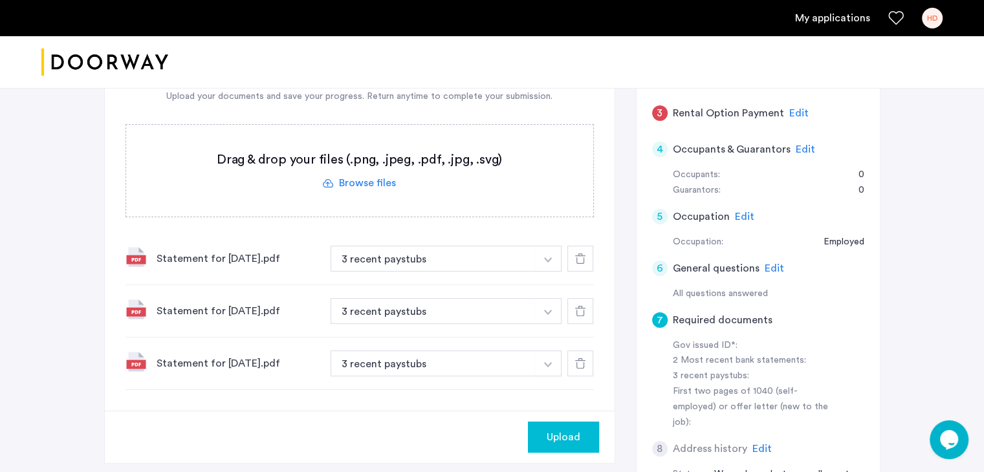
scroll to position [220, 0]
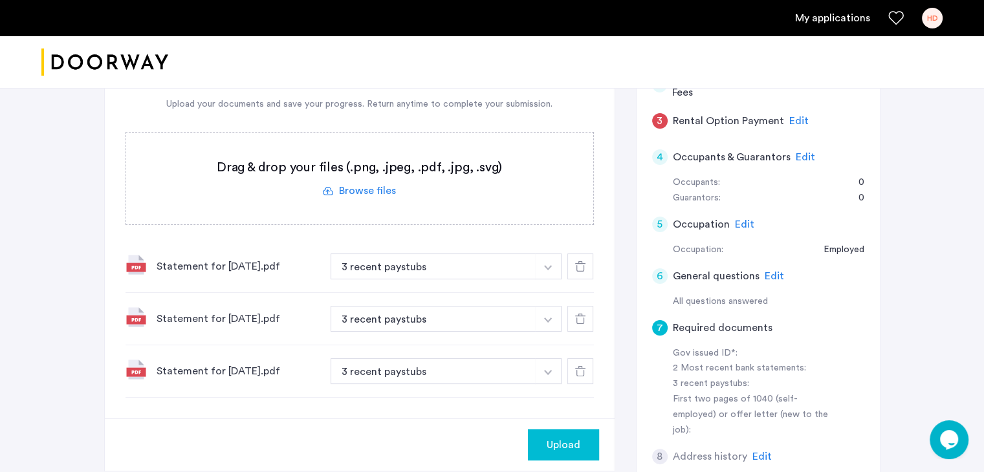
click at [339, 190] on label at bounding box center [359, 179] width 467 height 92
click at [0, 0] on input "file" at bounding box center [0, 0] width 0 height 0
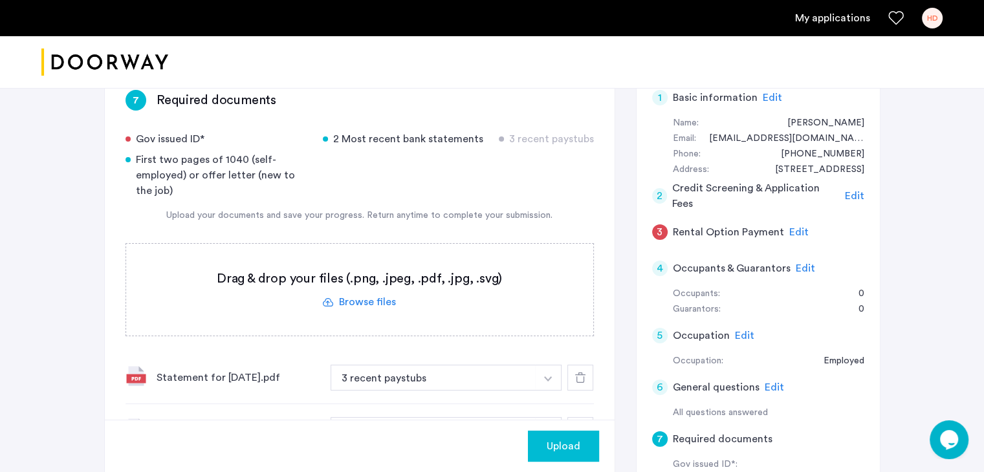
scroll to position [111, 0]
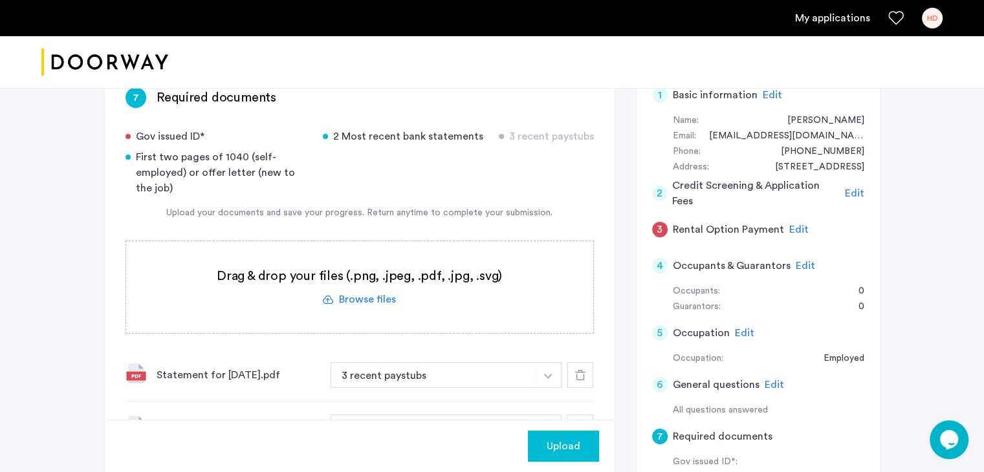
click at [356, 298] on label at bounding box center [359, 287] width 467 height 92
click at [0, 0] on input "file" at bounding box center [0, 0] width 0 height 0
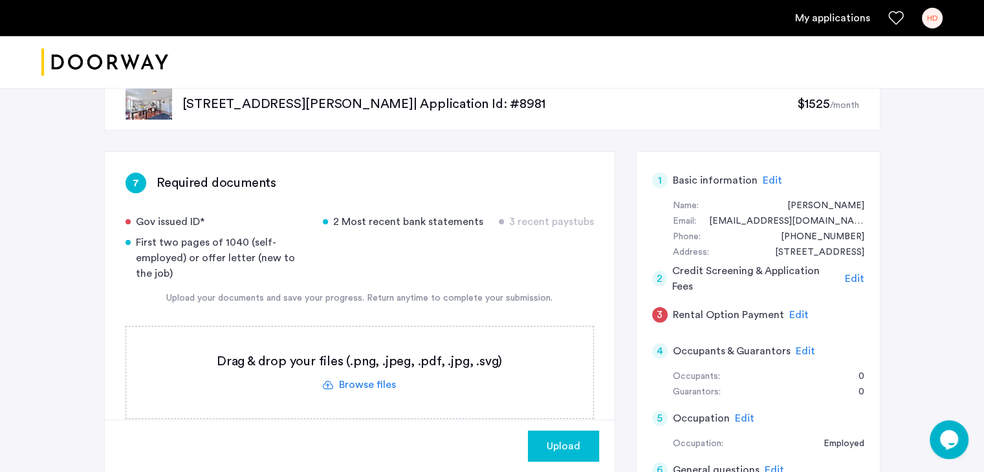
scroll to position [25, 0]
click at [412, 381] on label at bounding box center [359, 373] width 467 height 92
click at [0, 0] on input "file" at bounding box center [0, 0] width 0 height 0
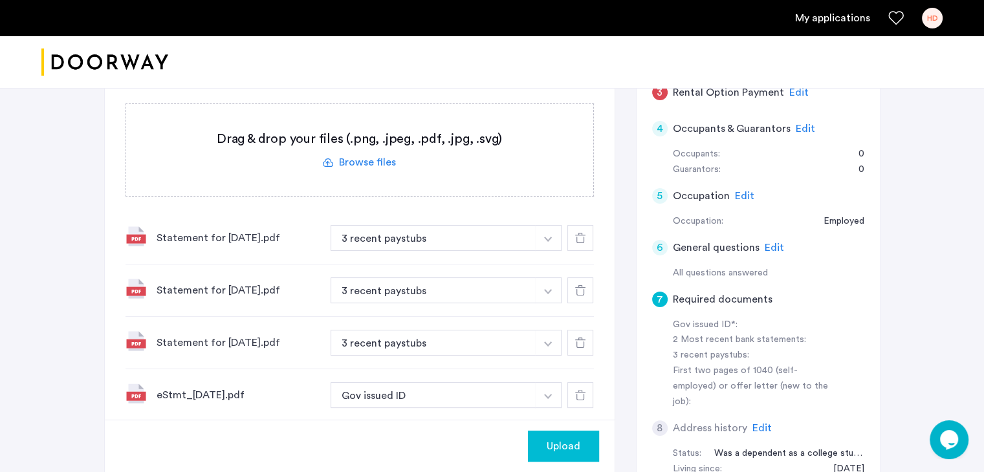
scroll to position [346, 0]
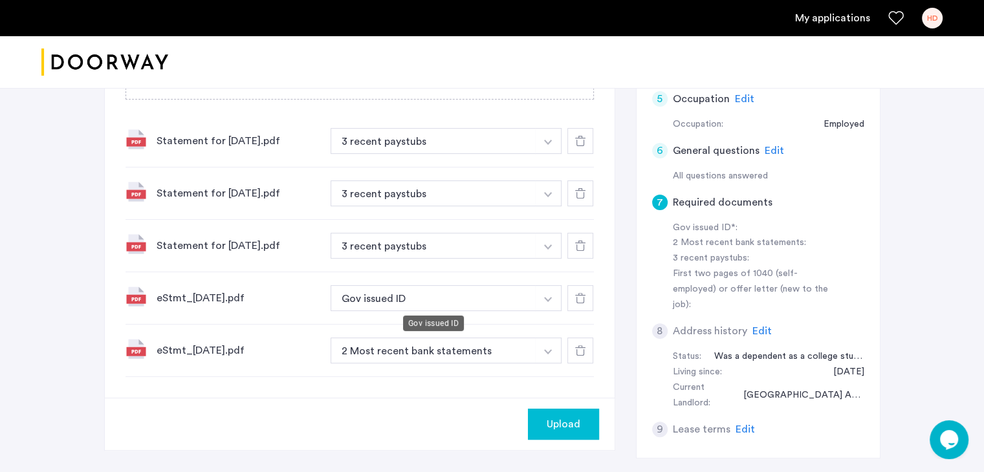
click at [525, 302] on button "Gov issued ID" at bounding box center [434, 298] width 206 height 26
click at [547, 297] on img "button" at bounding box center [548, 299] width 8 height 5
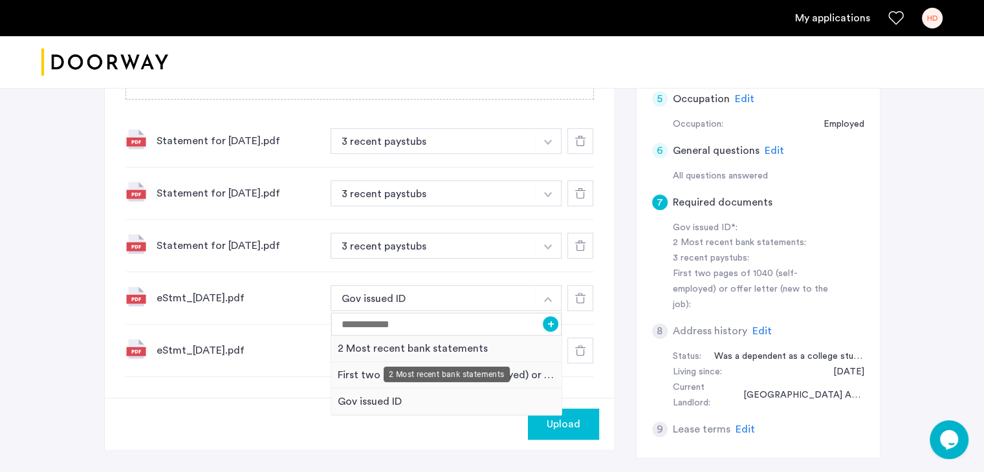
click at [463, 348] on div "2 Most recent bank statements" at bounding box center [446, 349] width 231 height 27
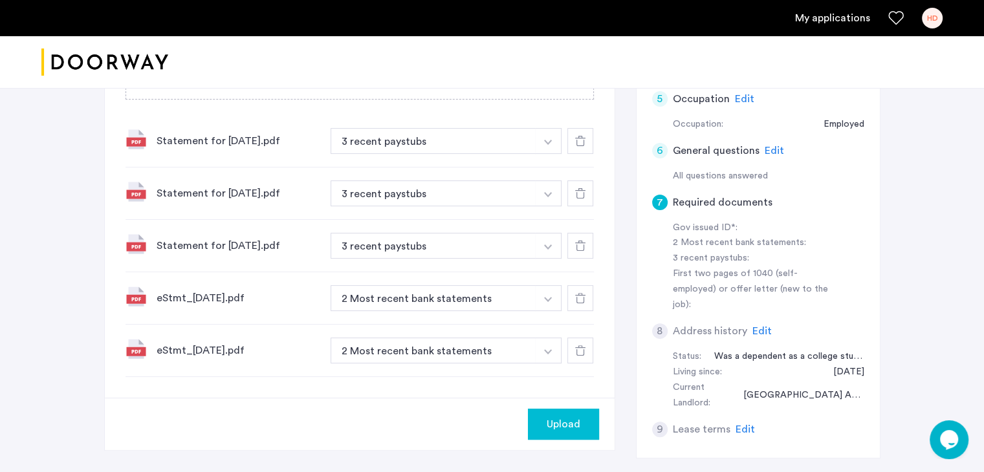
click at [328, 311] on div "eStmt_[DATE].pdf 2 Most recent bank statements + Gov issued ID First two pages …" at bounding box center [360, 298] width 469 height 52
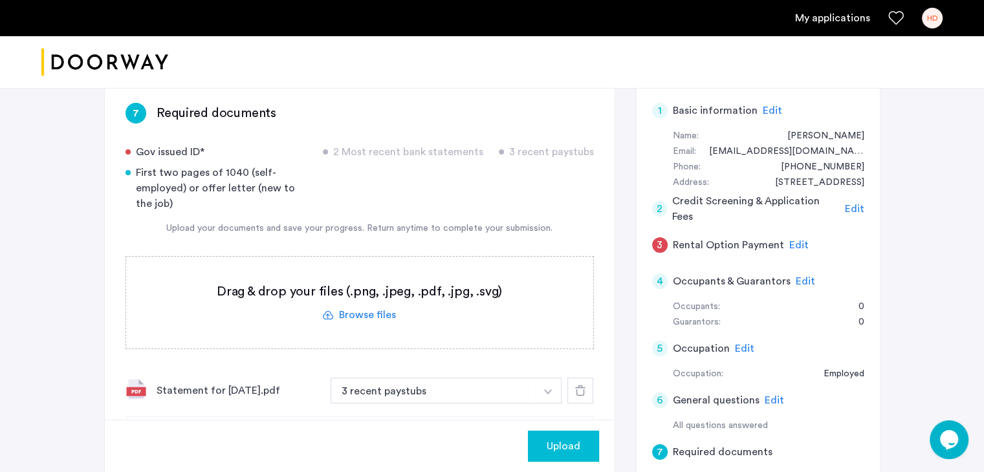
scroll to position [96, 0]
click at [344, 310] on label at bounding box center [359, 303] width 467 height 92
click at [0, 0] on input "file" at bounding box center [0, 0] width 0 height 0
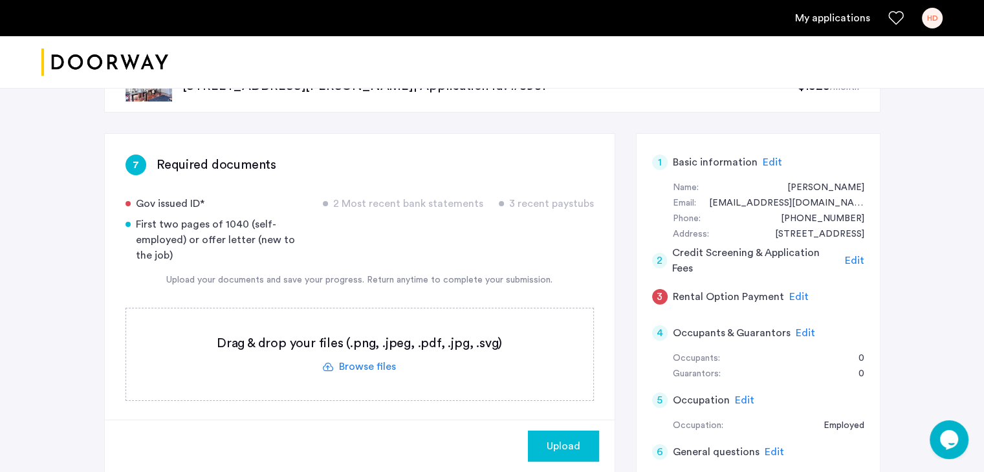
scroll to position [10, 0]
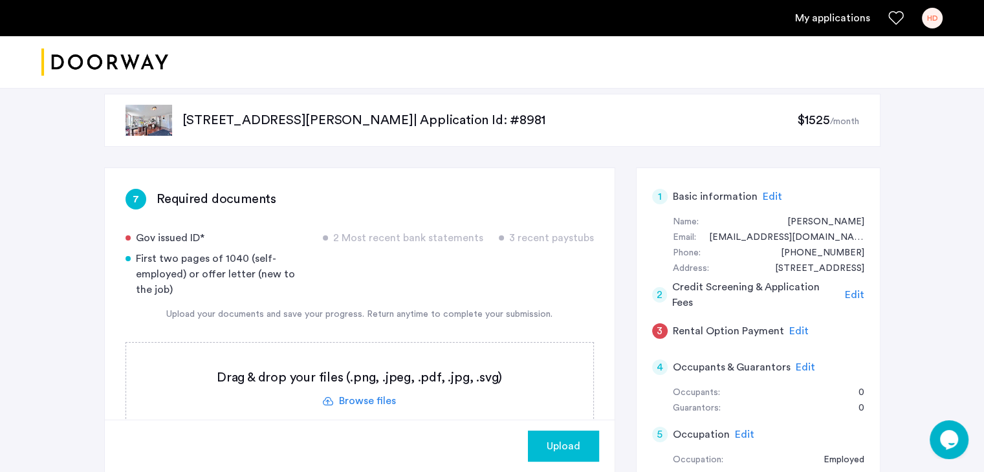
drag, startPoint x: 152, startPoint y: 291, endPoint x: 126, endPoint y: 255, distance: 44.0
click at [126, 255] on div "First two pages of 1040 (self-employed) or offer letter (new to the job)" at bounding box center [217, 274] width 182 height 47
drag, startPoint x: 135, startPoint y: 236, endPoint x: 188, endPoint y: 290, distance: 76.0
click at [188, 290] on div "Gov issued ID* 2 Most recent bank statements 3 recent paystubs First two pages …" at bounding box center [360, 263] width 469 height 67
click at [188, 290] on div "First two pages of 1040 (self-employed) or offer letter (new to the job)" at bounding box center [217, 274] width 182 height 47
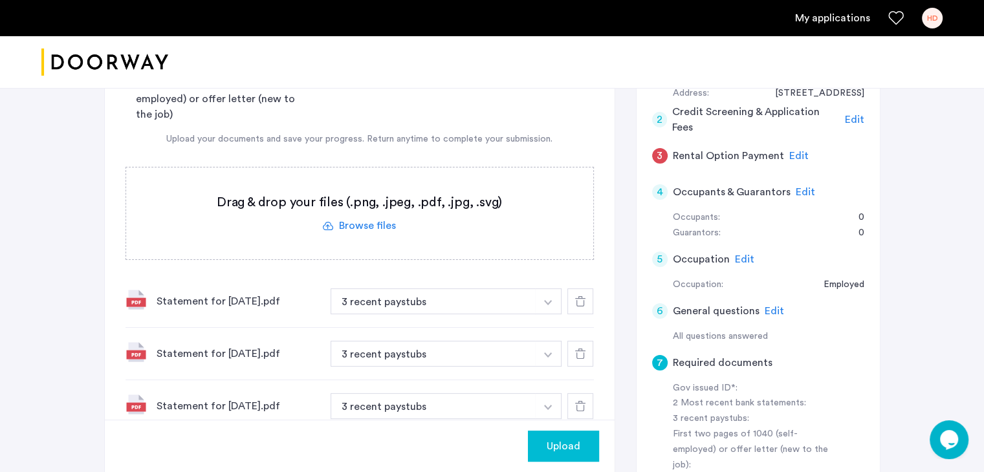
scroll to position [182, 0]
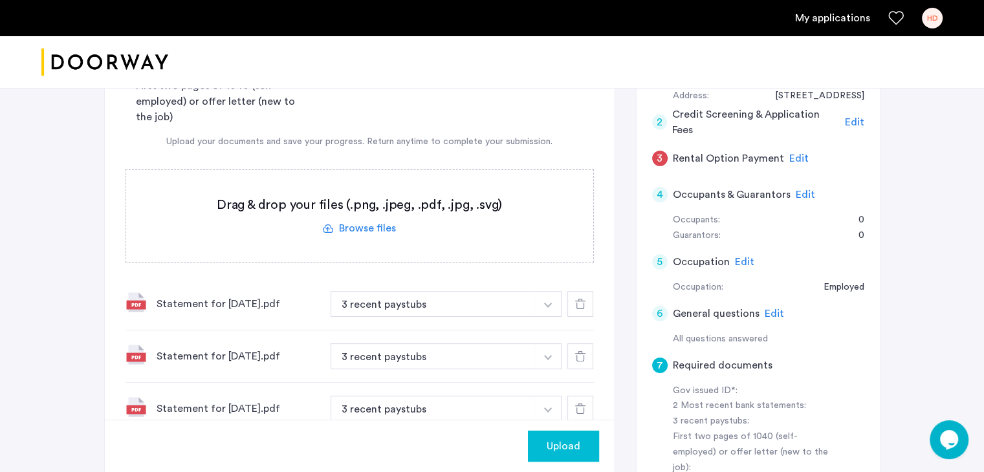
click at [337, 223] on label at bounding box center [359, 216] width 467 height 92
click at [0, 0] on input "file" at bounding box center [0, 0] width 0 height 0
click at [326, 226] on label at bounding box center [359, 216] width 467 height 92
click at [0, 0] on input "file" at bounding box center [0, 0] width 0 height 0
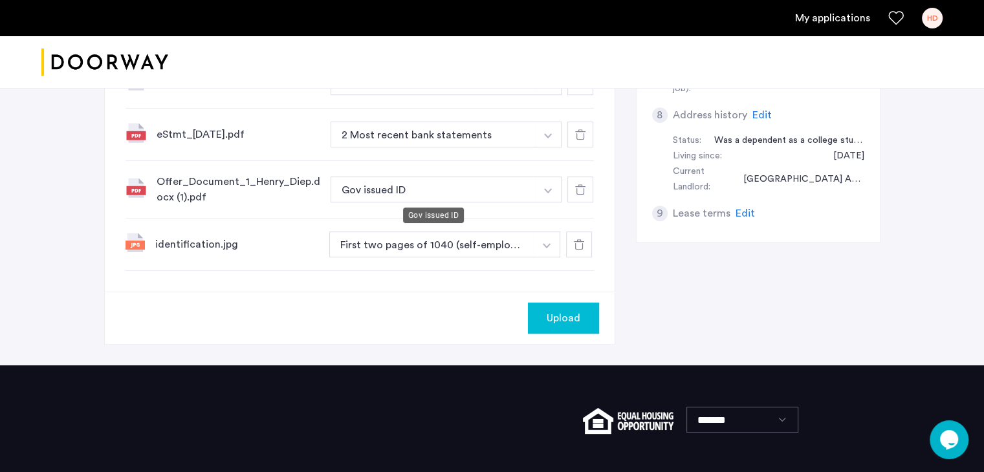
scroll to position [561, 0]
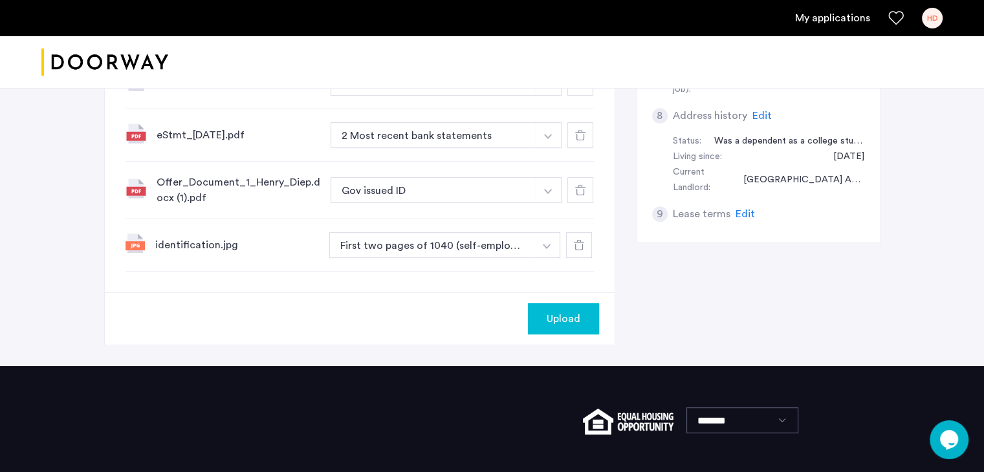
click at [551, 250] on button "button" at bounding box center [547, 245] width 27 height 26
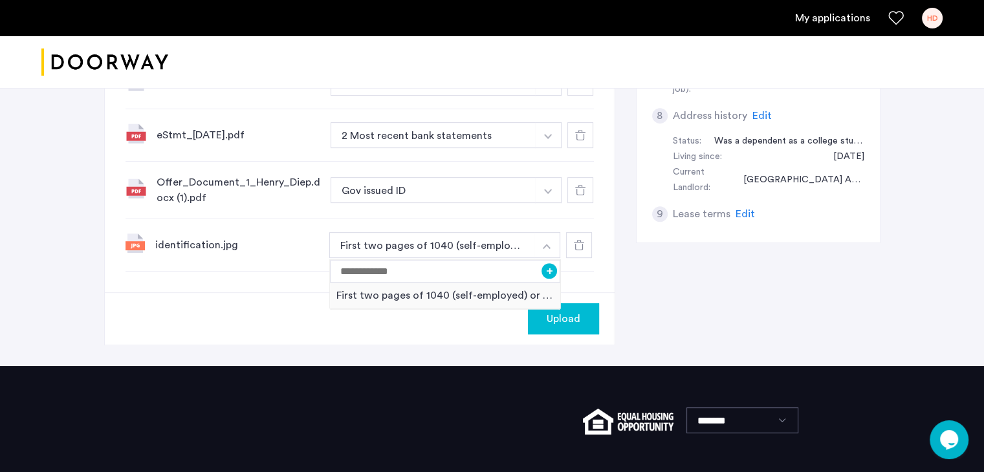
click at [571, 187] on div at bounding box center [581, 190] width 26 height 26
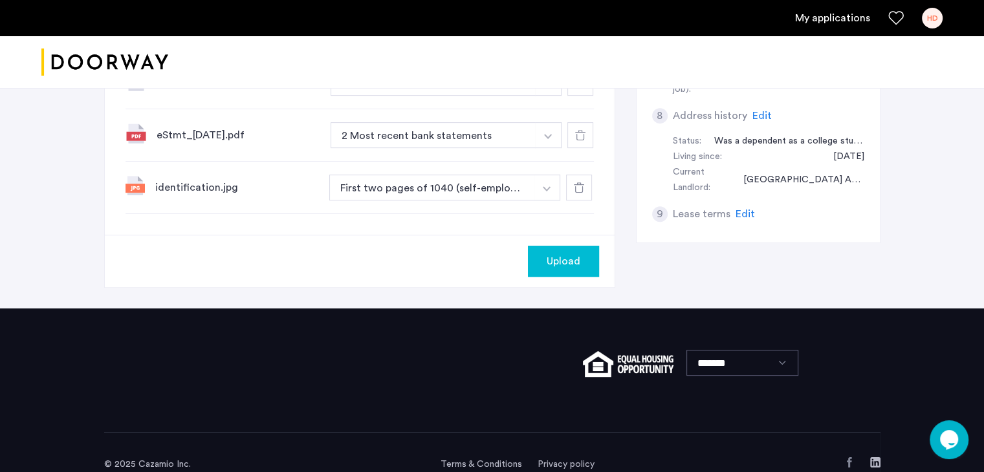
click at [546, 190] on button "button" at bounding box center [547, 188] width 27 height 26
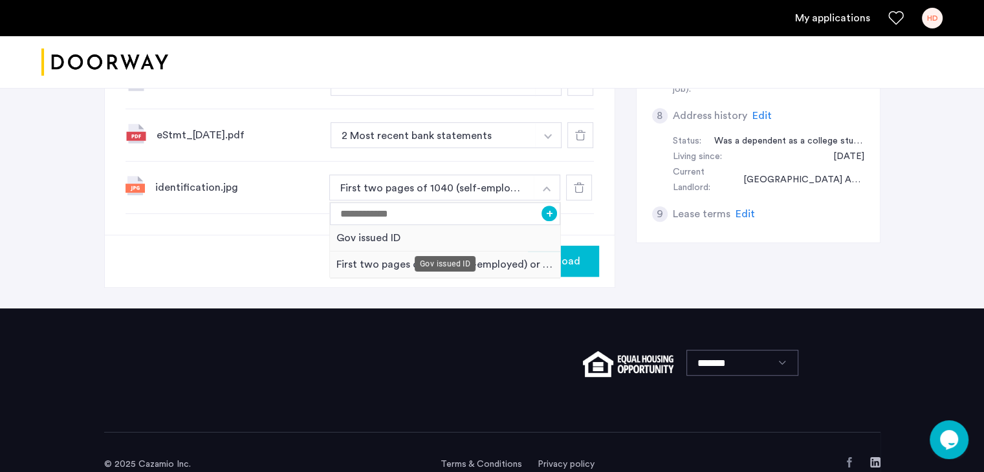
click at [437, 267] on div "Gov issued ID" at bounding box center [445, 264] width 61 height 16
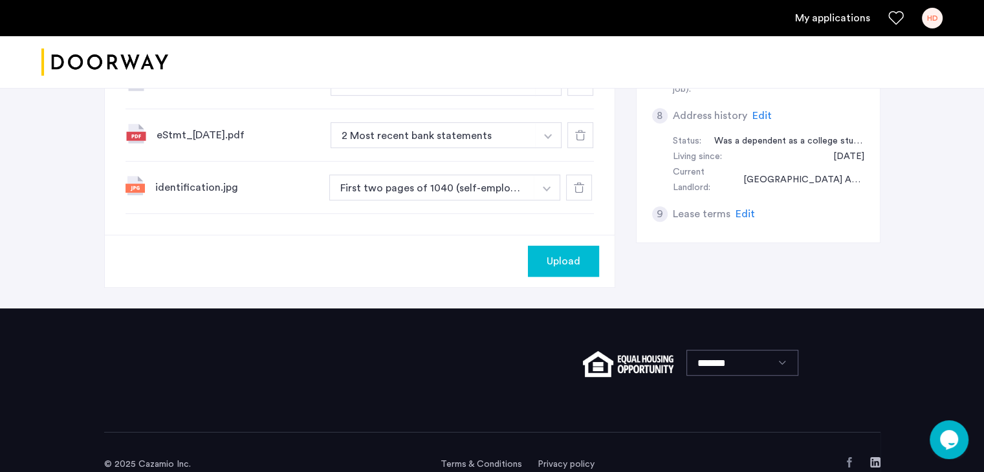
click at [546, 181] on button "button" at bounding box center [547, 188] width 27 height 26
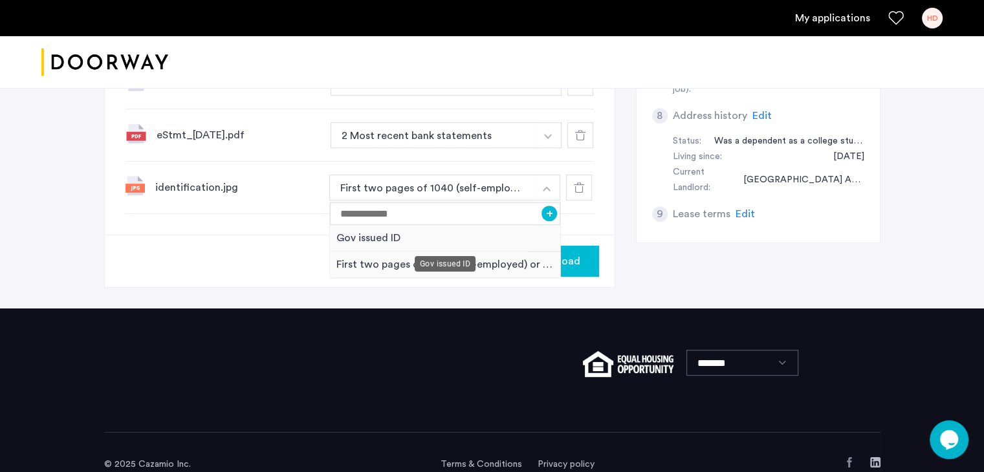
click at [476, 236] on div "Gov issued ID" at bounding box center [445, 238] width 231 height 27
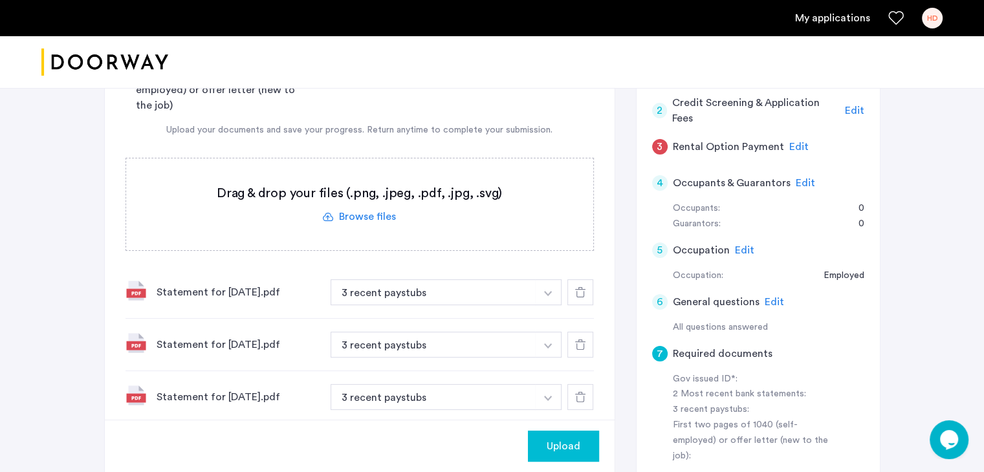
scroll to position [184, 0]
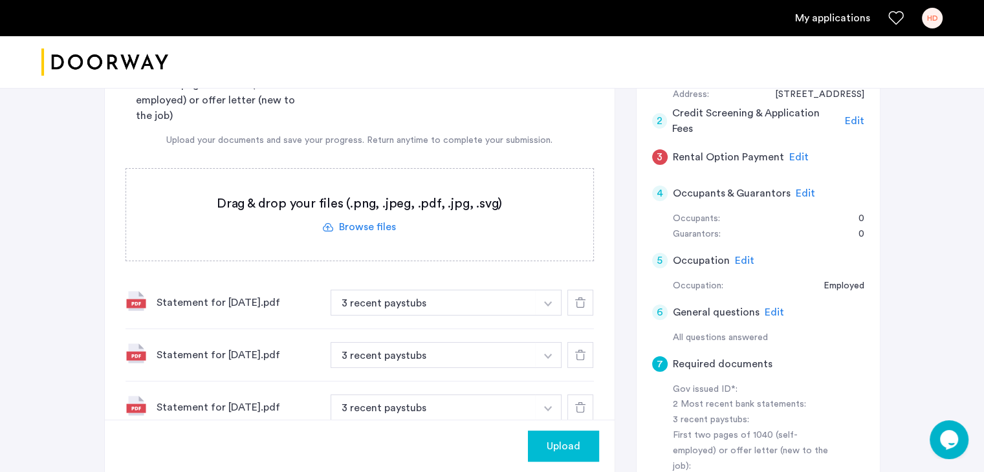
click at [370, 228] on label at bounding box center [359, 215] width 467 height 92
click at [0, 0] on input "file" at bounding box center [0, 0] width 0 height 0
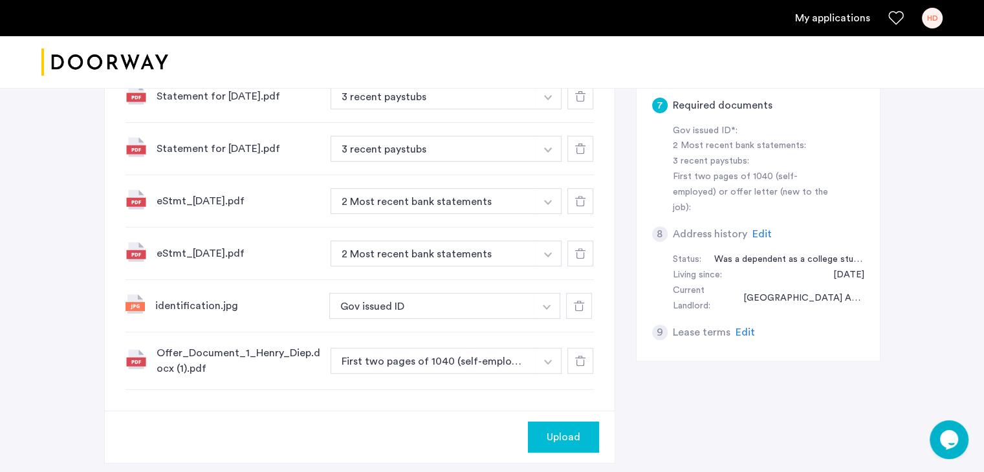
scroll to position [456, 0]
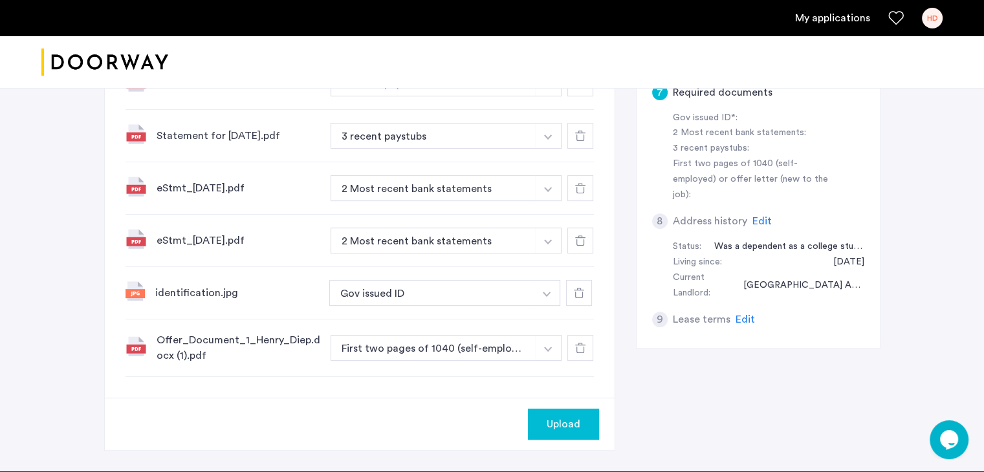
click at [556, 349] on button "button" at bounding box center [548, 348] width 27 height 26
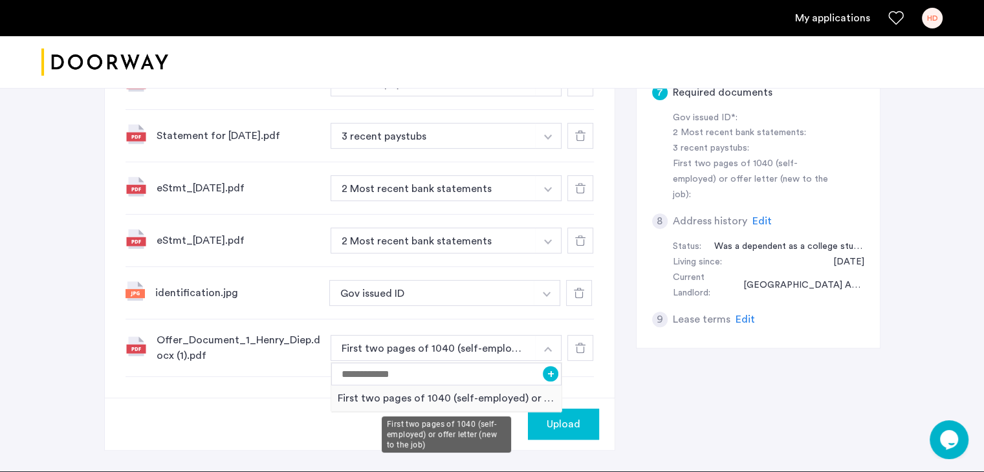
click at [447, 397] on div "First two pages of 1040 (self-employed) or offer letter (new to the job)" at bounding box center [446, 399] width 231 height 27
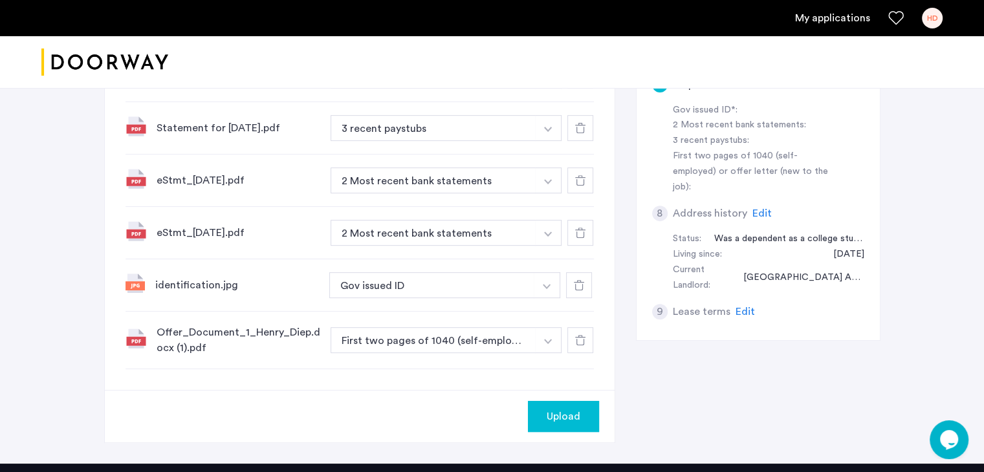
scroll to position [463, 0]
click at [559, 409] on span "Upload" at bounding box center [564, 417] width 34 height 16
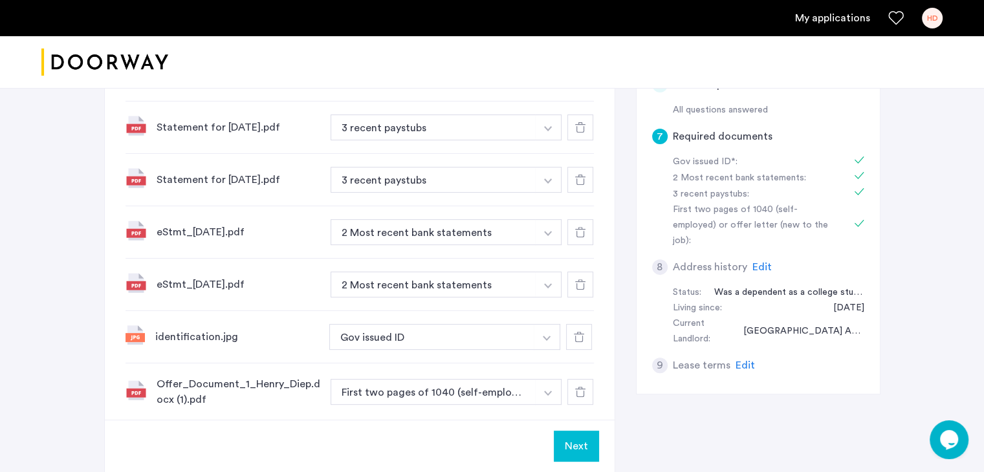
scroll to position [421, 0]
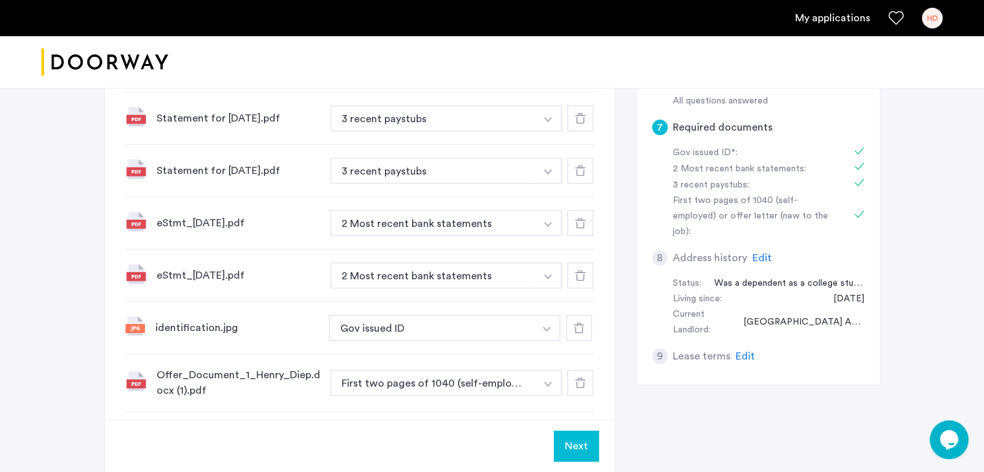
click at [579, 452] on button "Next" at bounding box center [576, 446] width 45 height 31
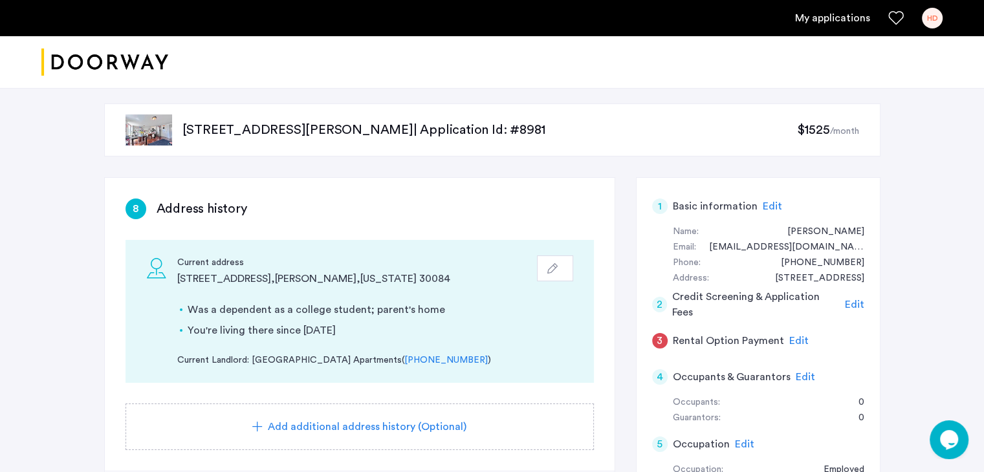
scroll to position [142, 0]
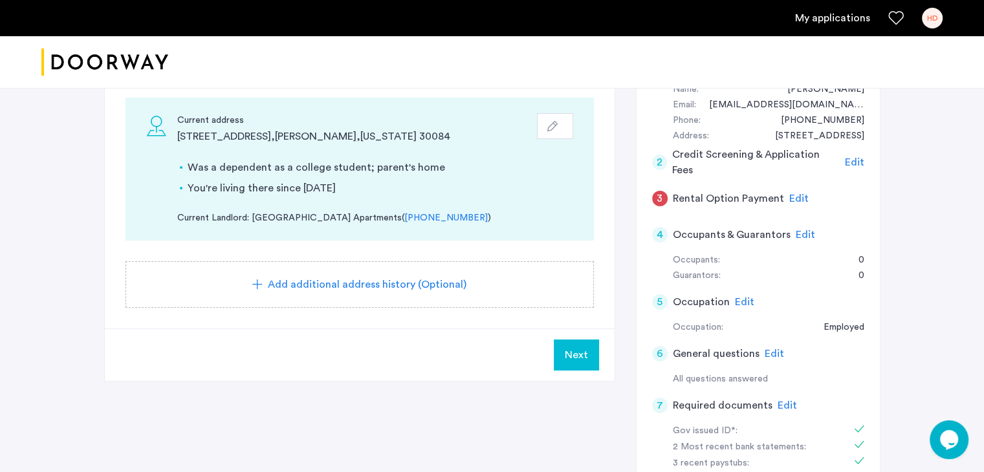
click at [575, 363] on button "Next" at bounding box center [576, 355] width 45 height 31
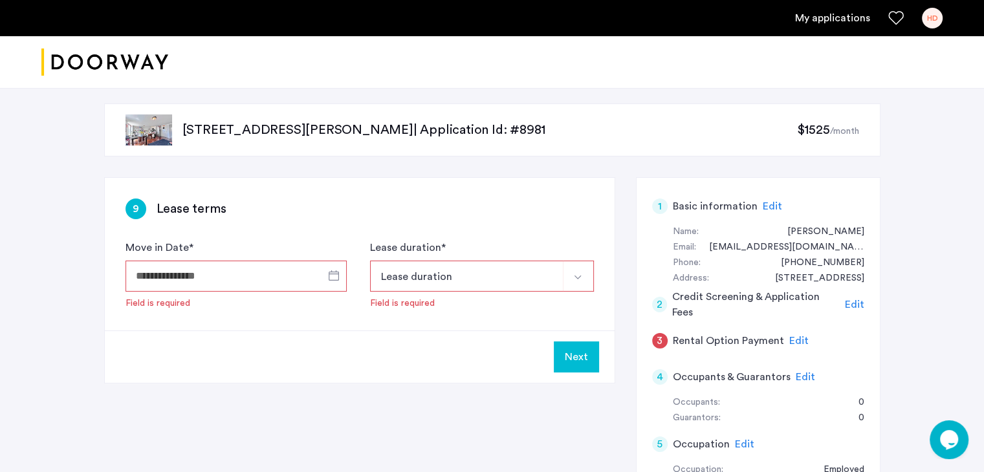
click at [306, 275] on input "Move in Date *" at bounding box center [236, 276] width 221 height 31
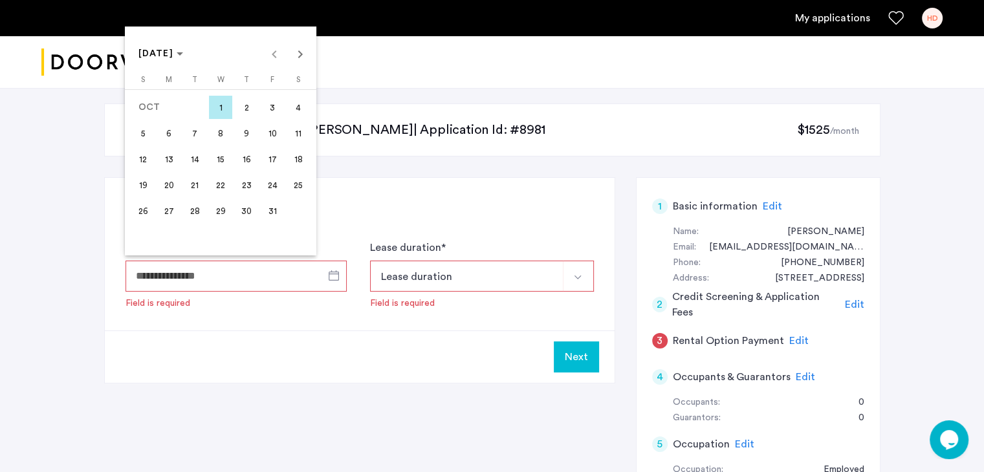
click at [210, 112] on span "1" at bounding box center [220, 107] width 23 height 23
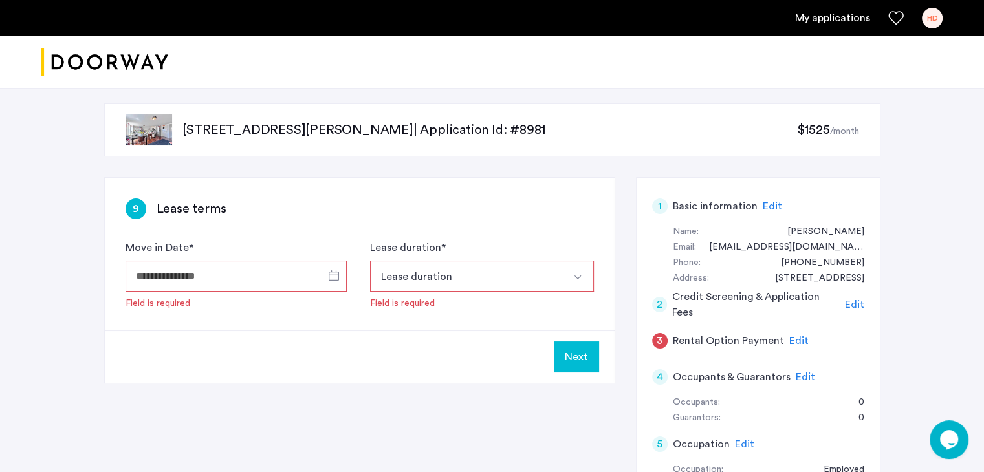
type input "**********"
click at [417, 267] on button "Lease duration" at bounding box center [466, 276] width 193 height 31
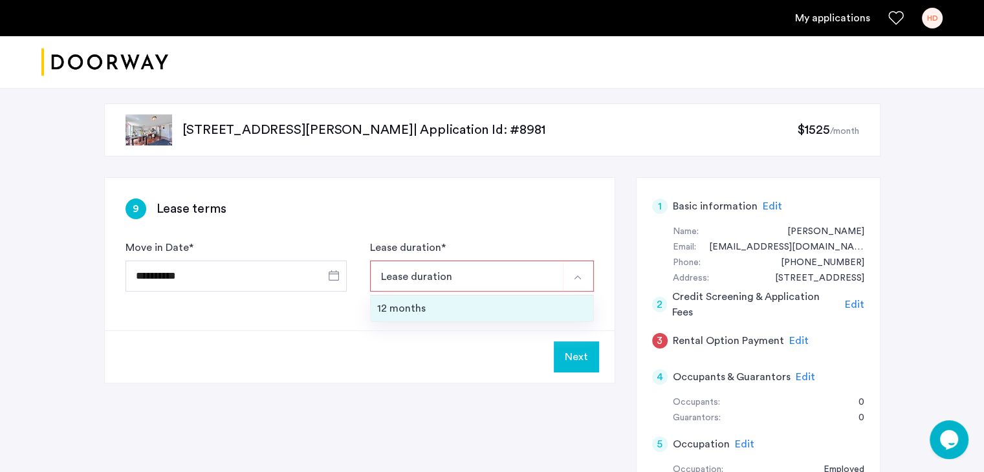
click at [409, 313] on div "12 months" at bounding box center [482, 309] width 210 height 16
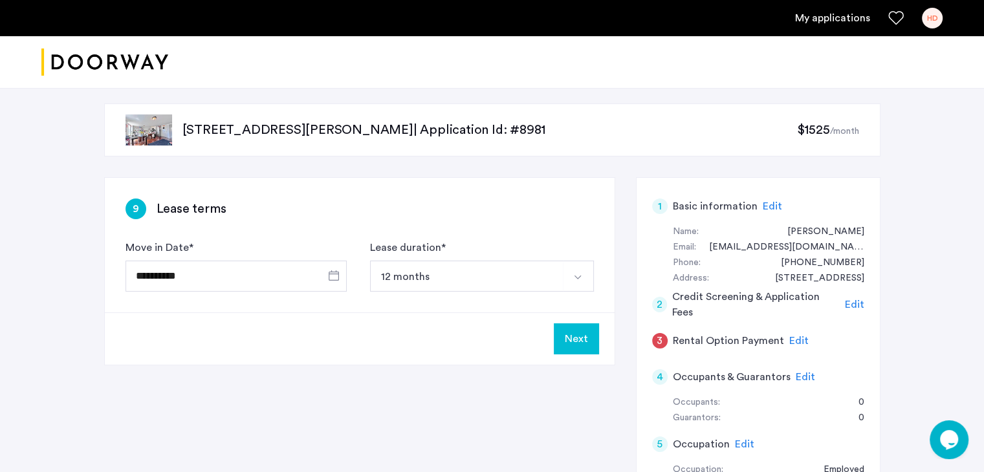
click at [571, 342] on button "Next" at bounding box center [576, 339] width 45 height 31
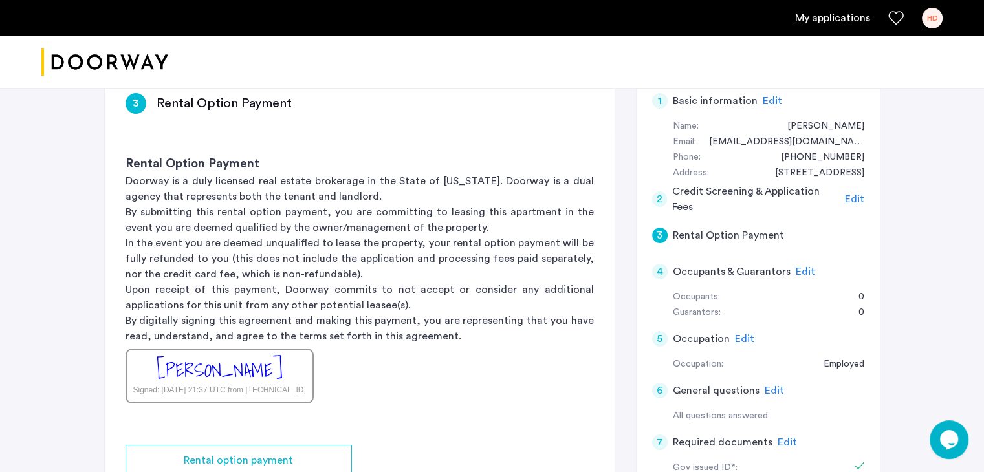
scroll to position [192, 0]
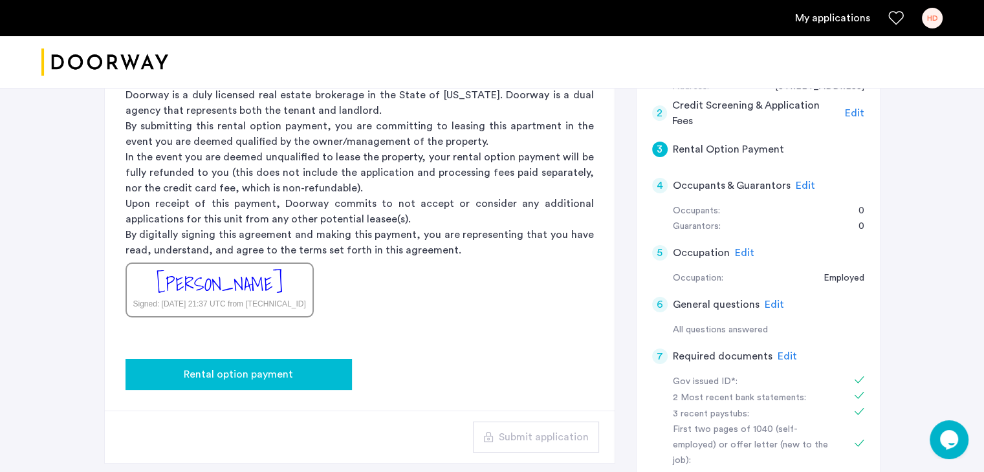
click at [298, 367] on div "Rental option payment" at bounding box center [239, 375] width 206 height 16
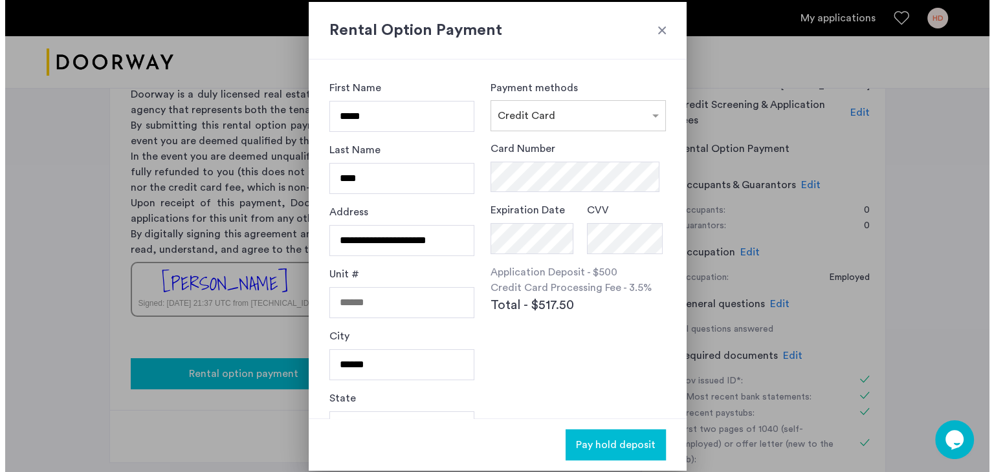
scroll to position [0, 0]
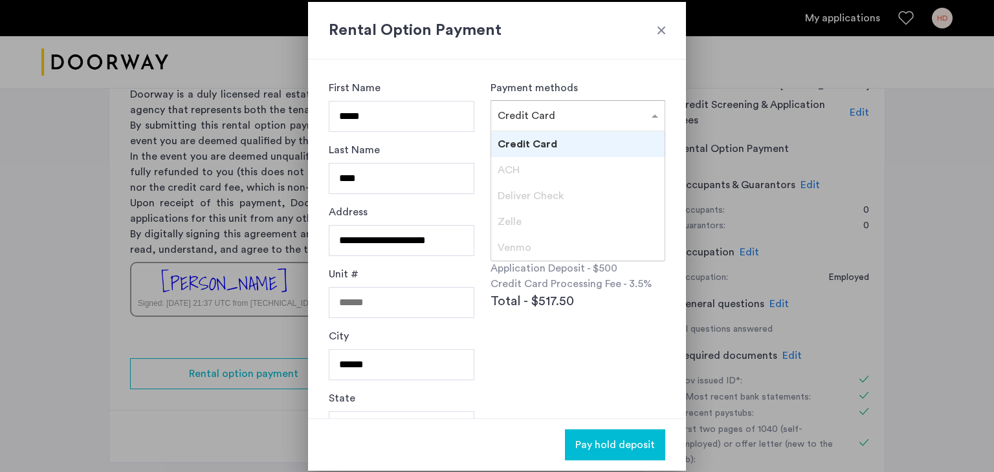
click at [531, 113] on input "text" at bounding box center [565, 113] width 135 height 9
click at [529, 113] on input "text" at bounding box center [565, 113] width 135 height 9
click at [425, 60] on div "**********" at bounding box center [497, 239] width 378 height 359
click at [522, 111] on input "text" at bounding box center [565, 113] width 135 height 9
click at [517, 169] on span "ACH" at bounding box center [509, 170] width 22 height 10
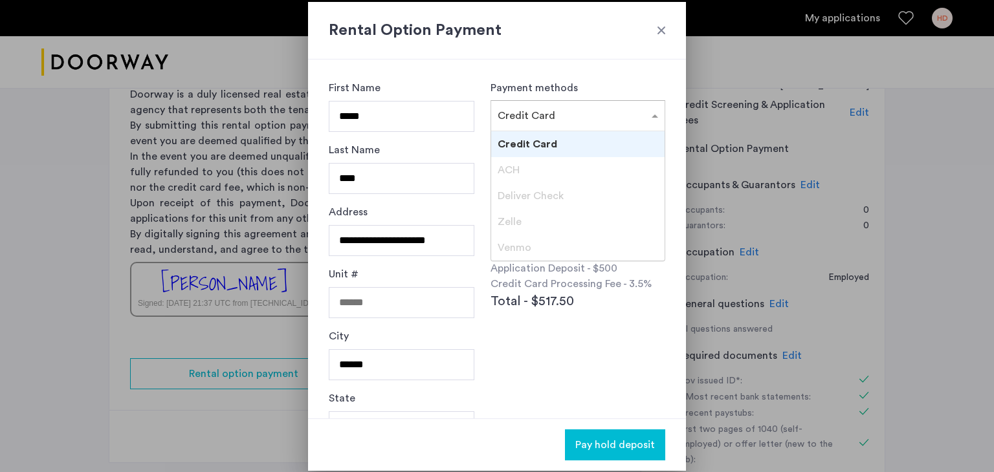
click at [517, 169] on span "ACH" at bounding box center [509, 170] width 22 height 10
click at [564, 205] on div "Deliver Check" at bounding box center [577, 196] width 173 height 26
click at [503, 263] on div "Card Number Expiration Date CVV Application Deposit - $500 Credit Card Processi…" at bounding box center [578, 260] width 175 height 238
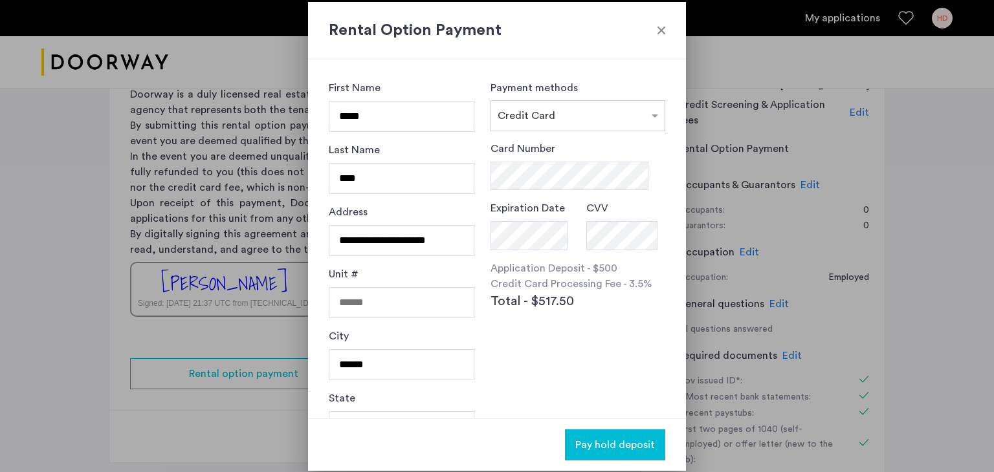
click at [665, 29] on div at bounding box center [661, 30] width 13 height 13
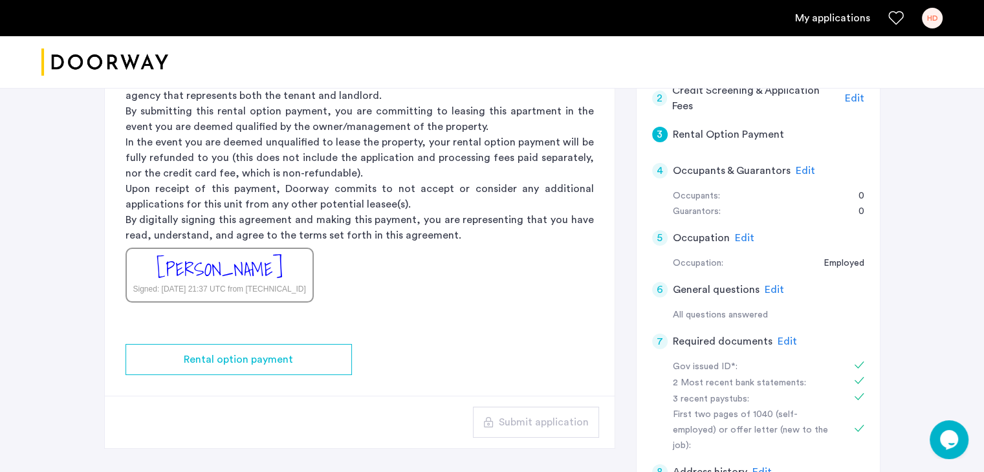
scroll to position [209, 0]
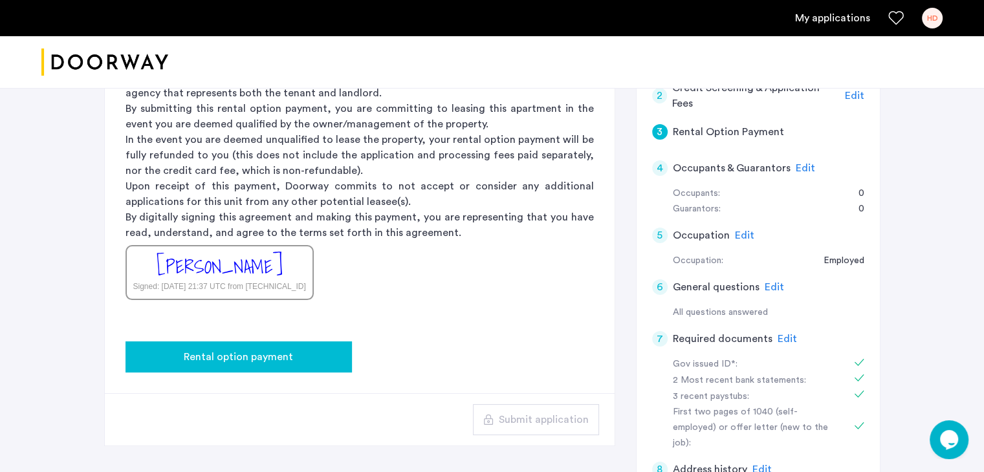
click at [300, 345] on button "Rental option payment" at bounding box center [239, 357] width 227 height 31
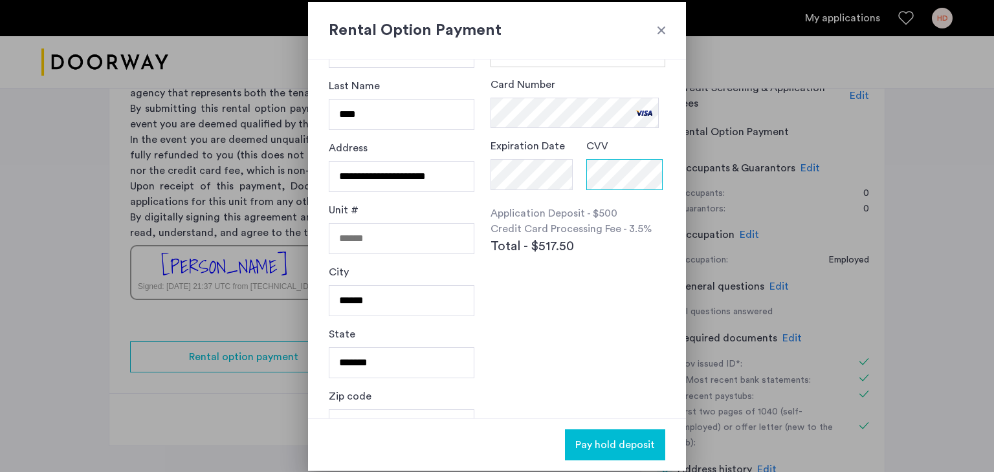
scroll to position [94, 0]
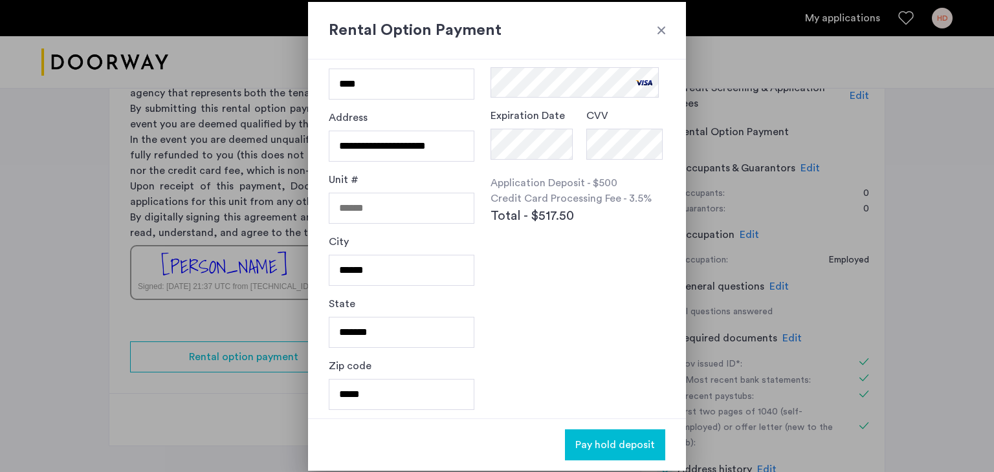
click at [584, 443] on span "Pay hold deposit" at bounding box center [615, 445] width 80 height 16
